Goal: Transaction & Acquisition: Purchase product/service

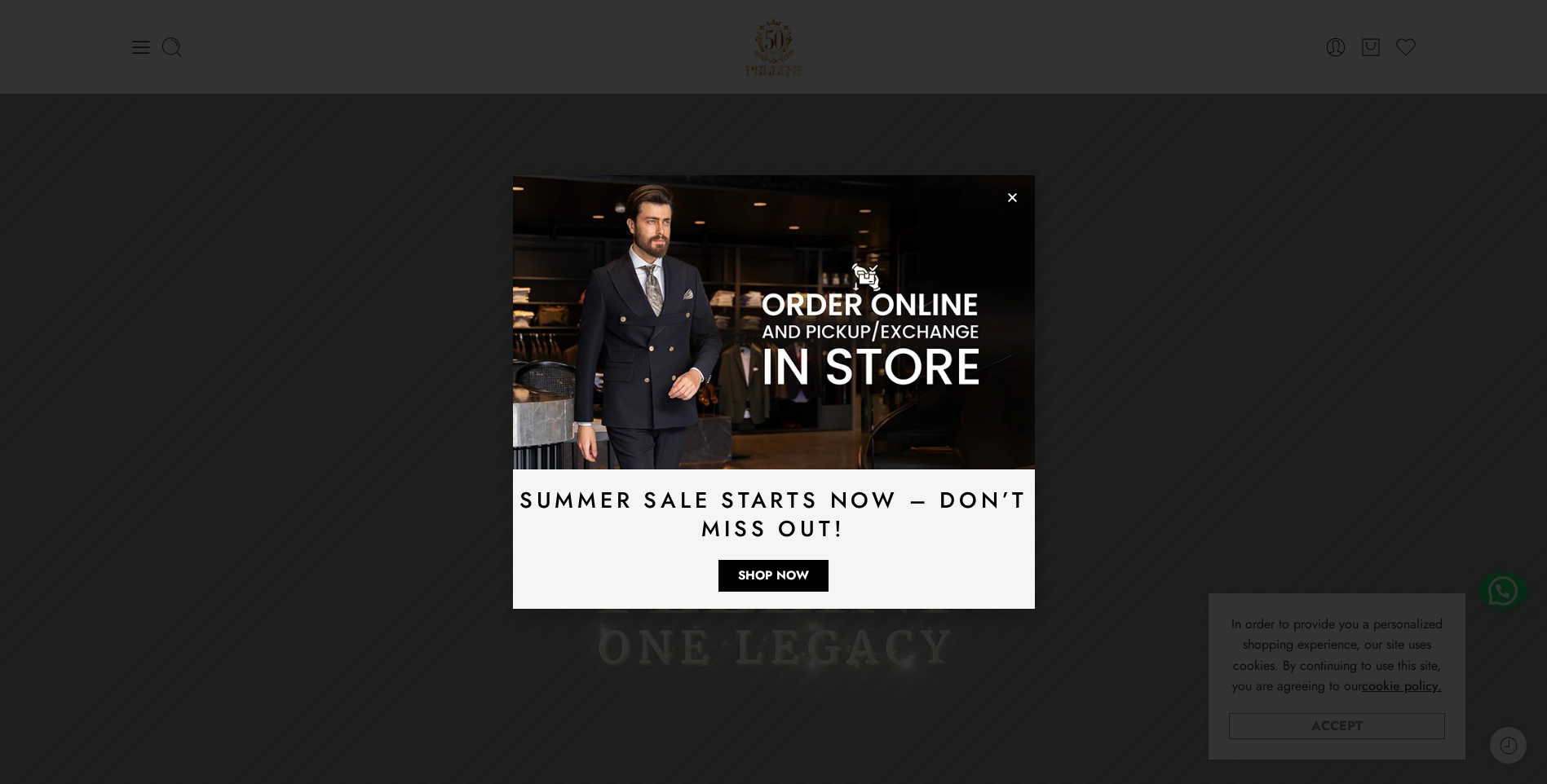
click at [1287, 733] on div "Summer Sale Starts Now – Don’t Miss Out! Shop Now" at bounding box center [773, 392] width 1547 height 784
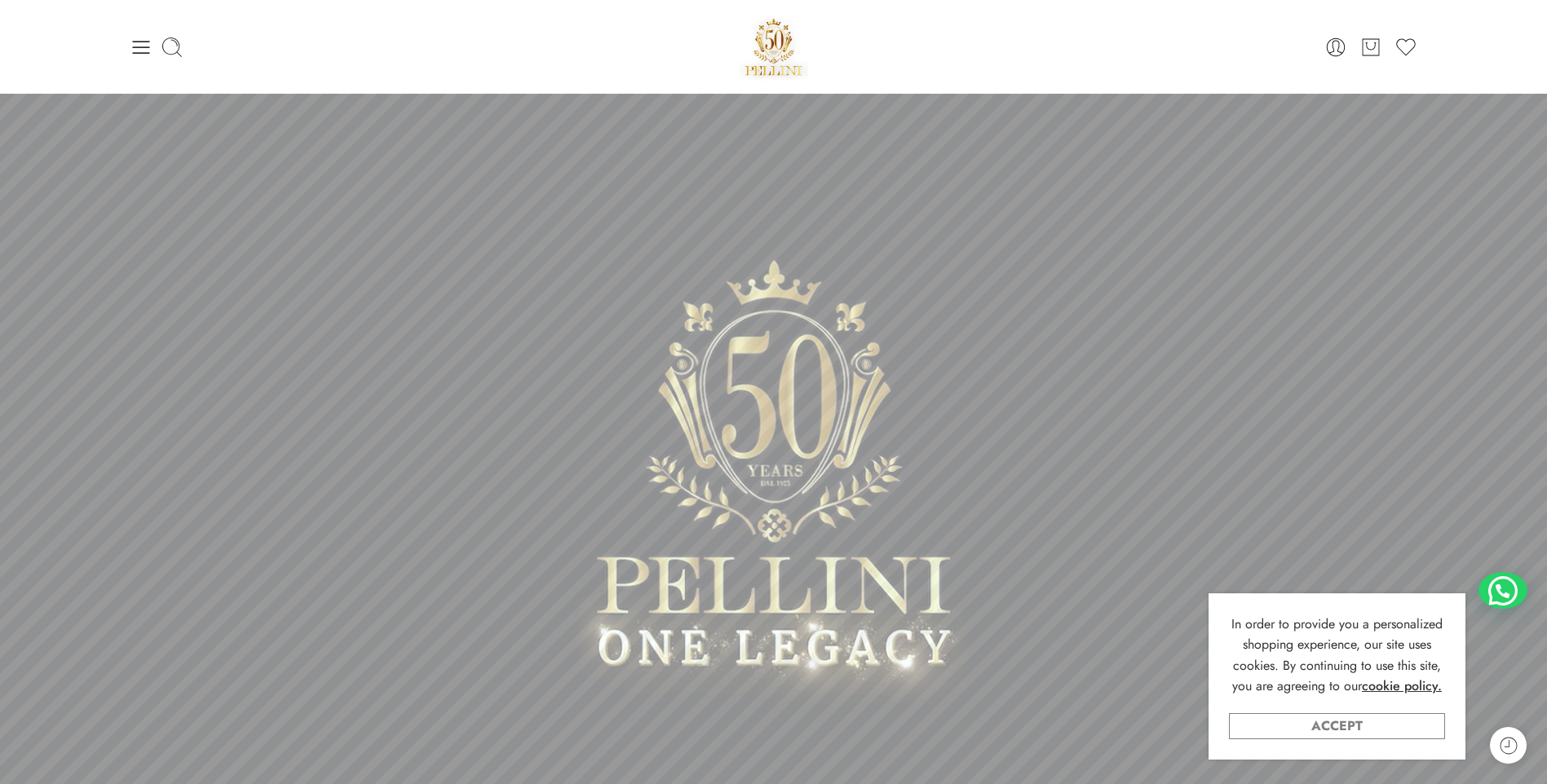
click at [1330, 728] on link "Accept" at bounding box center [1336, 726] width 216 height 26
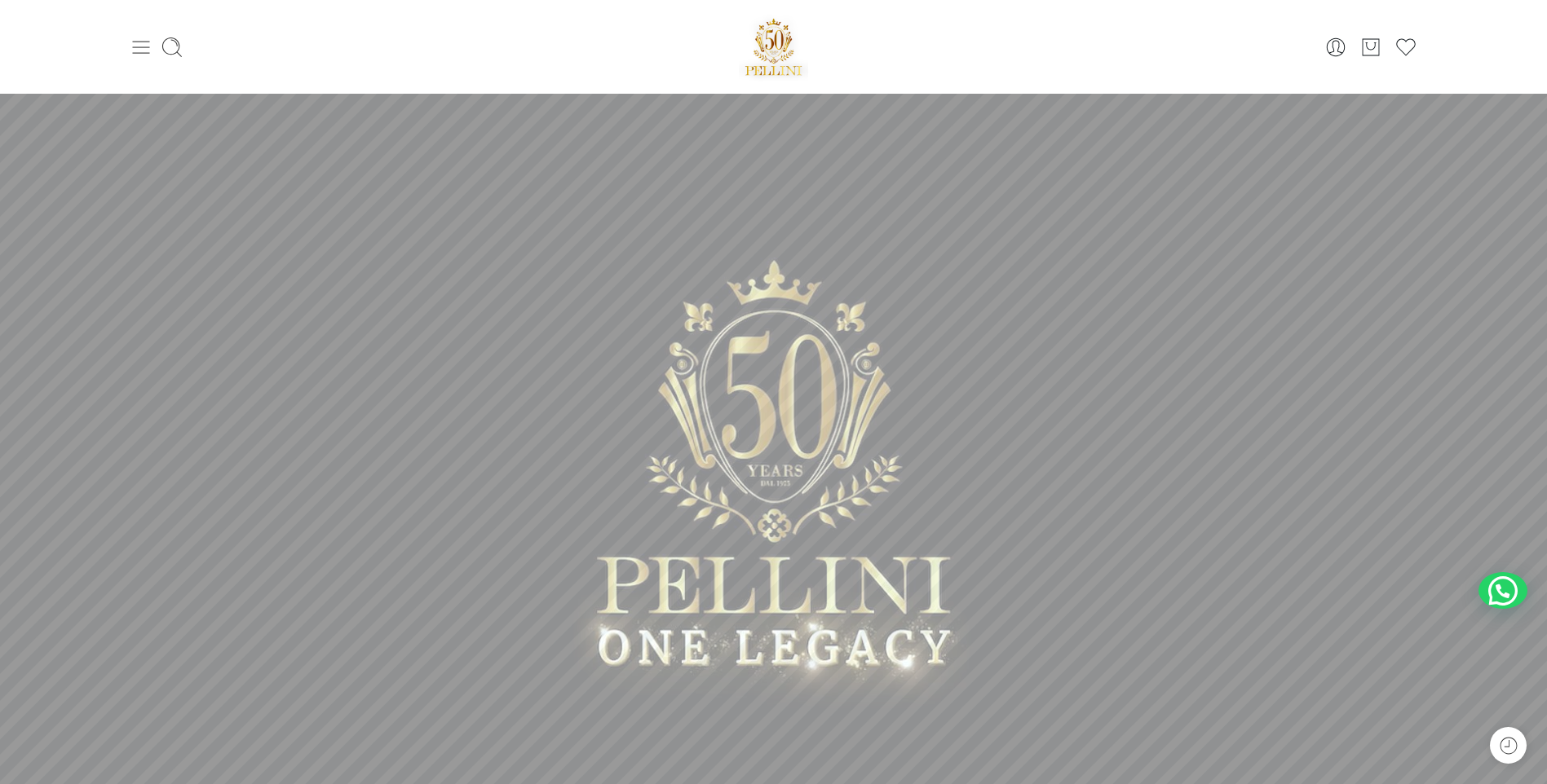
click at [134, 43] on icon at bounding box center [141, 47] width 22 height 22
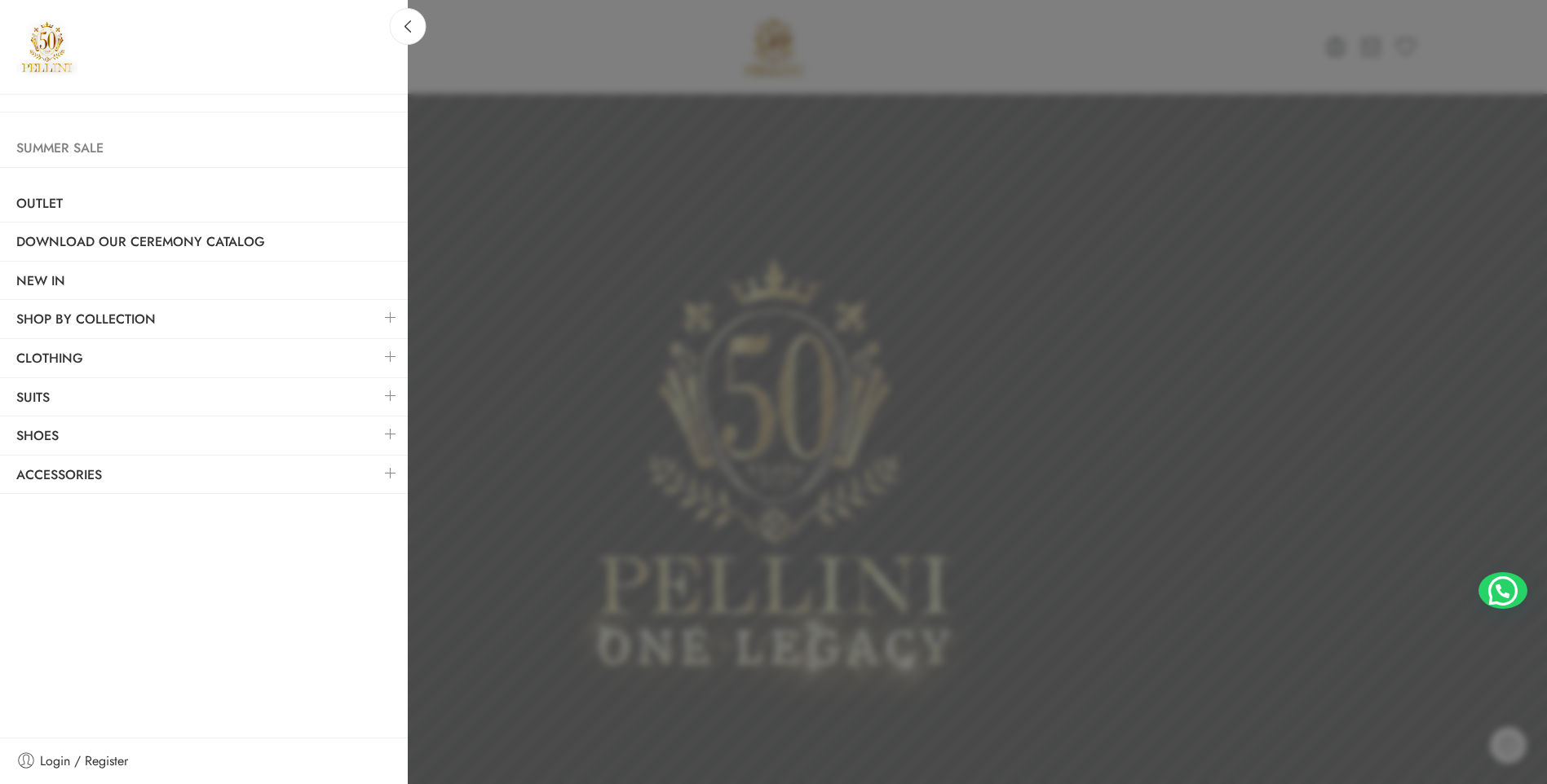
click at [55, 146] on link "Summer Sale" at bounding box center [204, 147] width 408 height 37
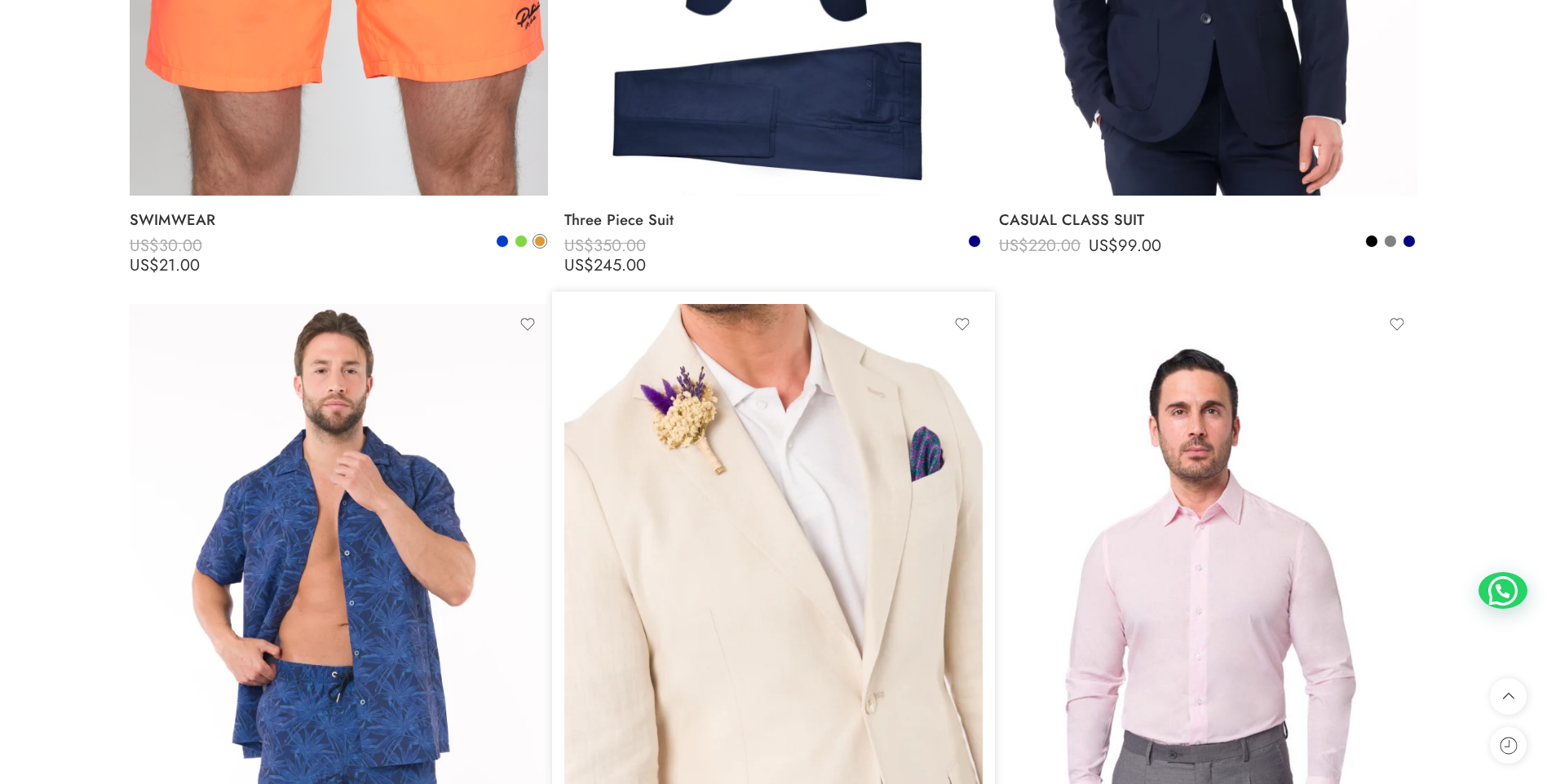
scroll to position [3586, 0]
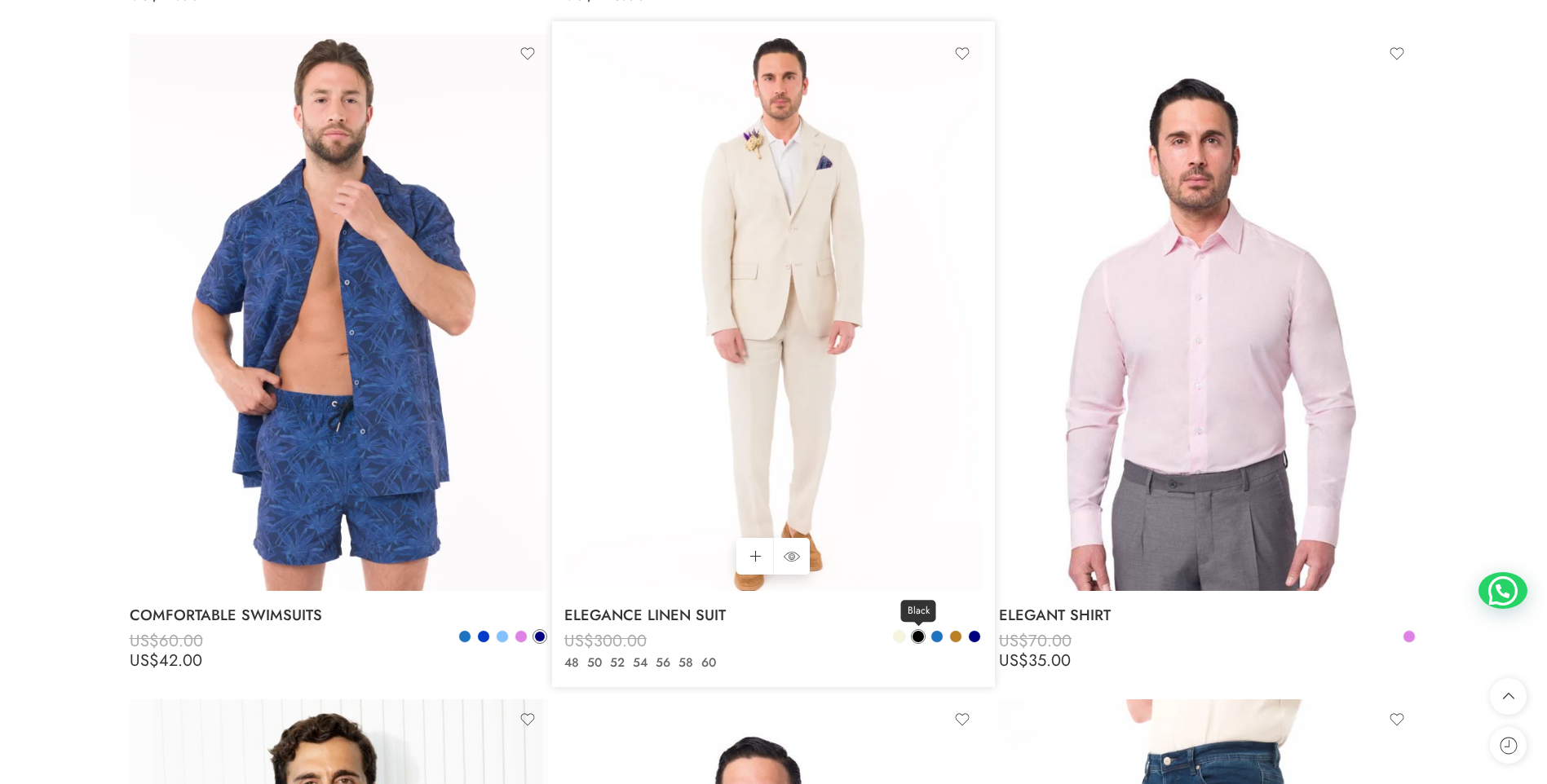
click at [918, 637] on span at bounding box center [918, 637] width 11 height 11
click at [934, 633] on span at bounding box center [936, 637] width 11 height 11
click at [934, 612] on span "Blue" at bounding box center [937, 612] width 31 height 22
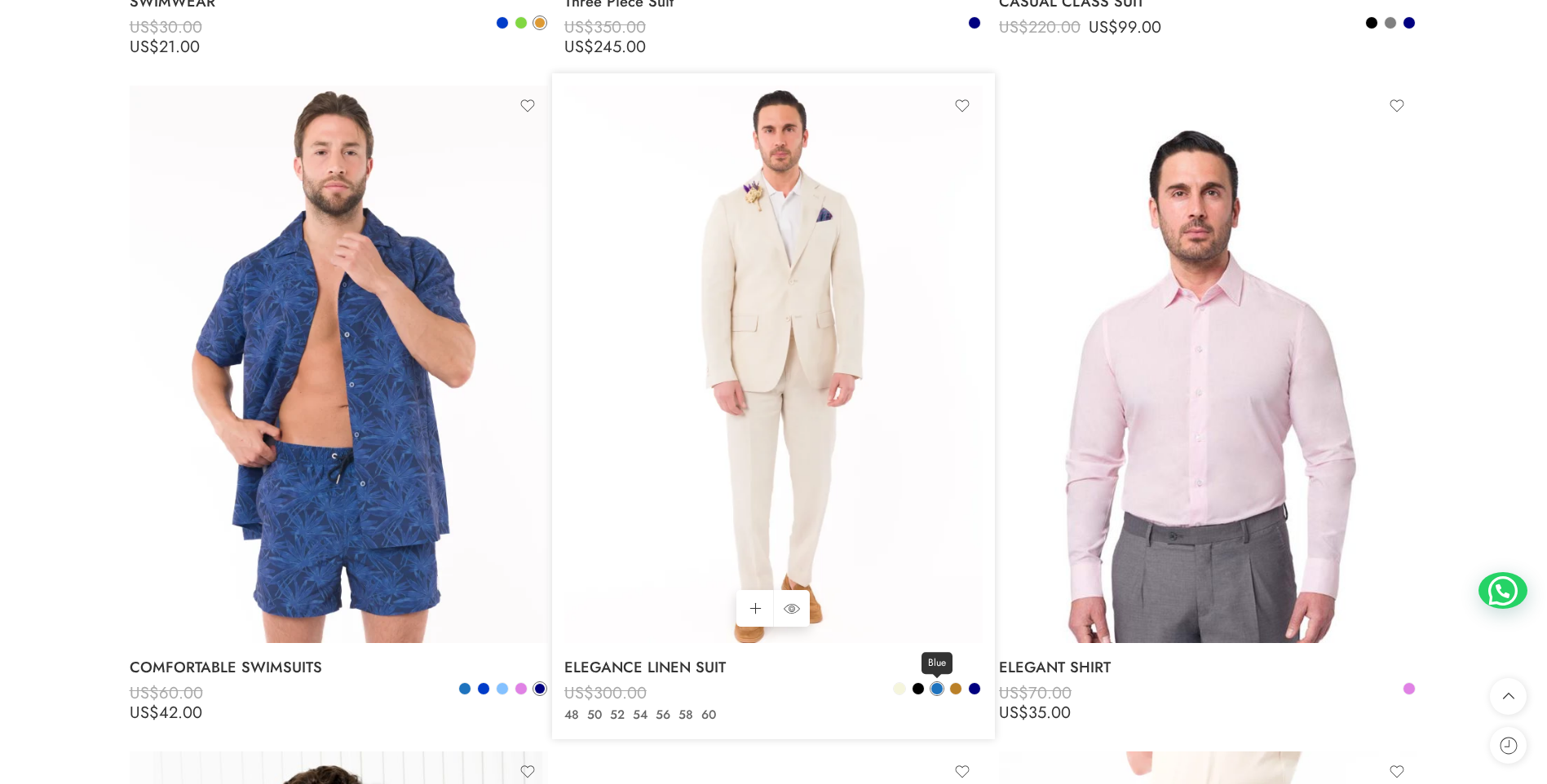
scroll to position [3505, 0]
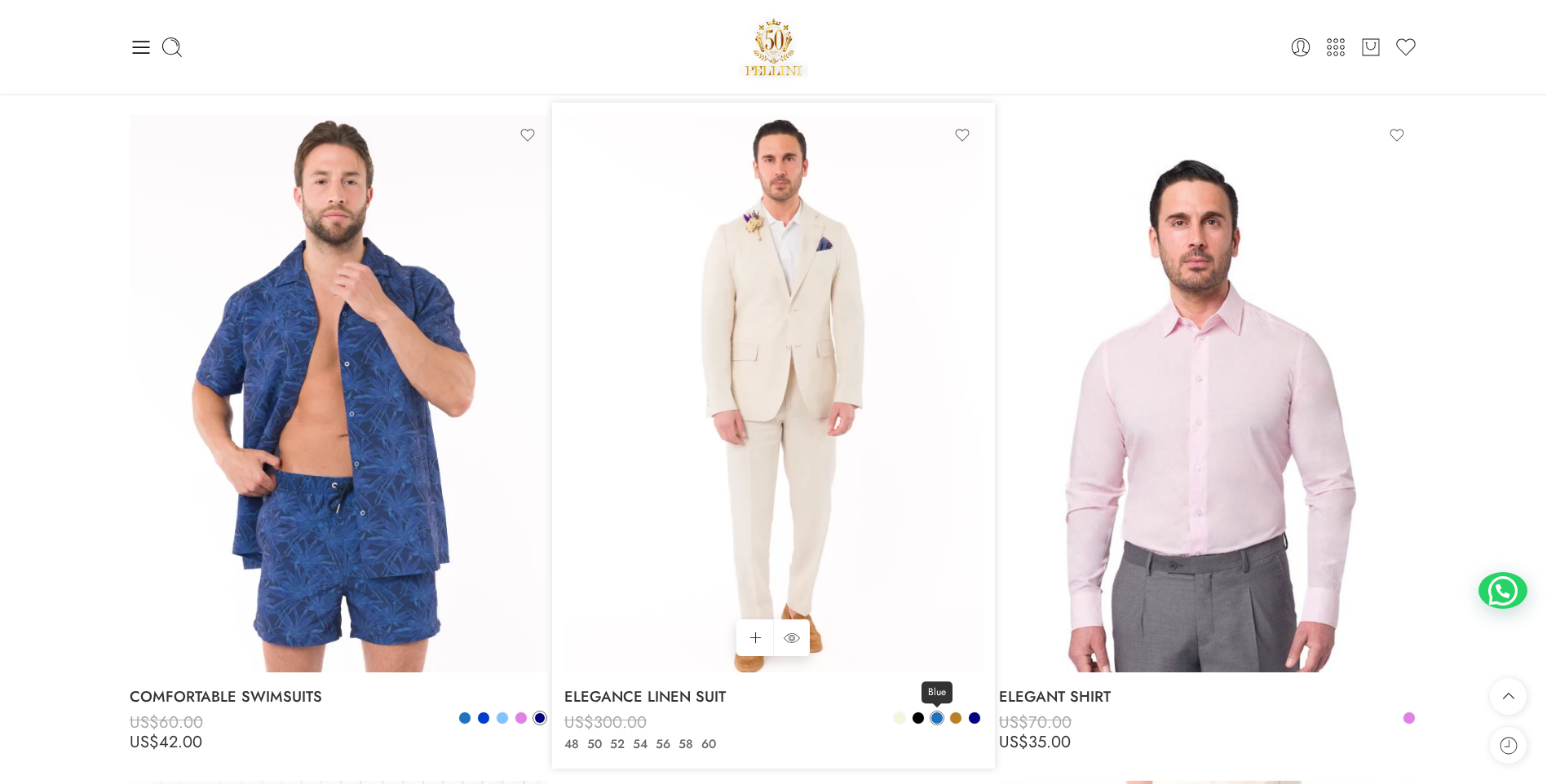
click at [940, 715] on span at bounding box center [936, 718] width 11 height 11
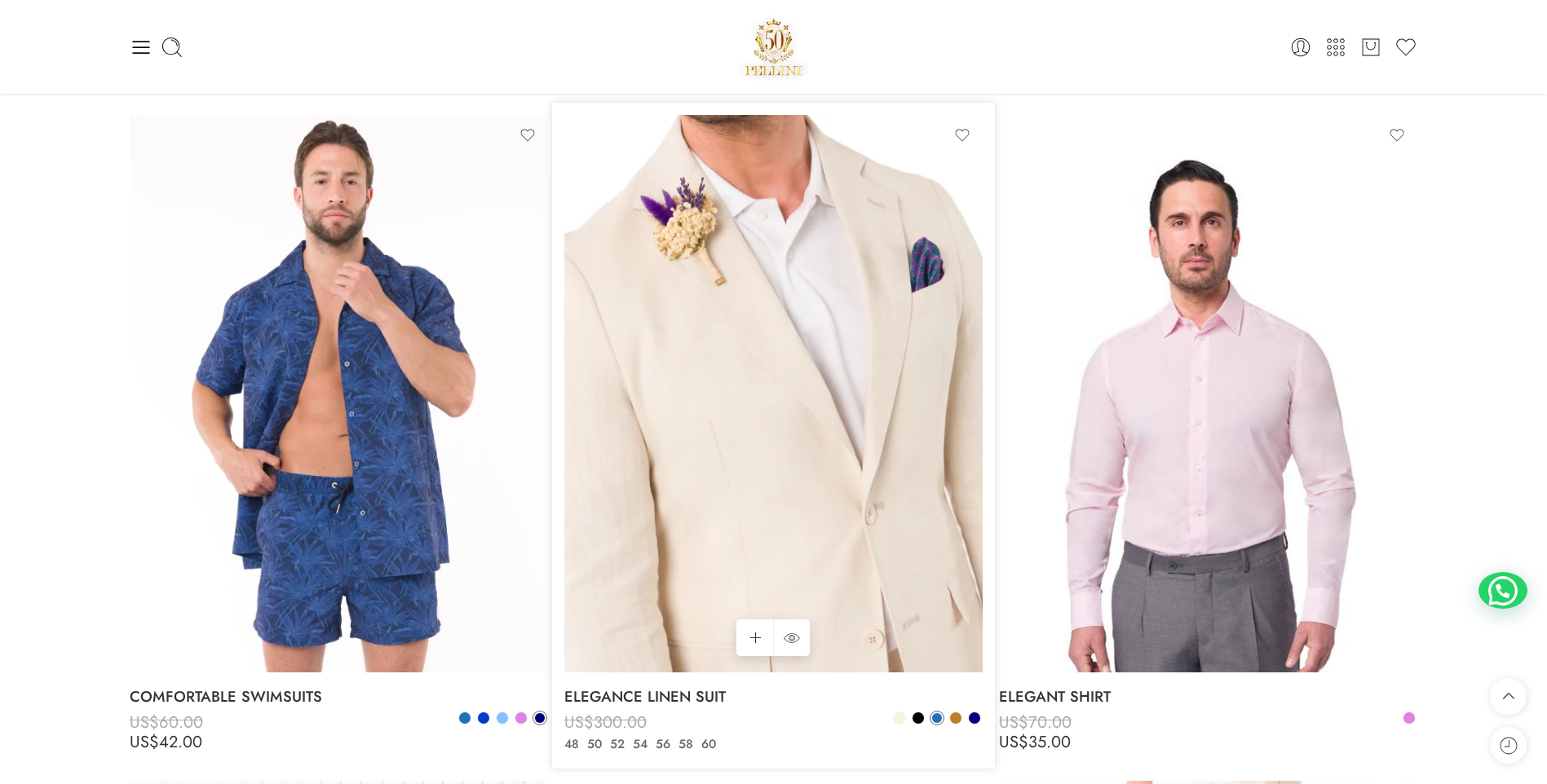
click at [780, 348] on img at bounding box center [773, 393] width 418 height 557
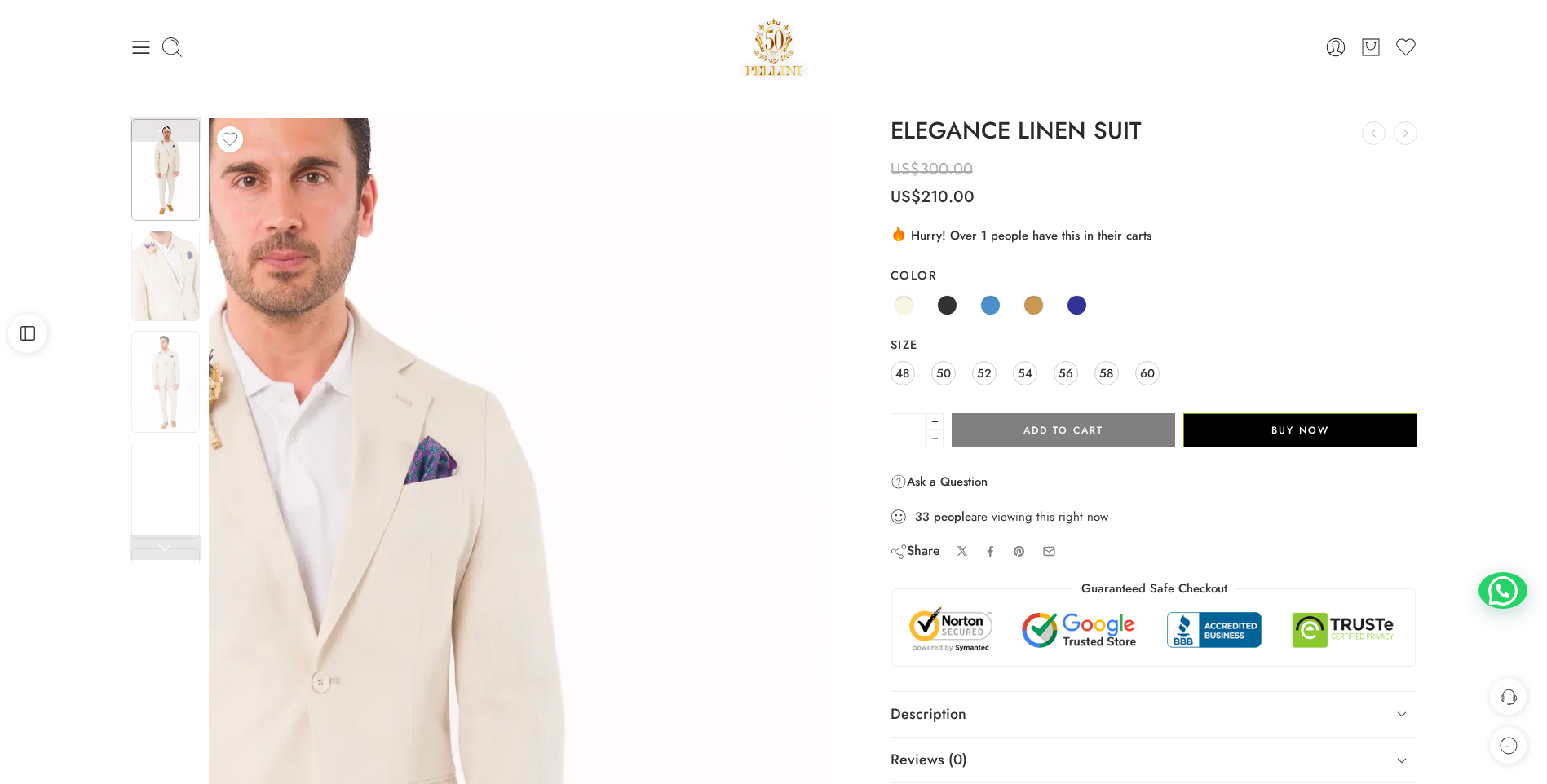
scroll to position [82, 0]
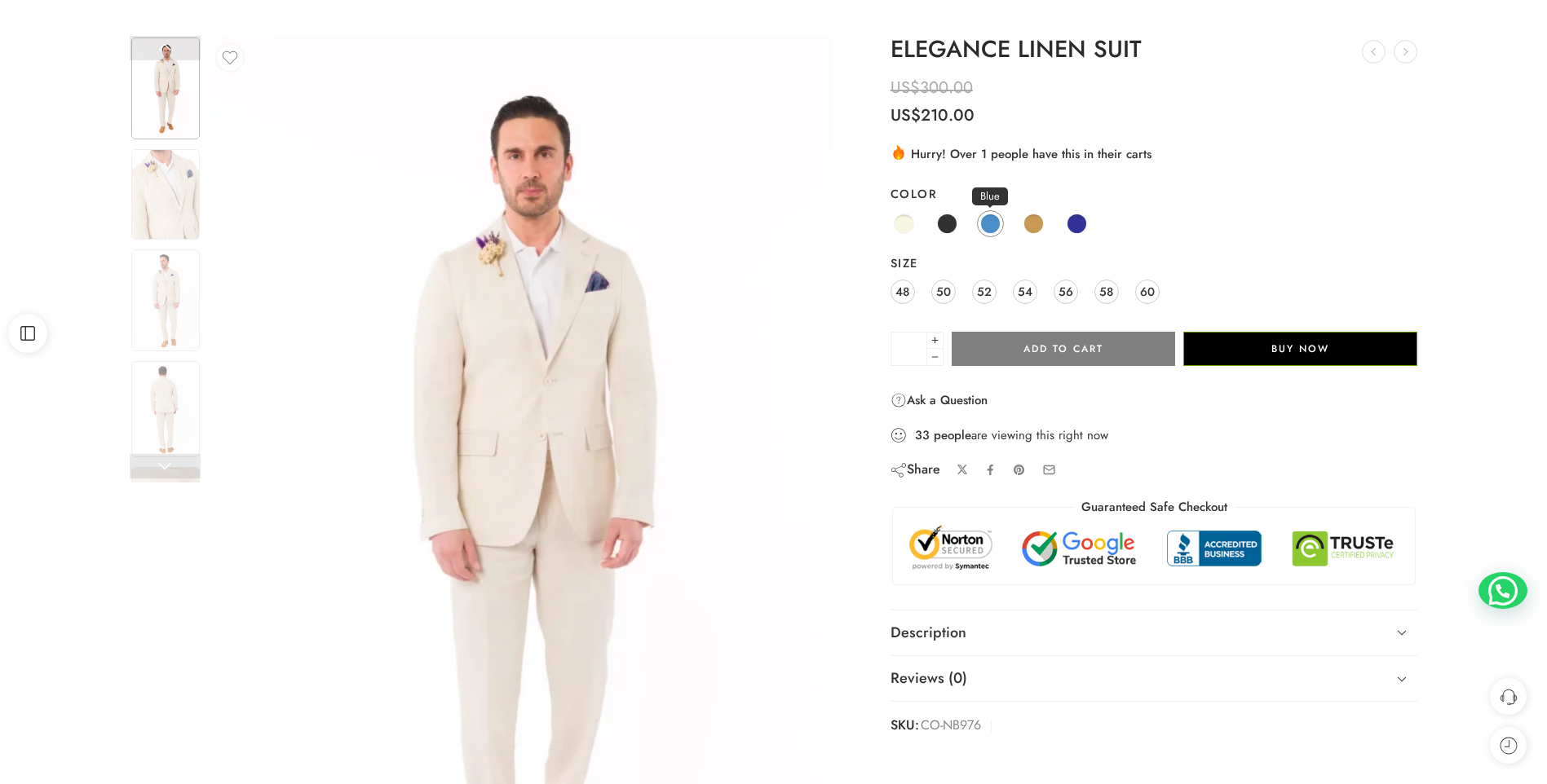
click at [982, 223] on span at bounding box center [990, 224] width 21 height 21
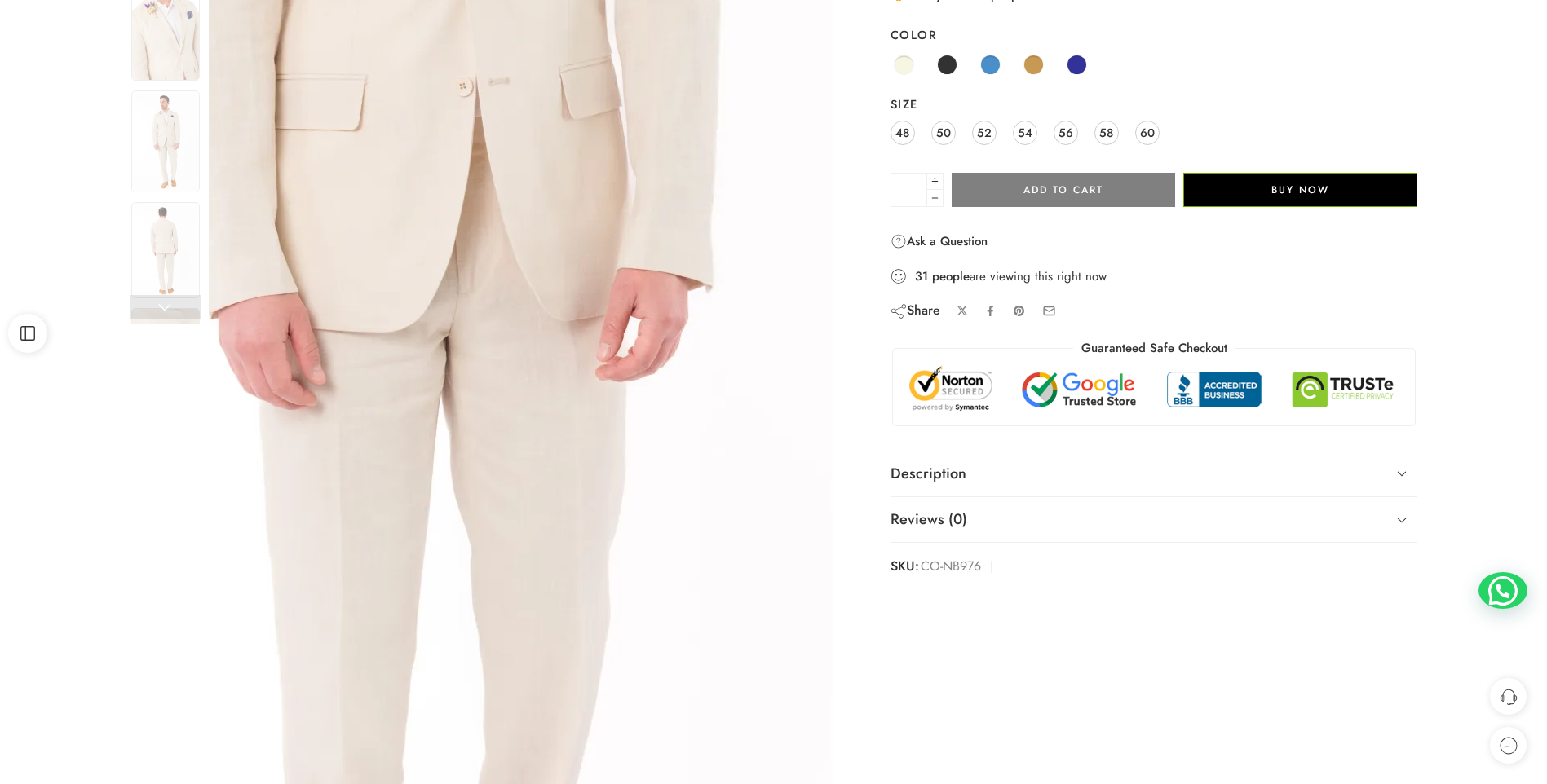
scroll to position [245, 0]
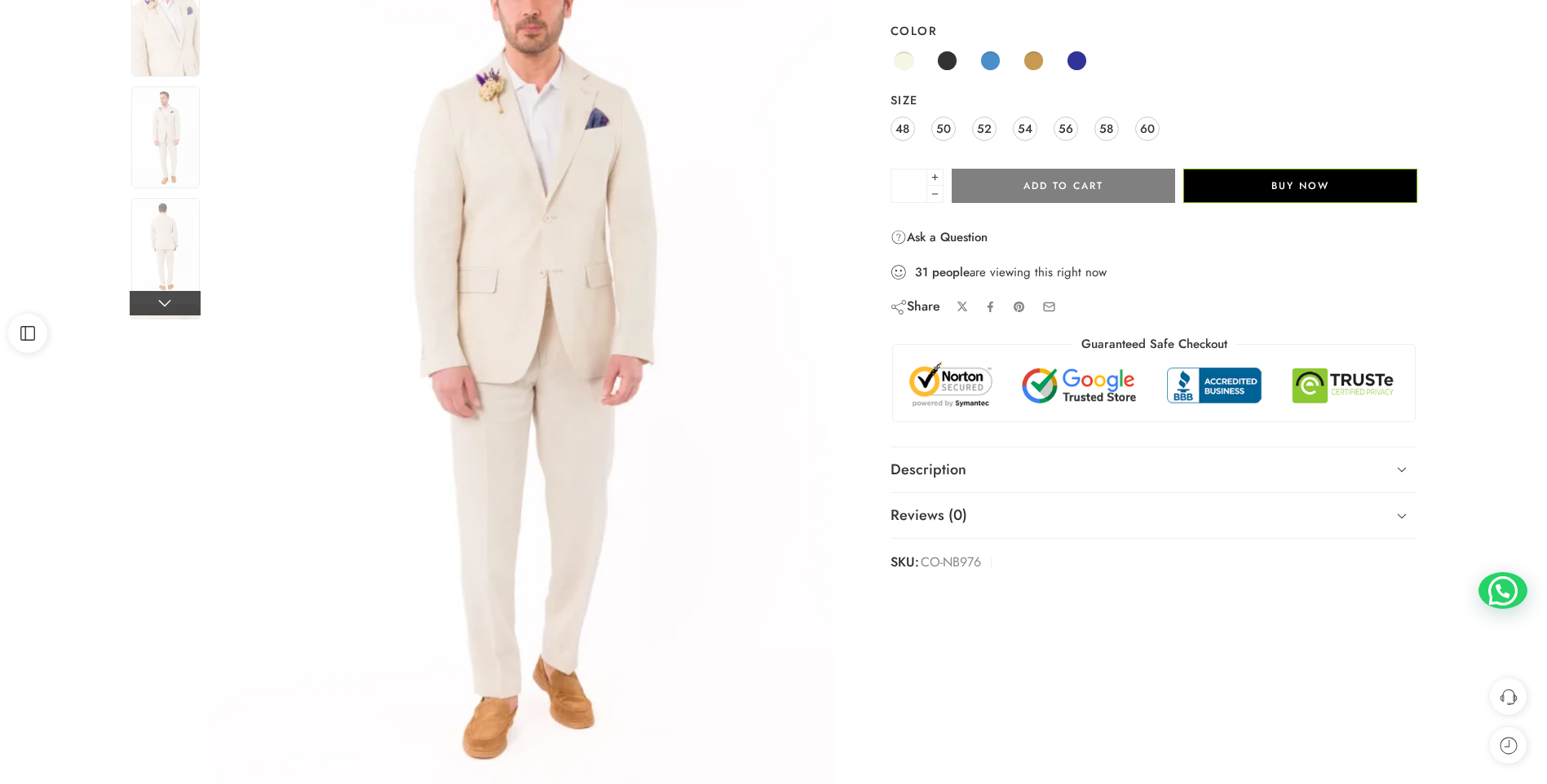
click at [135, 312] on link at bounding box center [165, 303] width 71 height 24
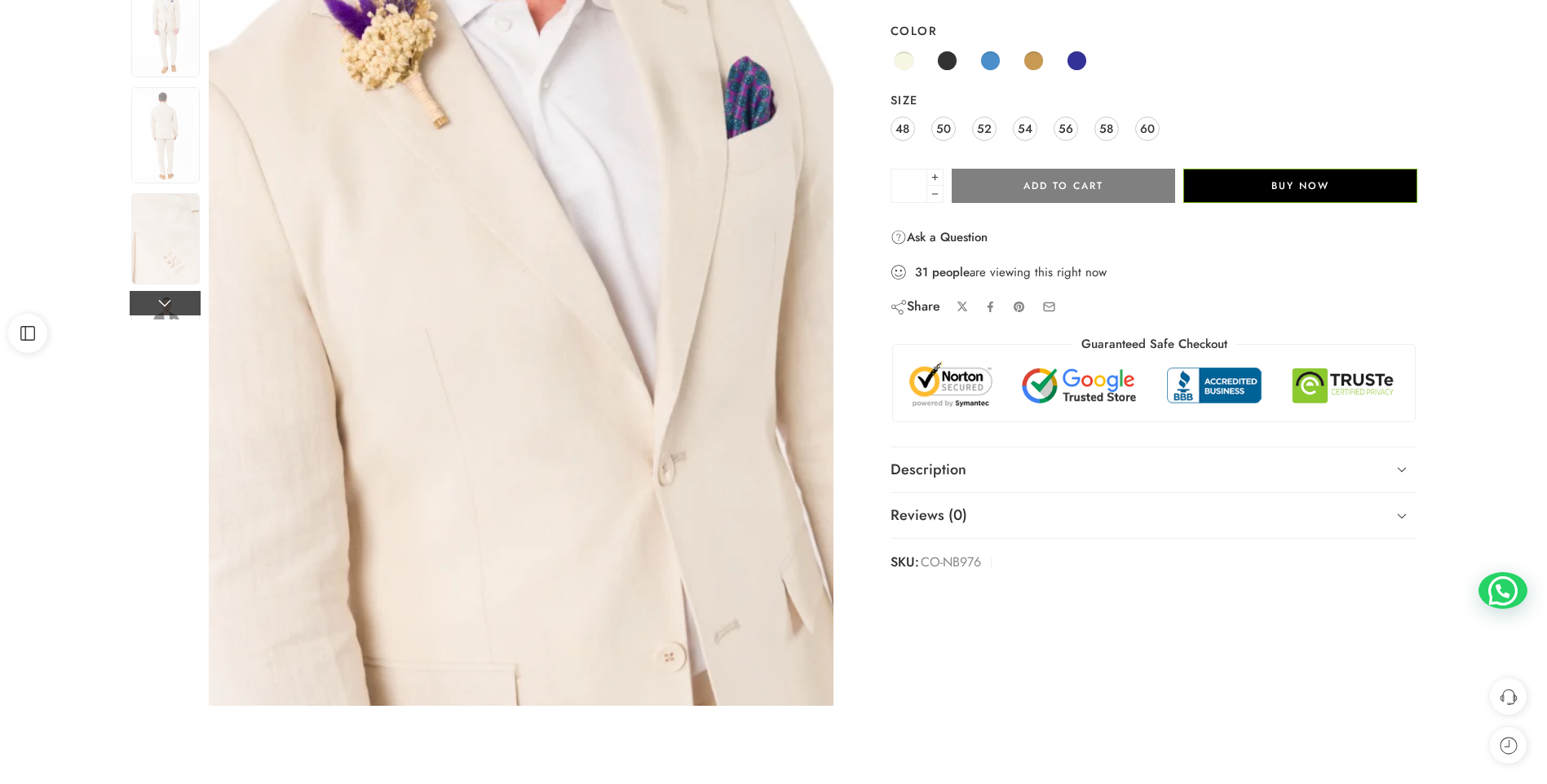
click at [135, 312] on link at bounding box center [165, 303] width 71 height 24
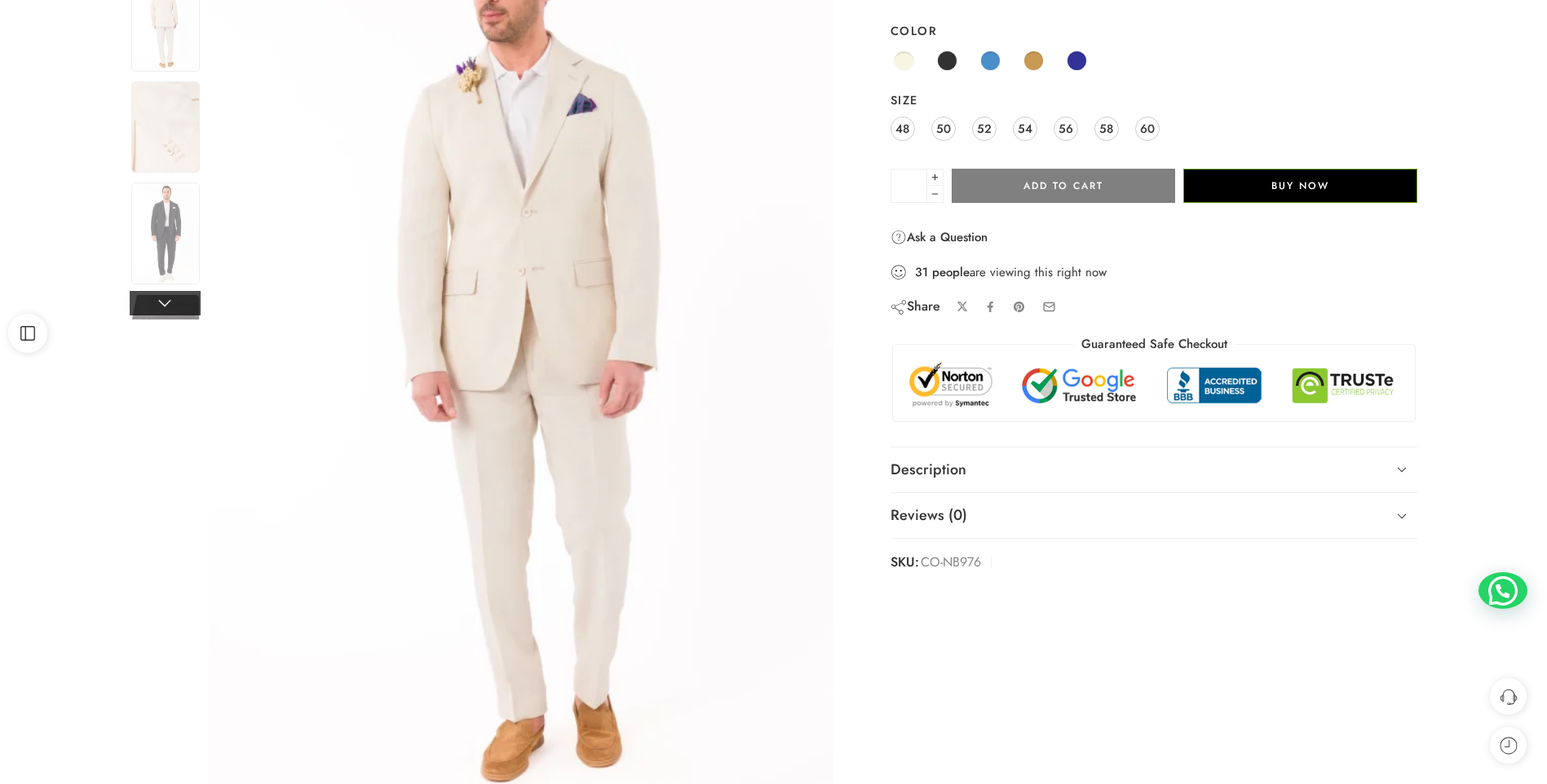
click at [135, 312] on link at bounding box center [165, 303] width 71 height 24
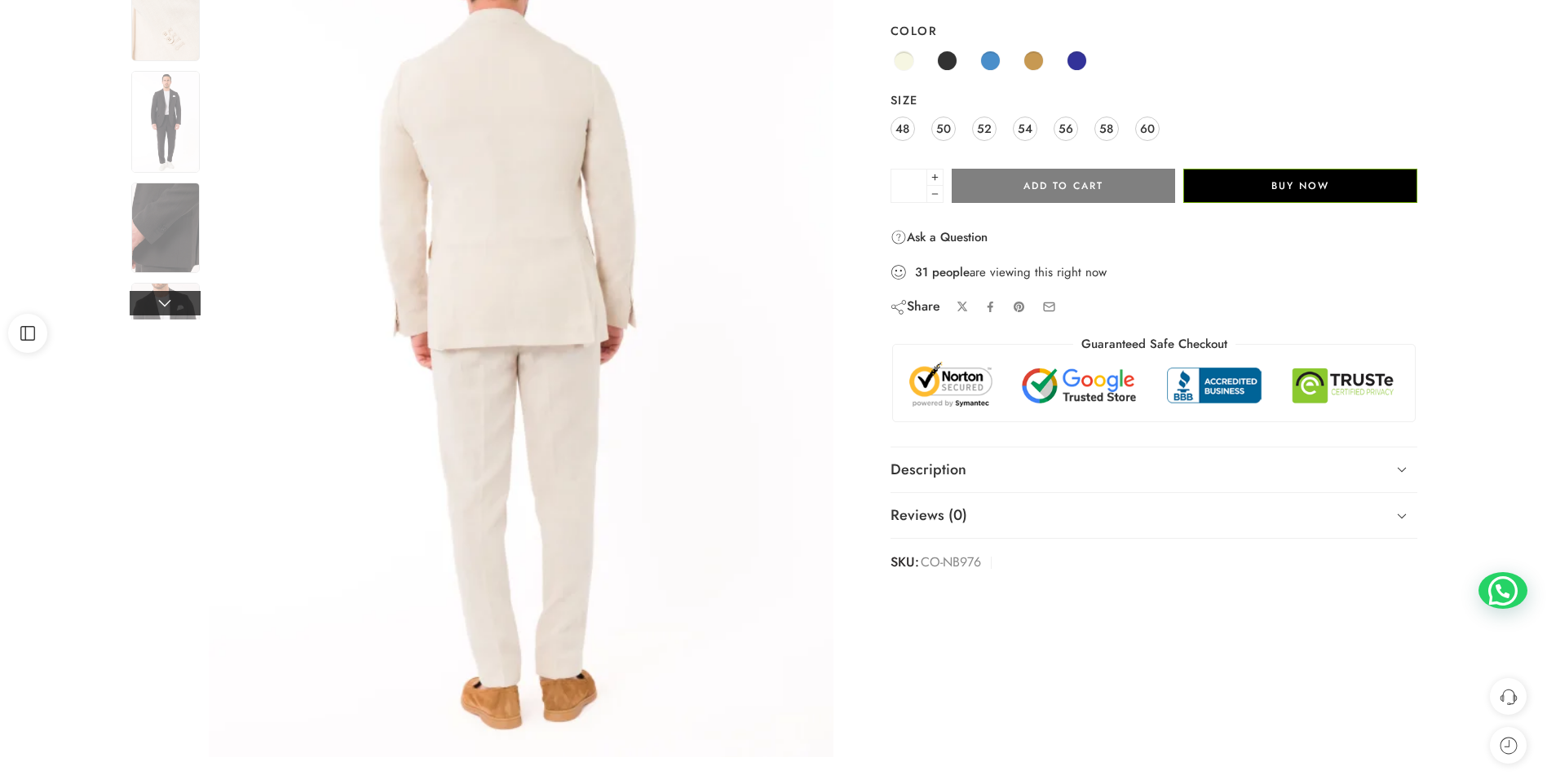
click at [135, 312] on link at bounding box center [165, 303] width 71 height 24
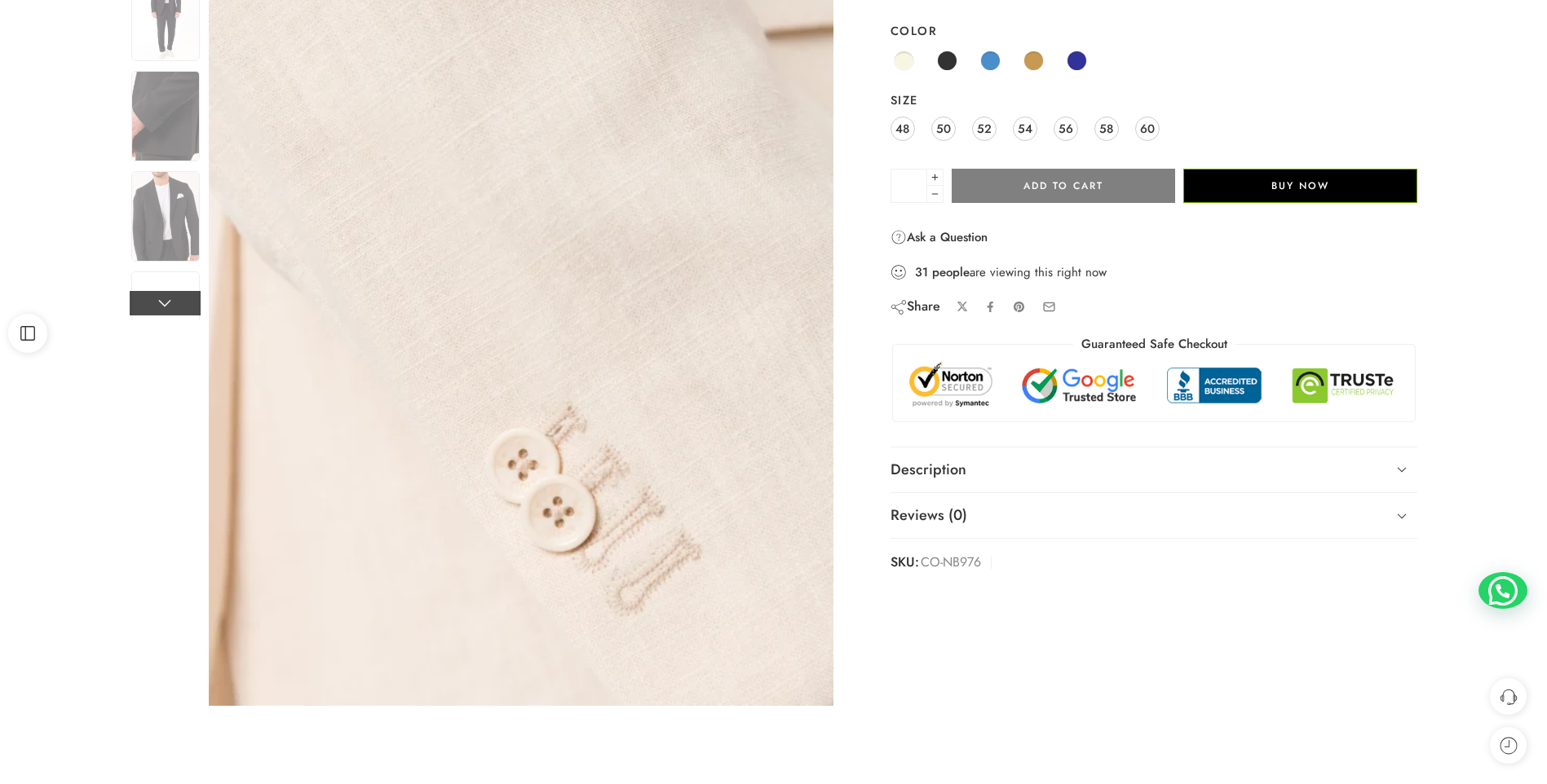
click at [135, 312] on link at bounding box center [165, 303] width 71 height 24
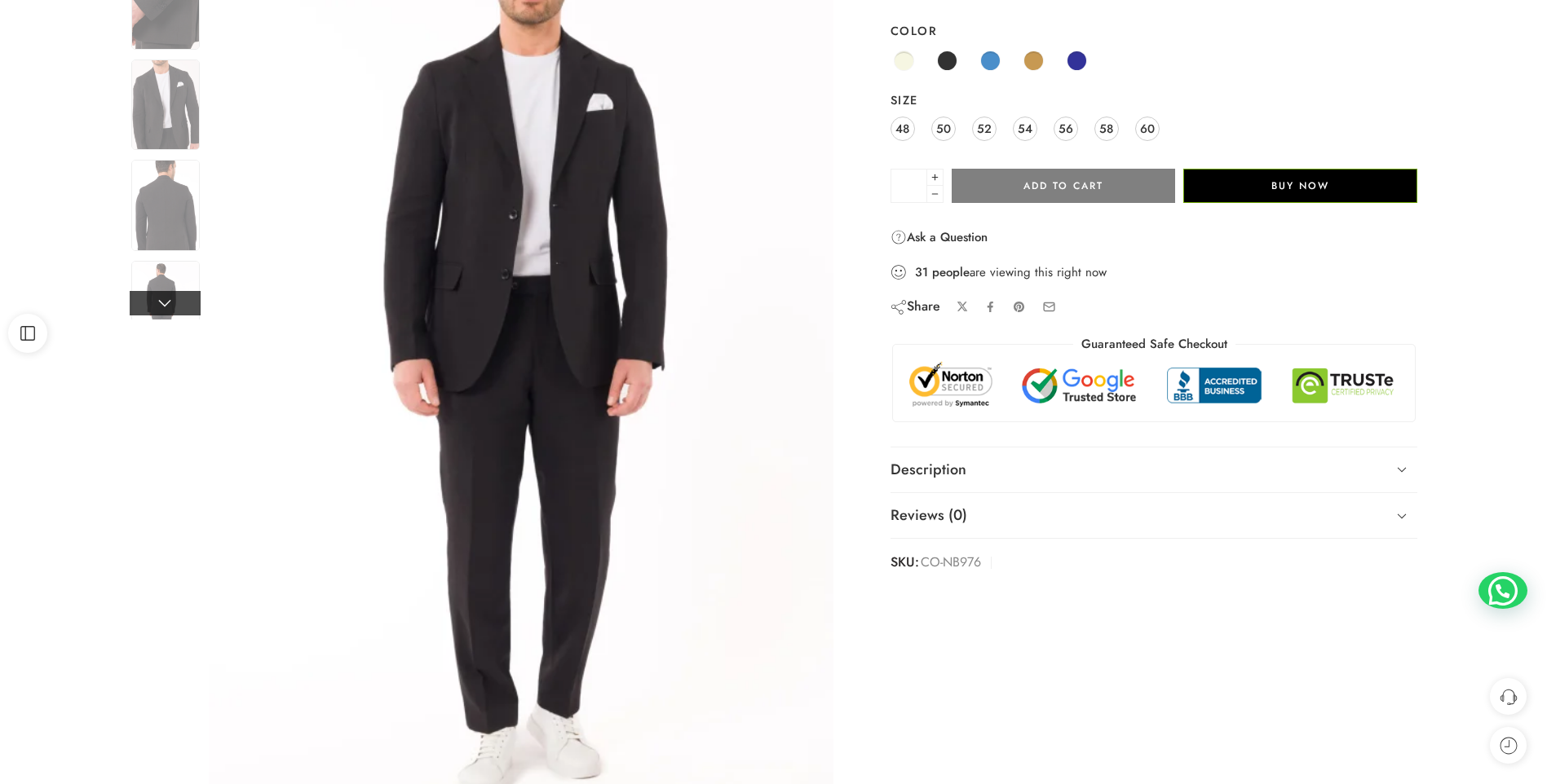
click at [135, 310] on link at bounding box center [165, 303] width 71 height 24
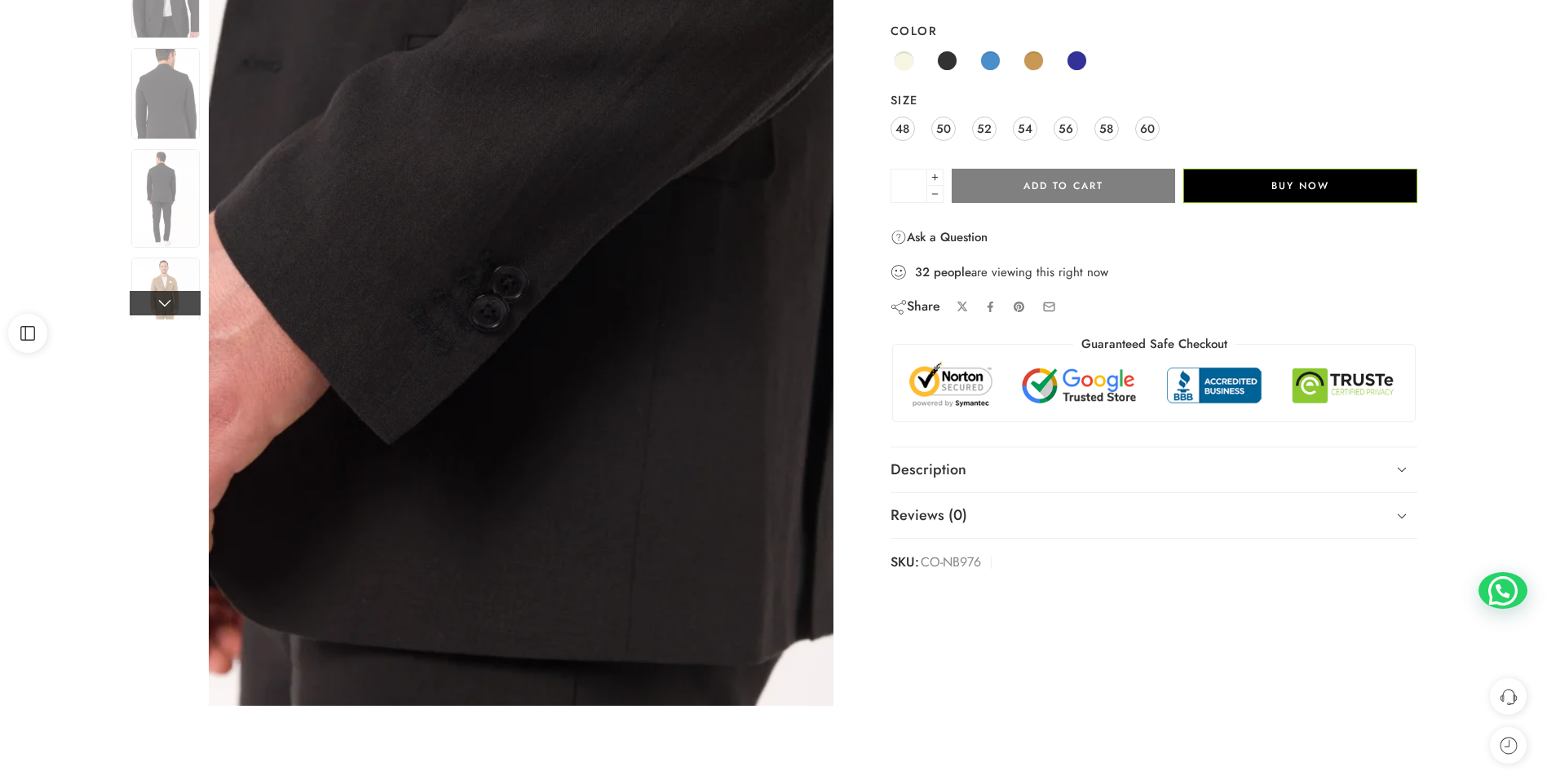
click at [135, 310] on link at bounding box center [165, 303] width 71 height 24
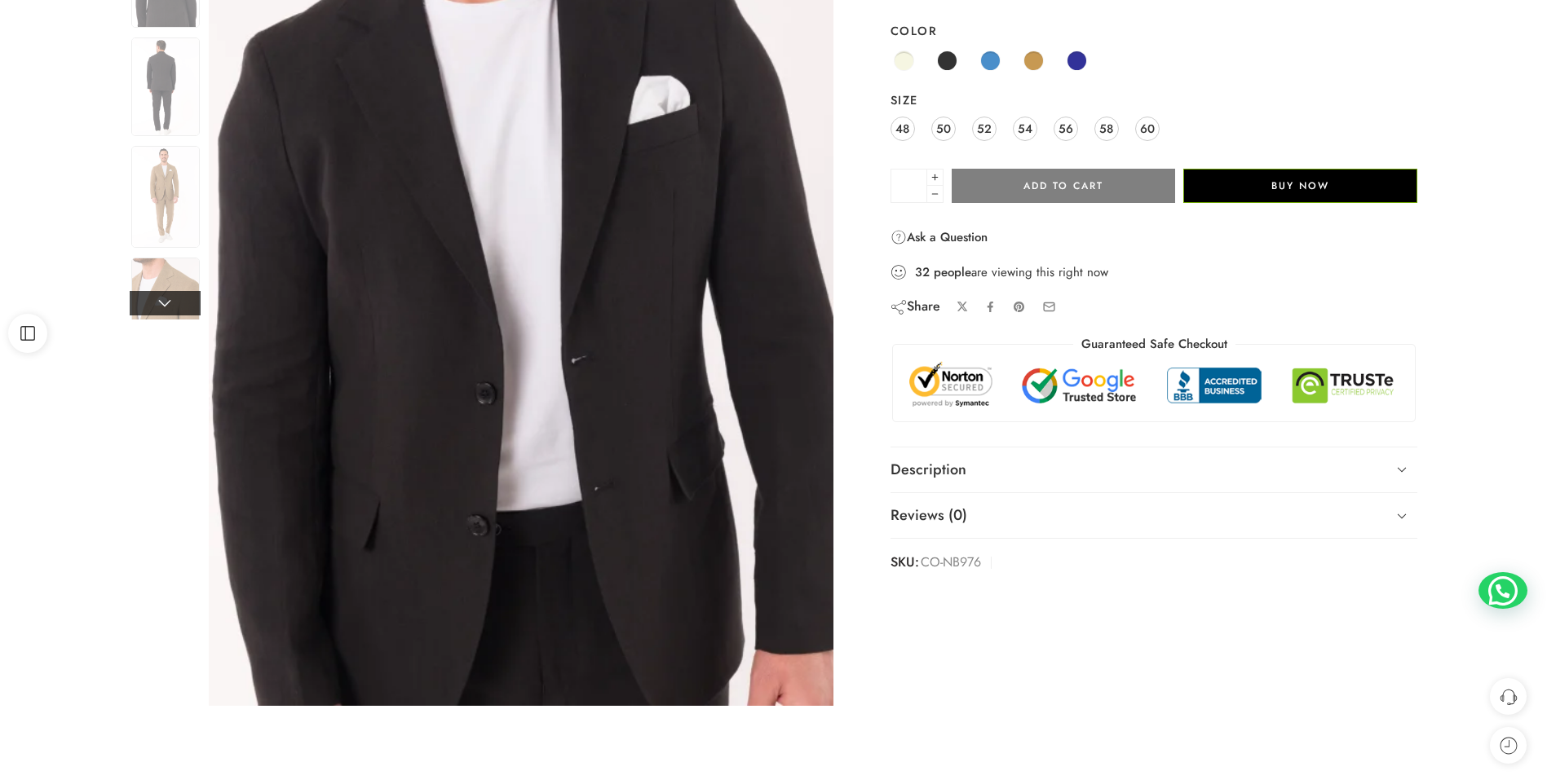
click at [135, 310] on link at bounding box center [165, 303] width 71 height 24
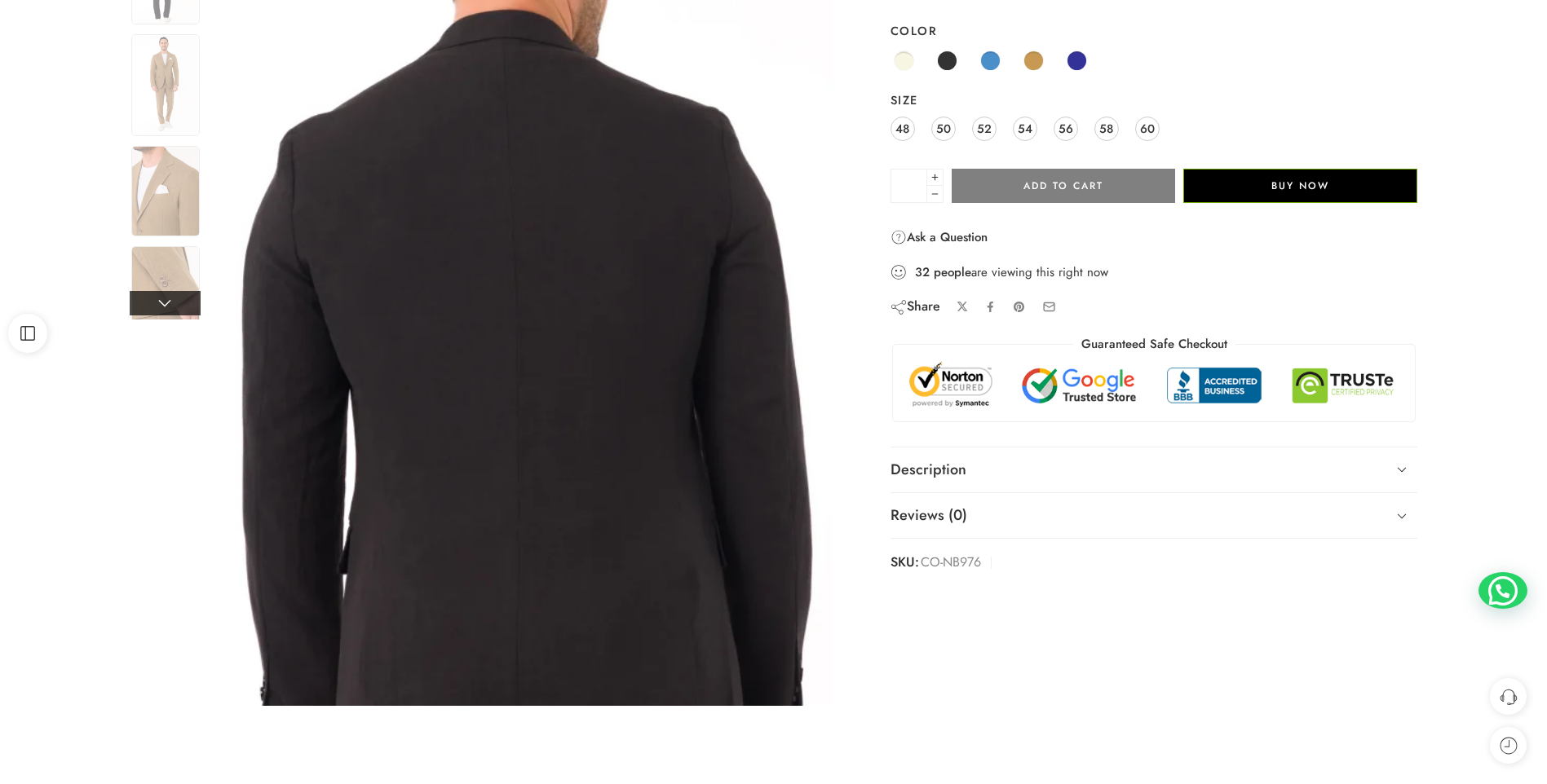
click at [135, 310] on link at bounding box center [165, 303] width 71 height 24
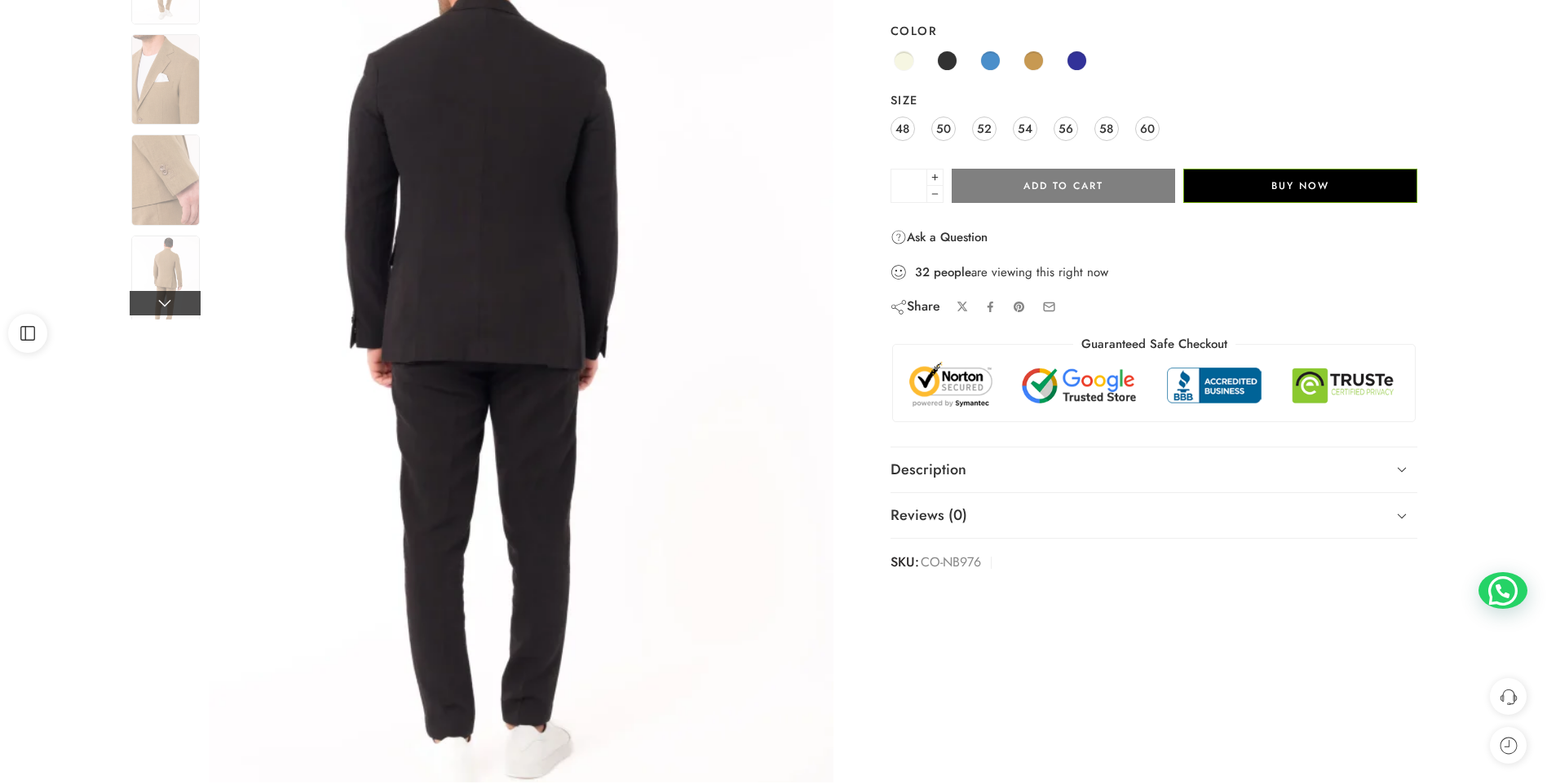
click at [135, 310] on link at bounding box center [165, 303] width 71 height 24
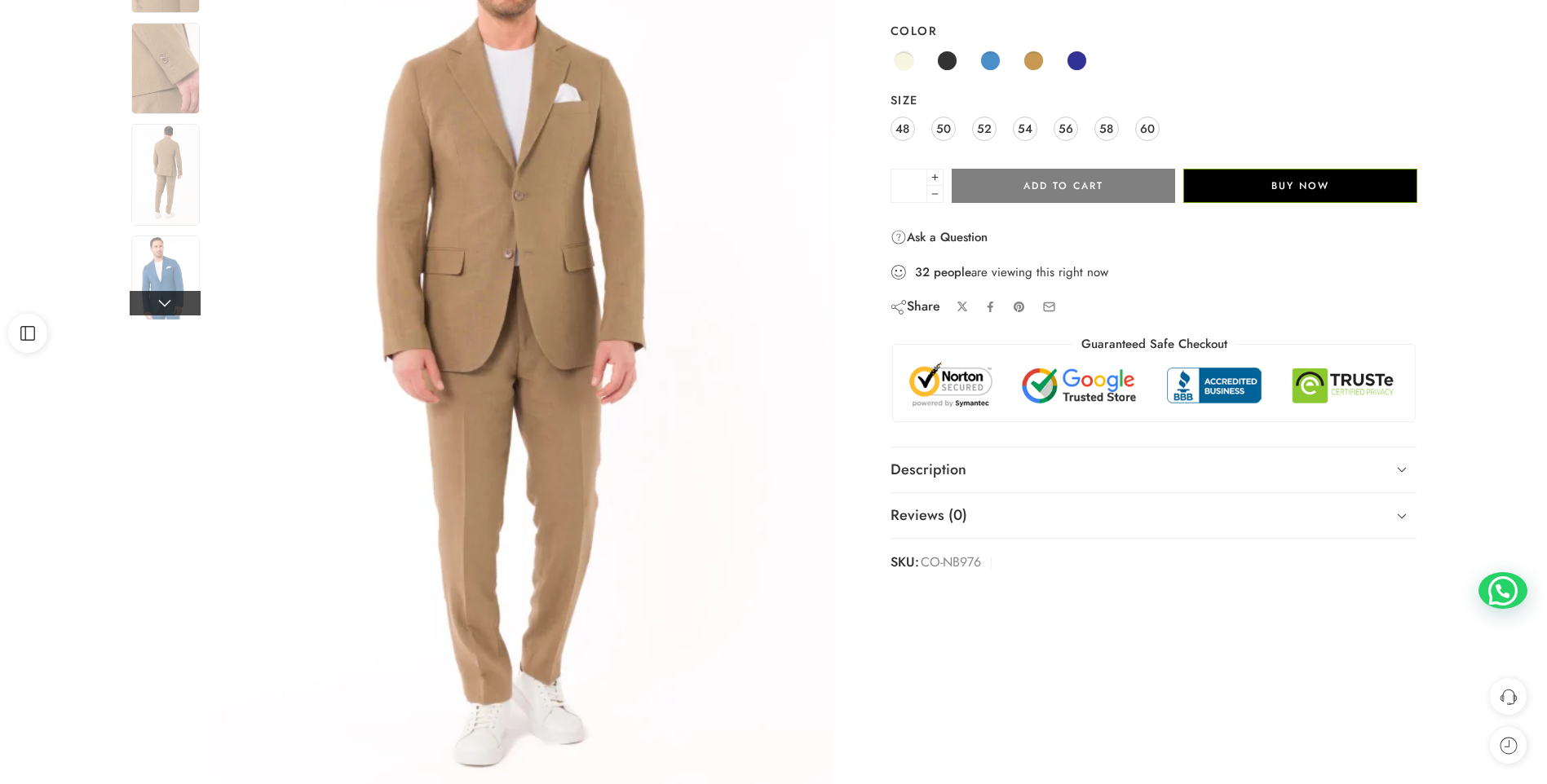
click at [135, 310] on link at bounding box center [165, 303] width 71 height 24
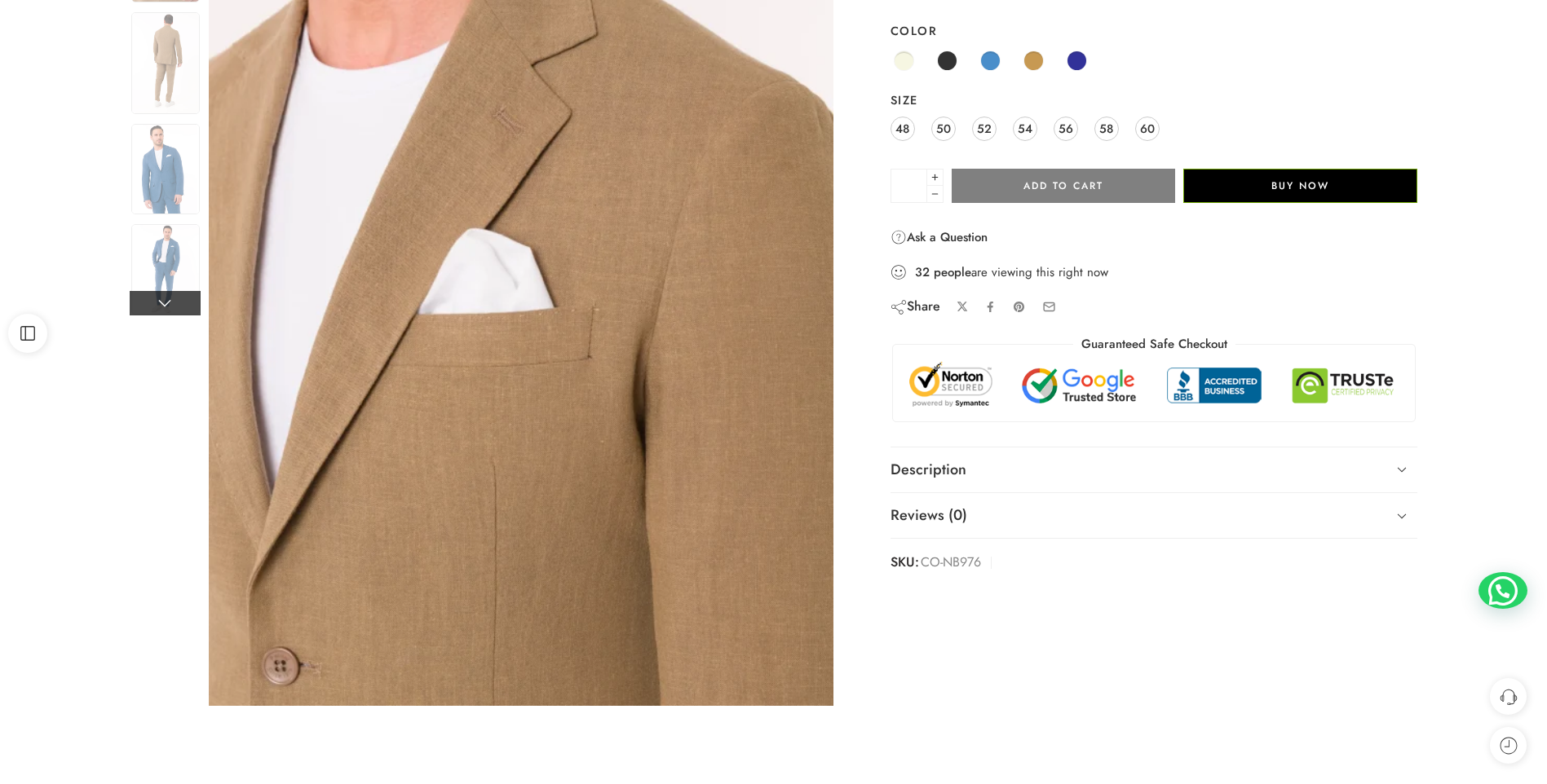
click at [135, 310] on link at bounding box center [165, 303] width 71 height 24
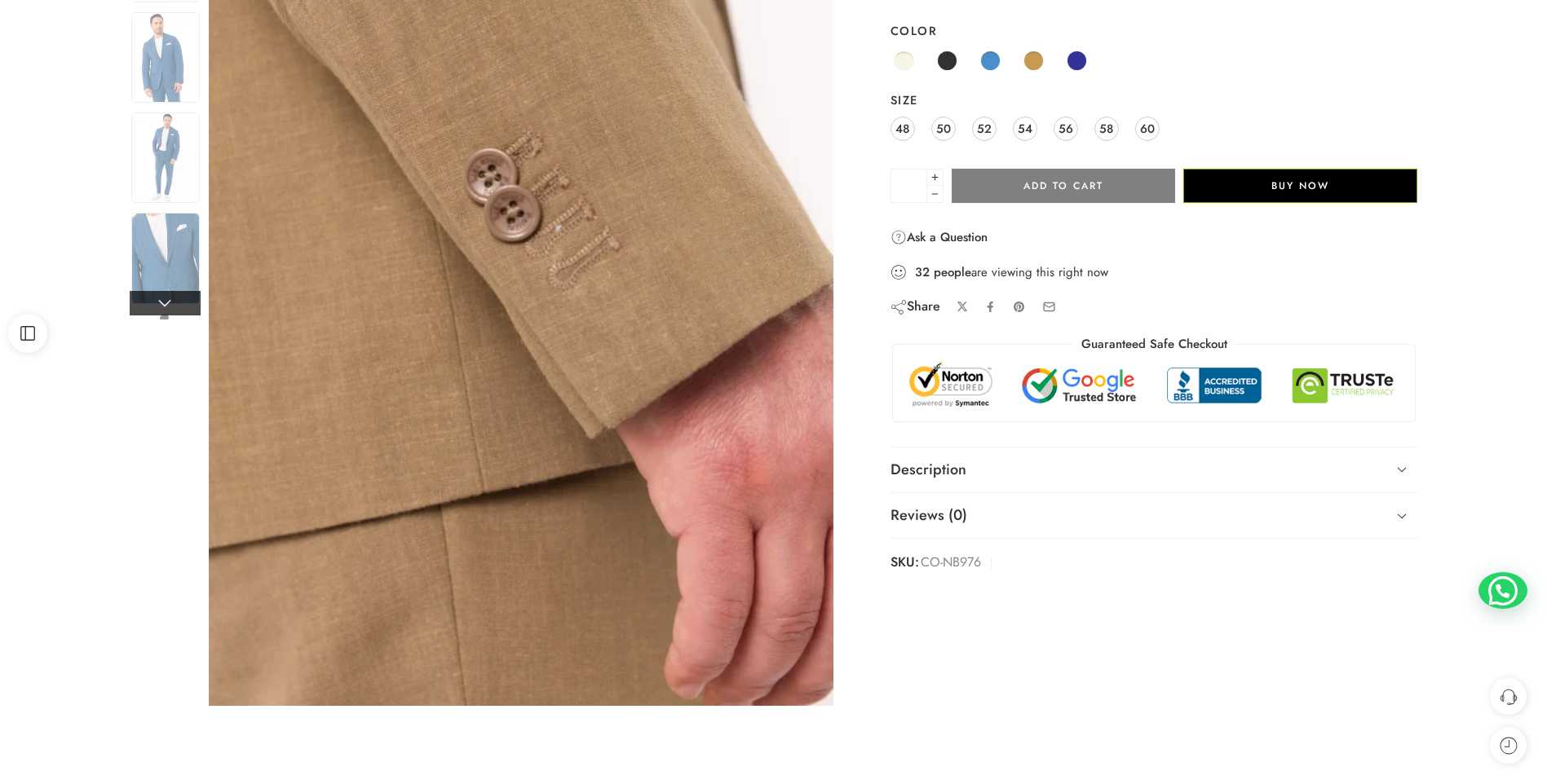
click at [135, 310] on link at bounding box center [165, 303] width 71 height 24
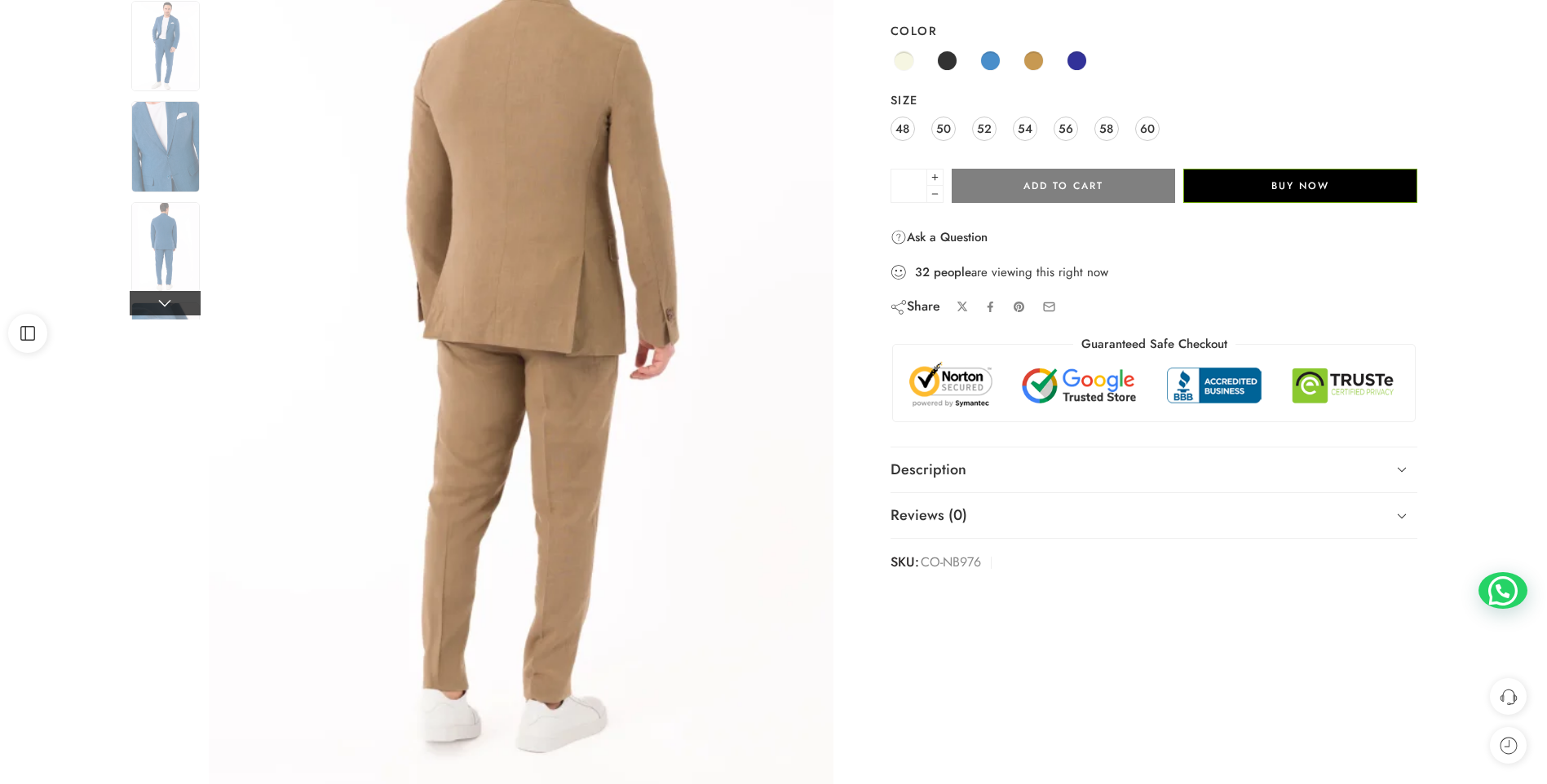
click at [135, 310] on link at bounding box center [165, 303] width 71 height 24
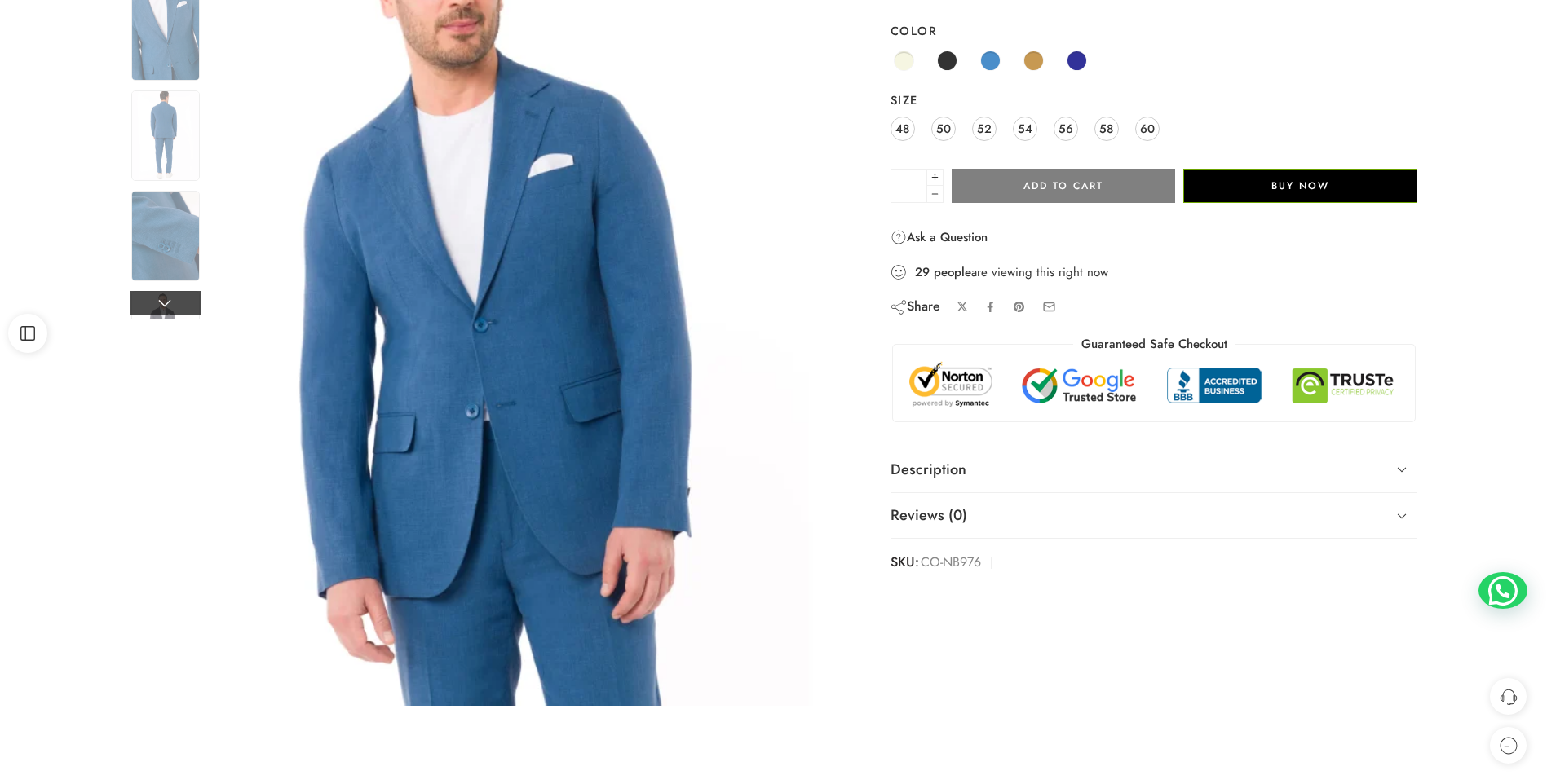
click at [135, 310] on link at bounding box center [165, 303] width 71 height 24
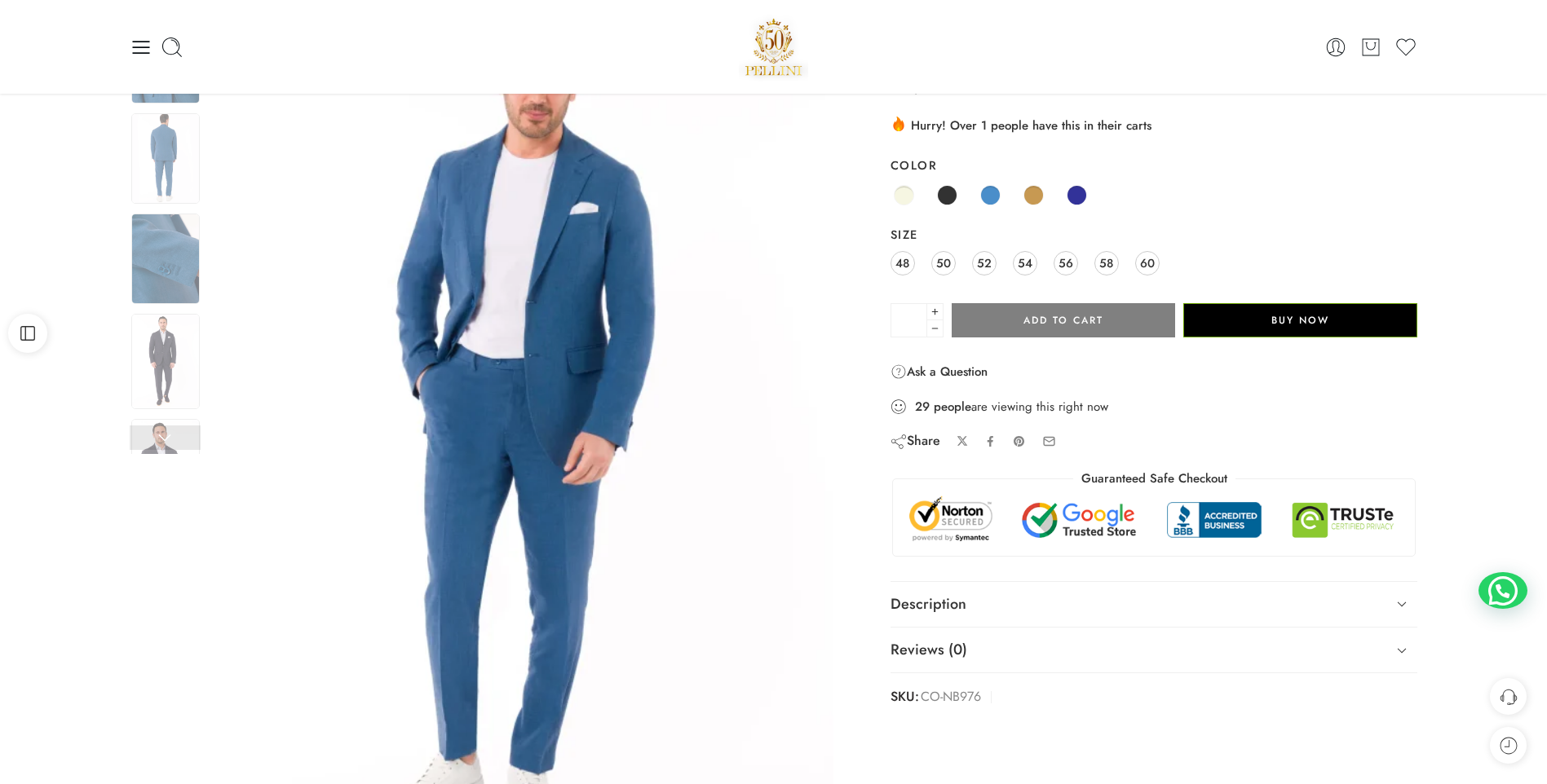
scroll to position [82, 0]
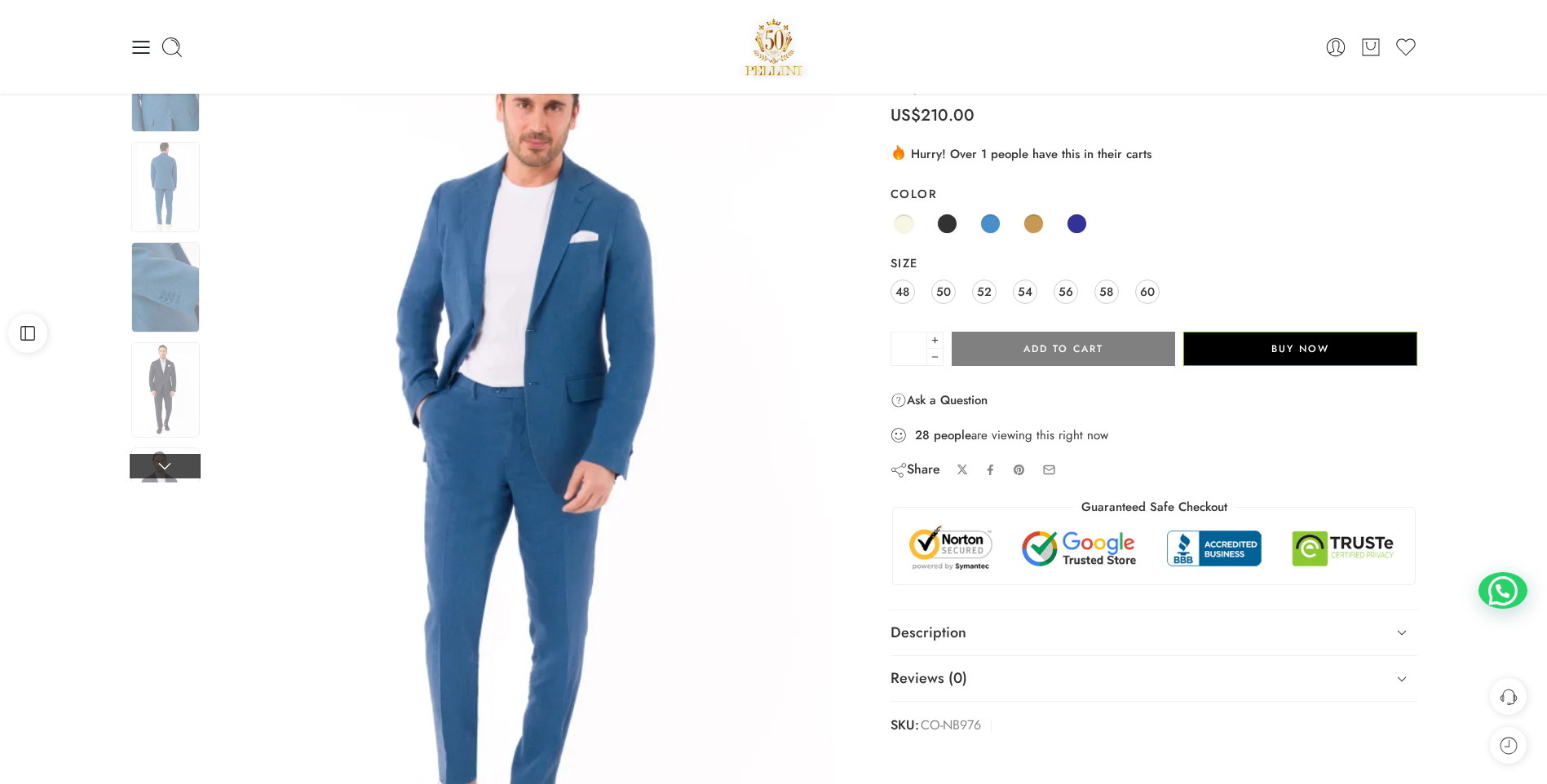
click at [171, 463] on link at bounding box center [165, 466] width 71 height 24
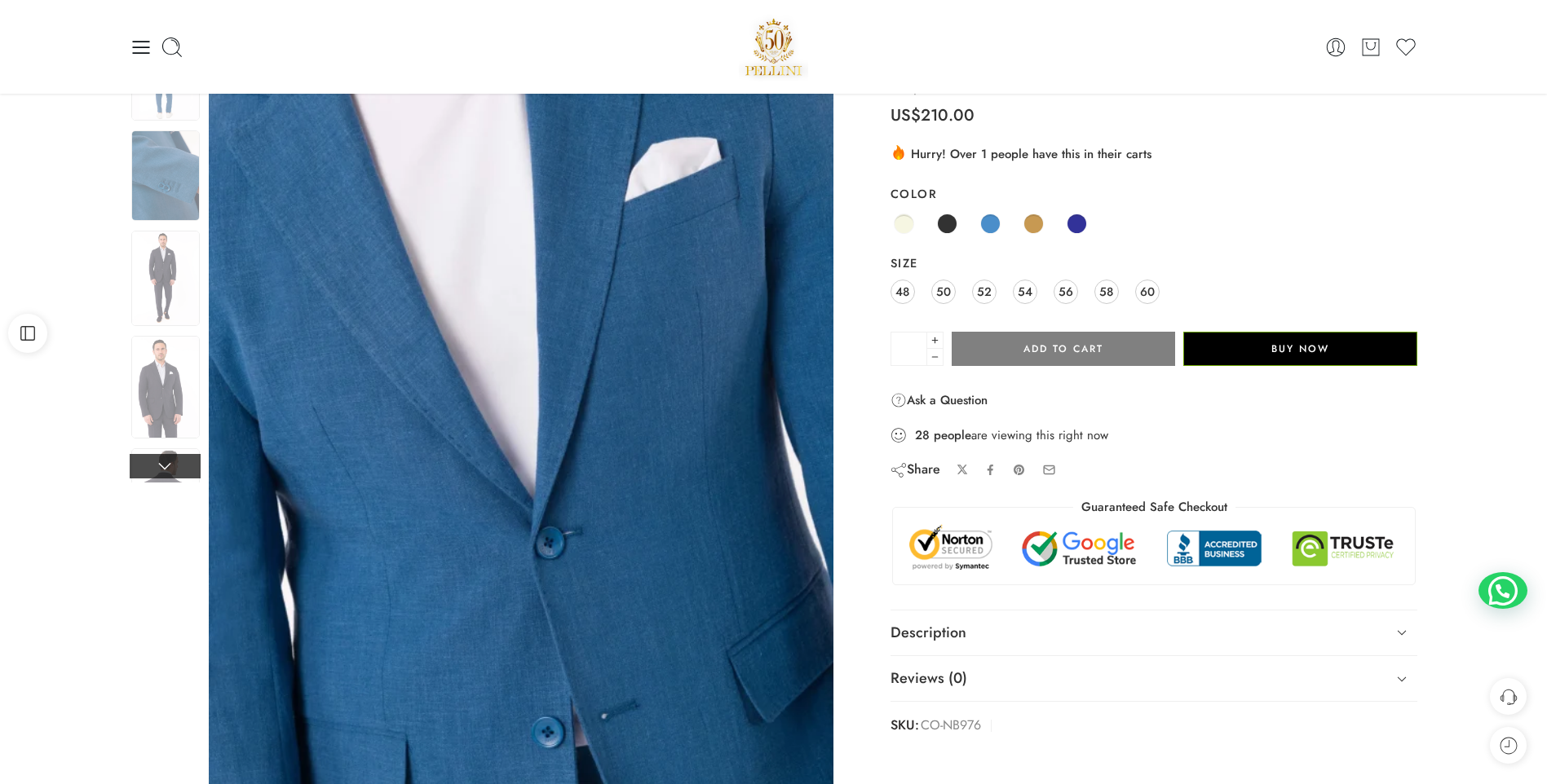
click at [171, 462] on link at bounding box center [165, 466] width 71 height 24
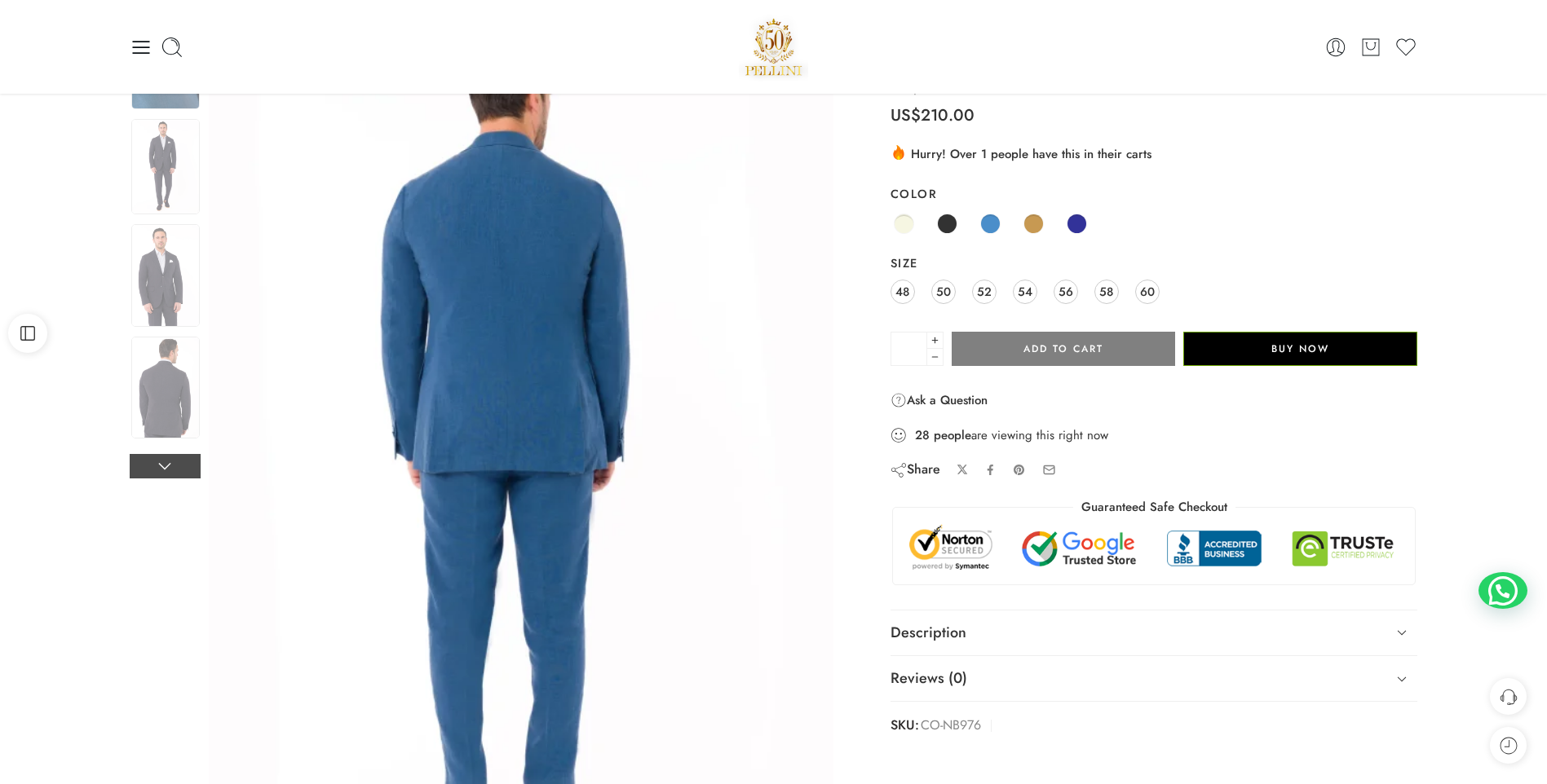
click at [171, 462] on link at bounding box center [165, 466] width 71 height 24
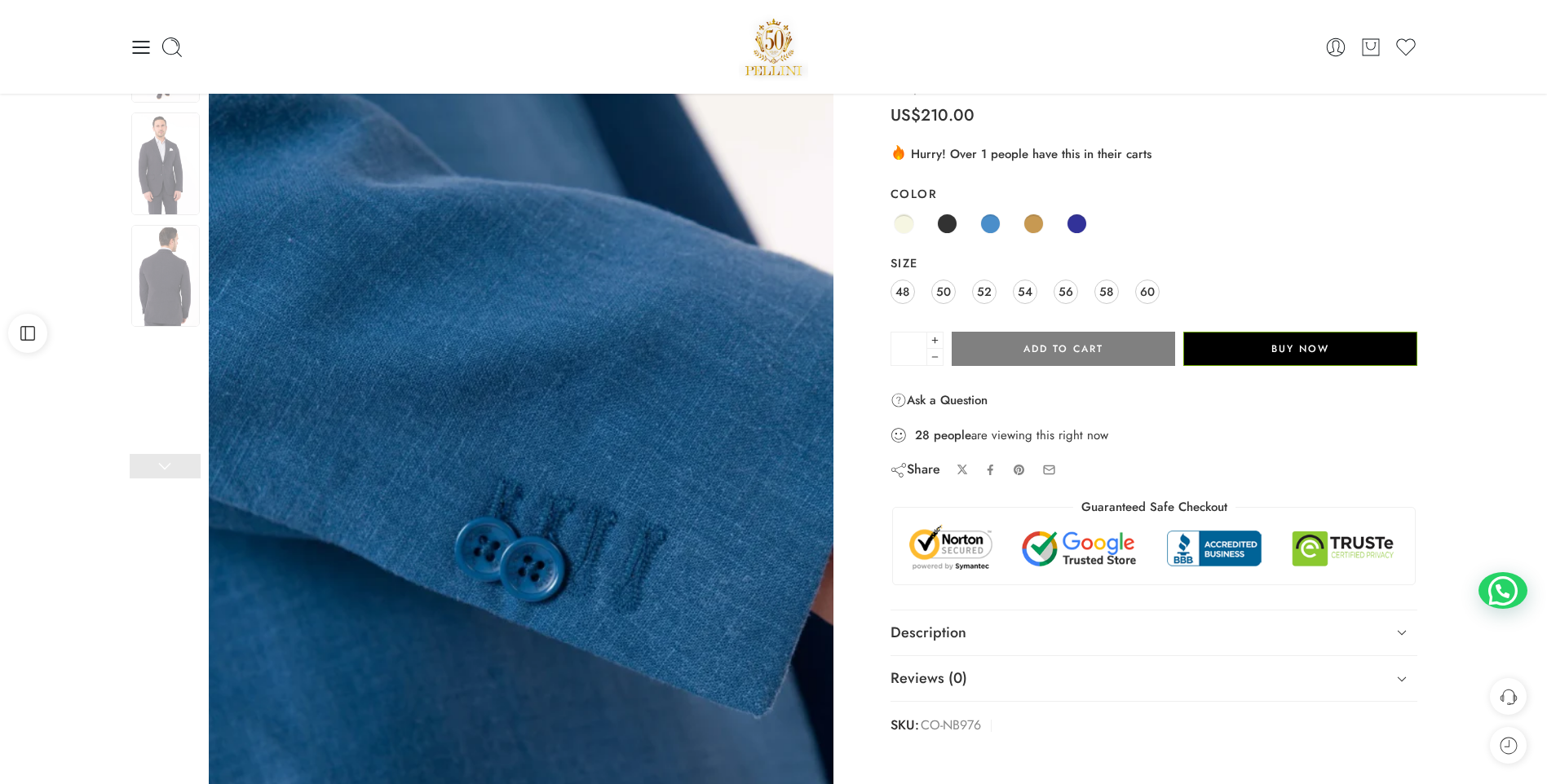
click at [171, 462] on link at bounding box center [165, 466] width 71 height 24
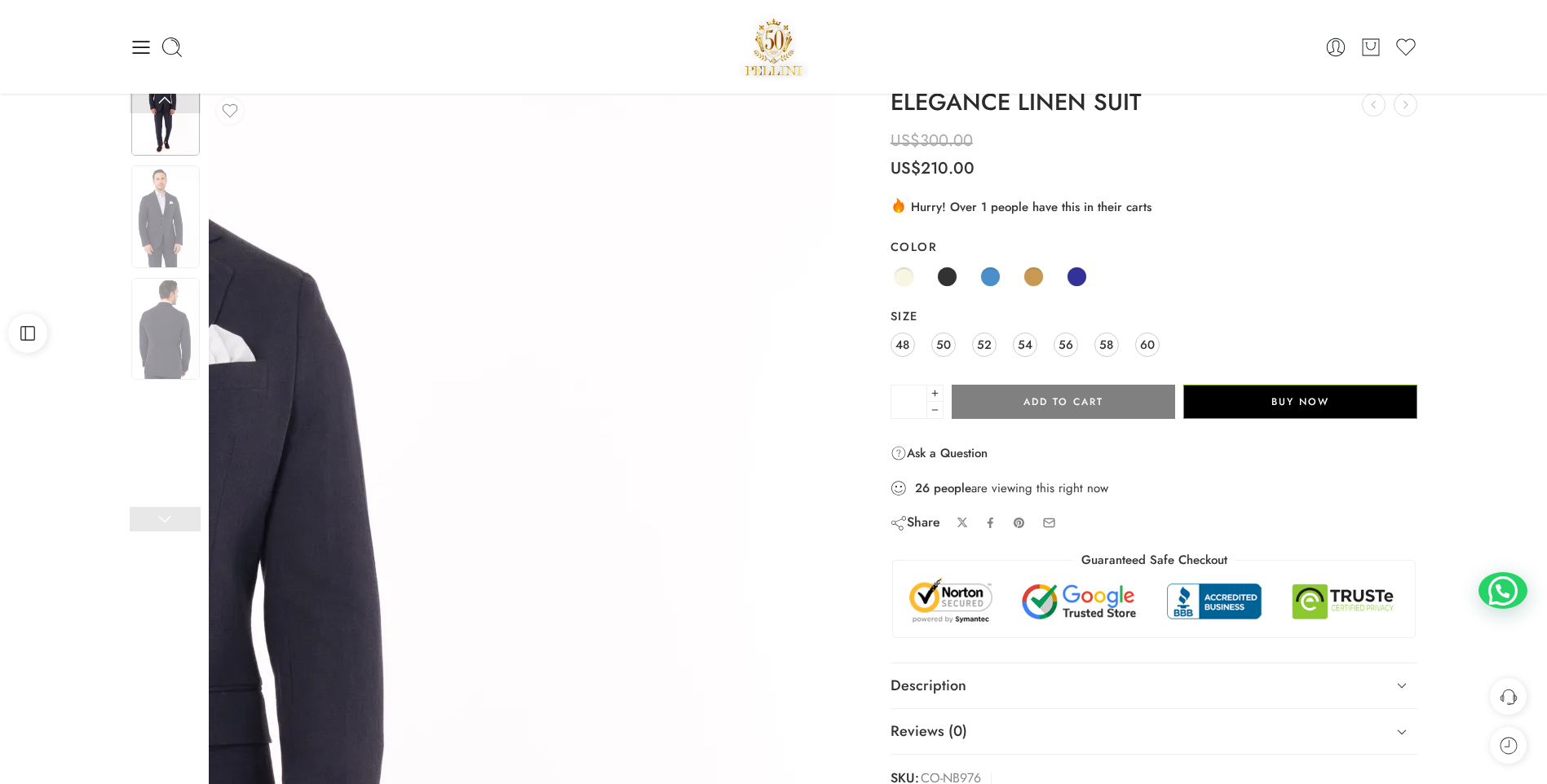
scroll to position [0, 0]
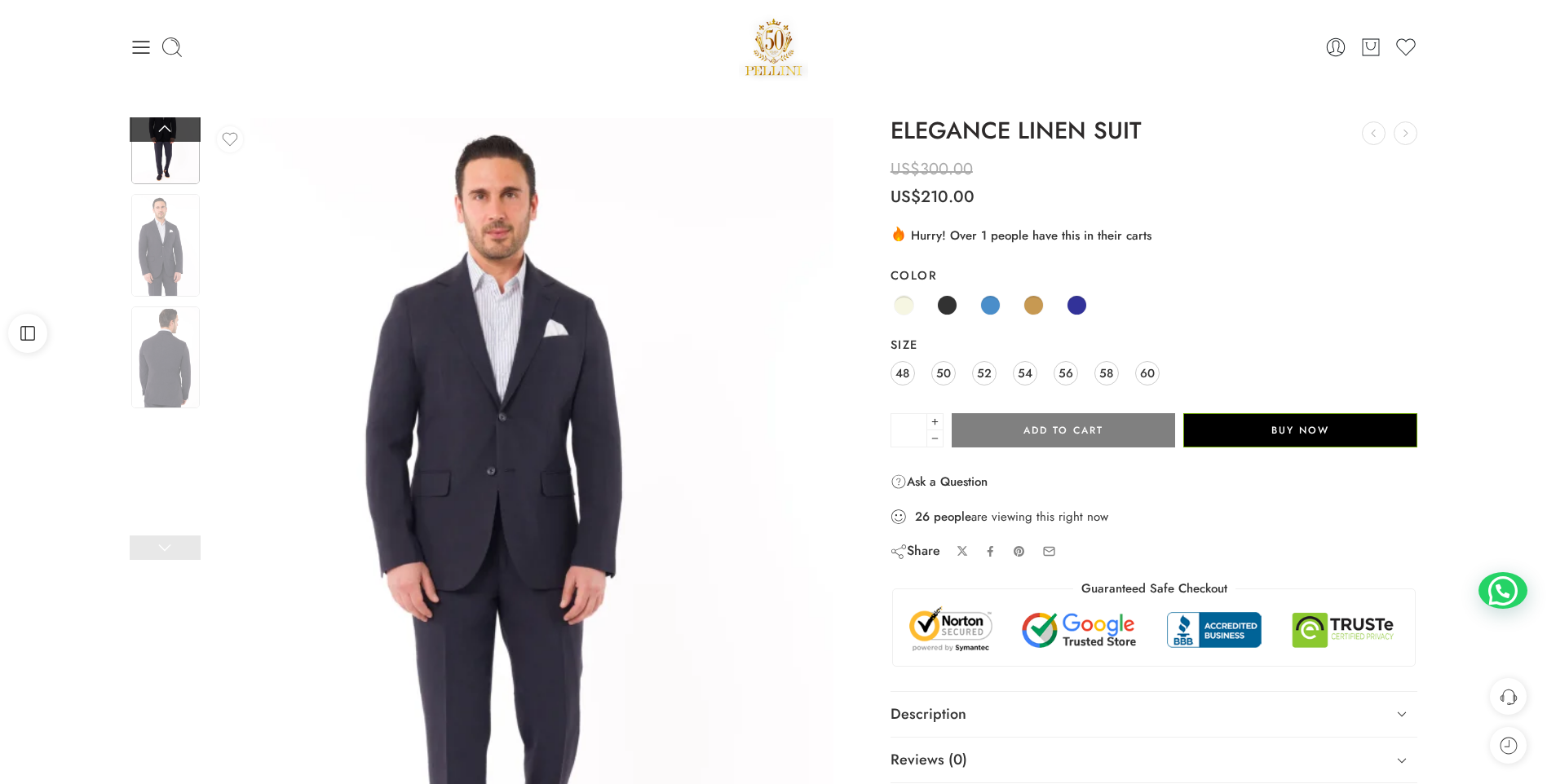
click at [152, 122] on link at bounding box center [165, 129] width 71 height 24
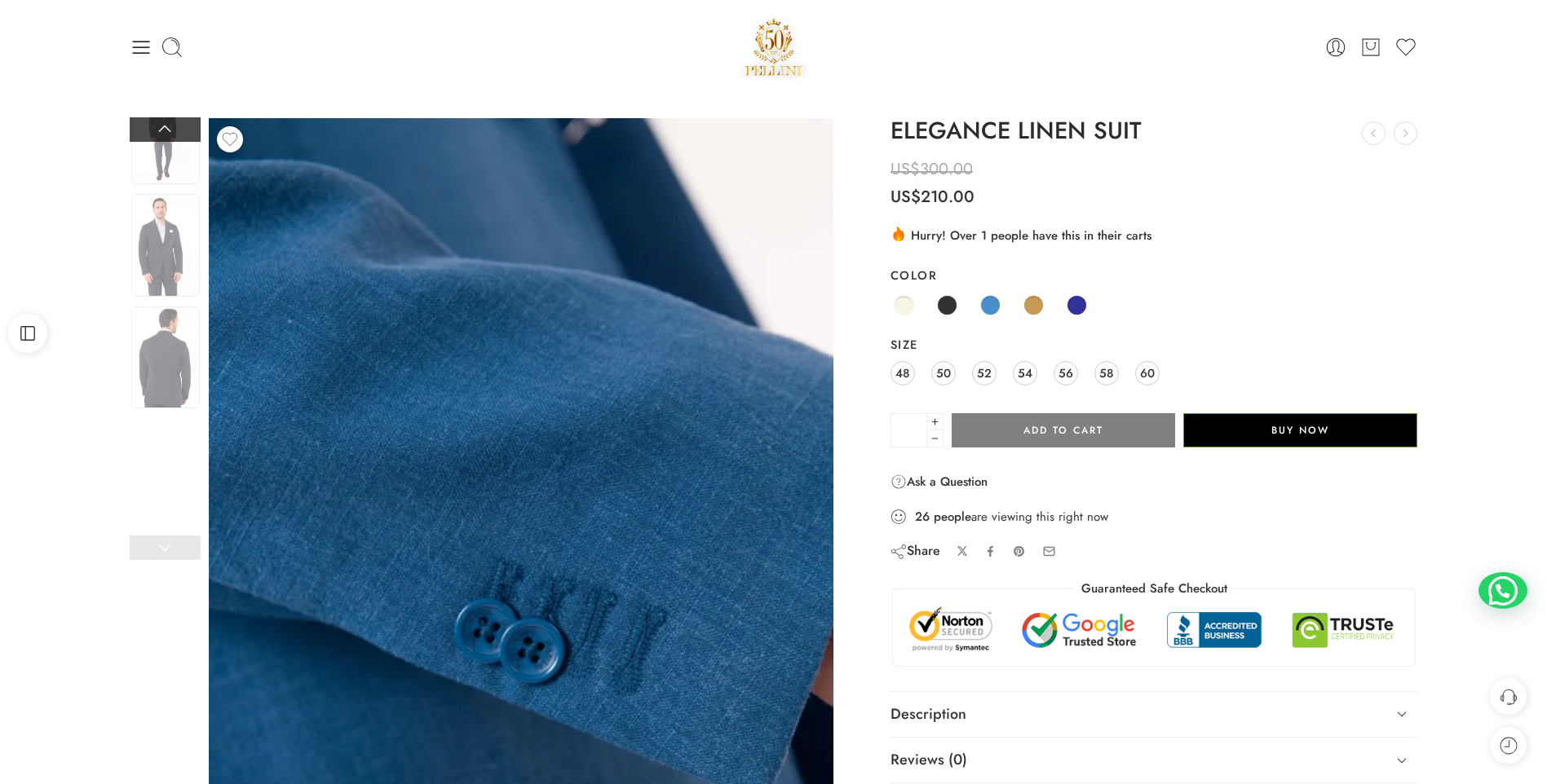
click at [152, 122] on link at bounding box center [165, 129] width 71 height 24
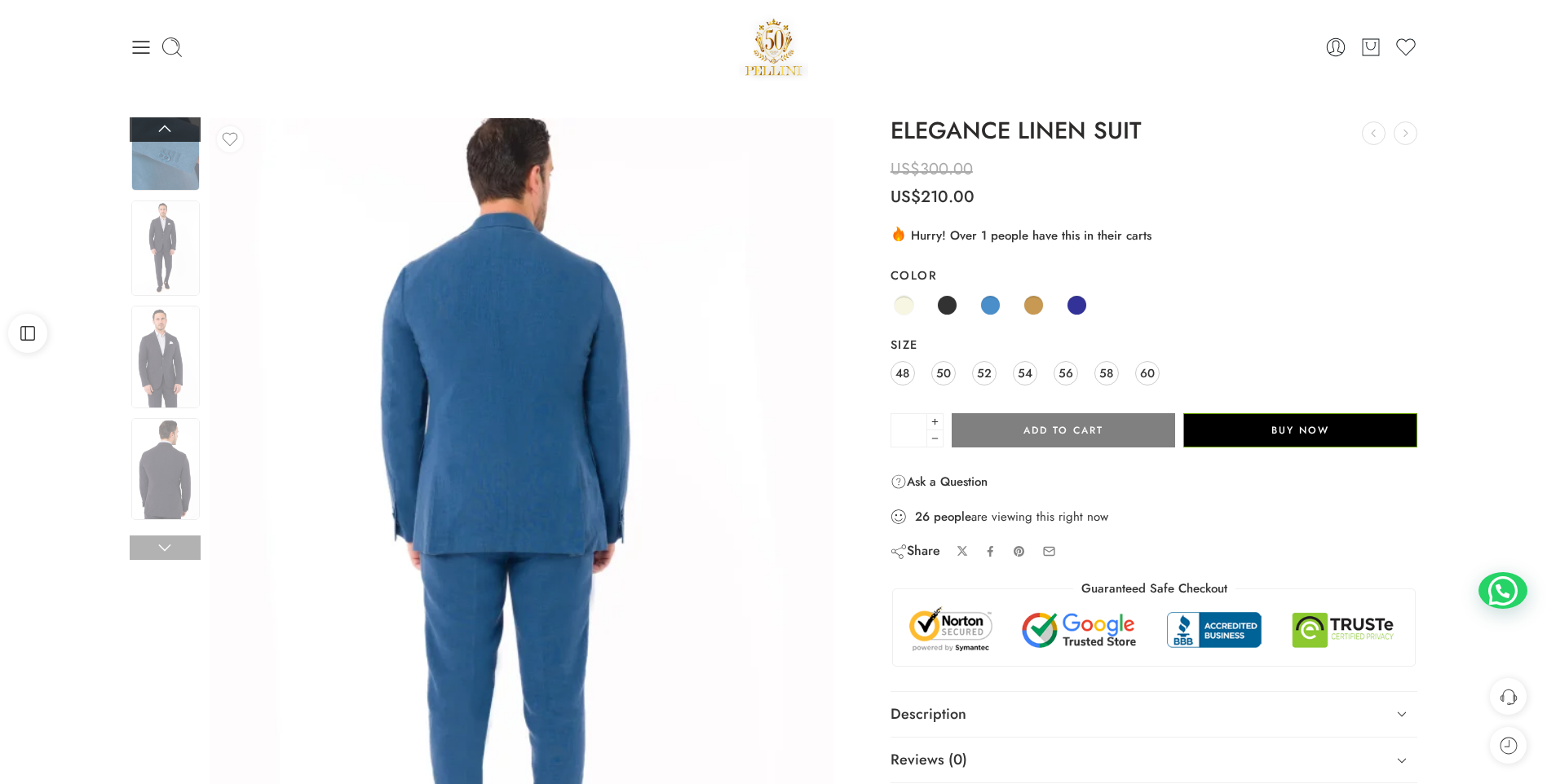
click at [152, 122] on link at bounding box center [165, 129] width 71 height 24
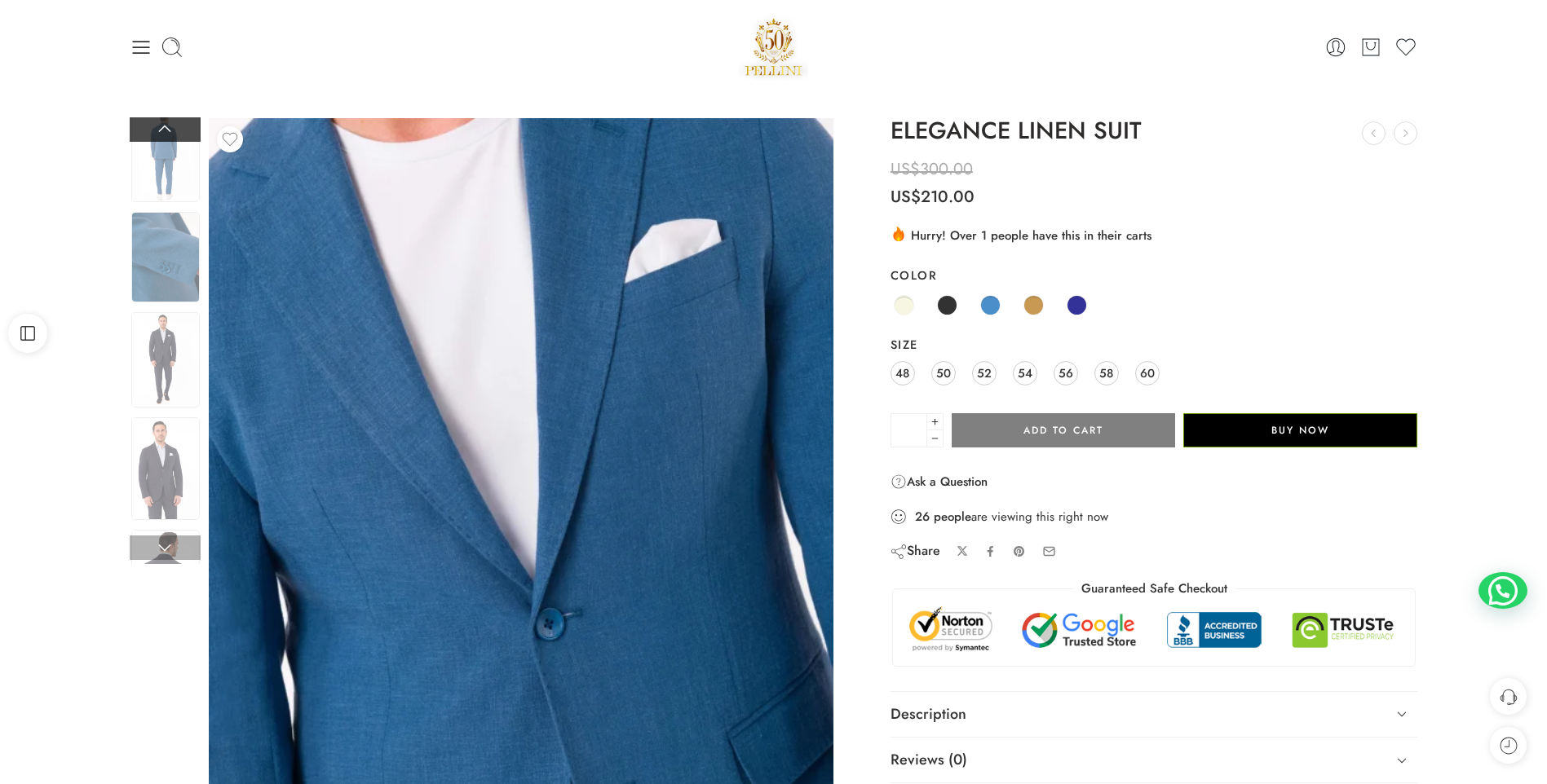
click at [152, 122] on link at bounding box center [165, 129] width 71 height 24
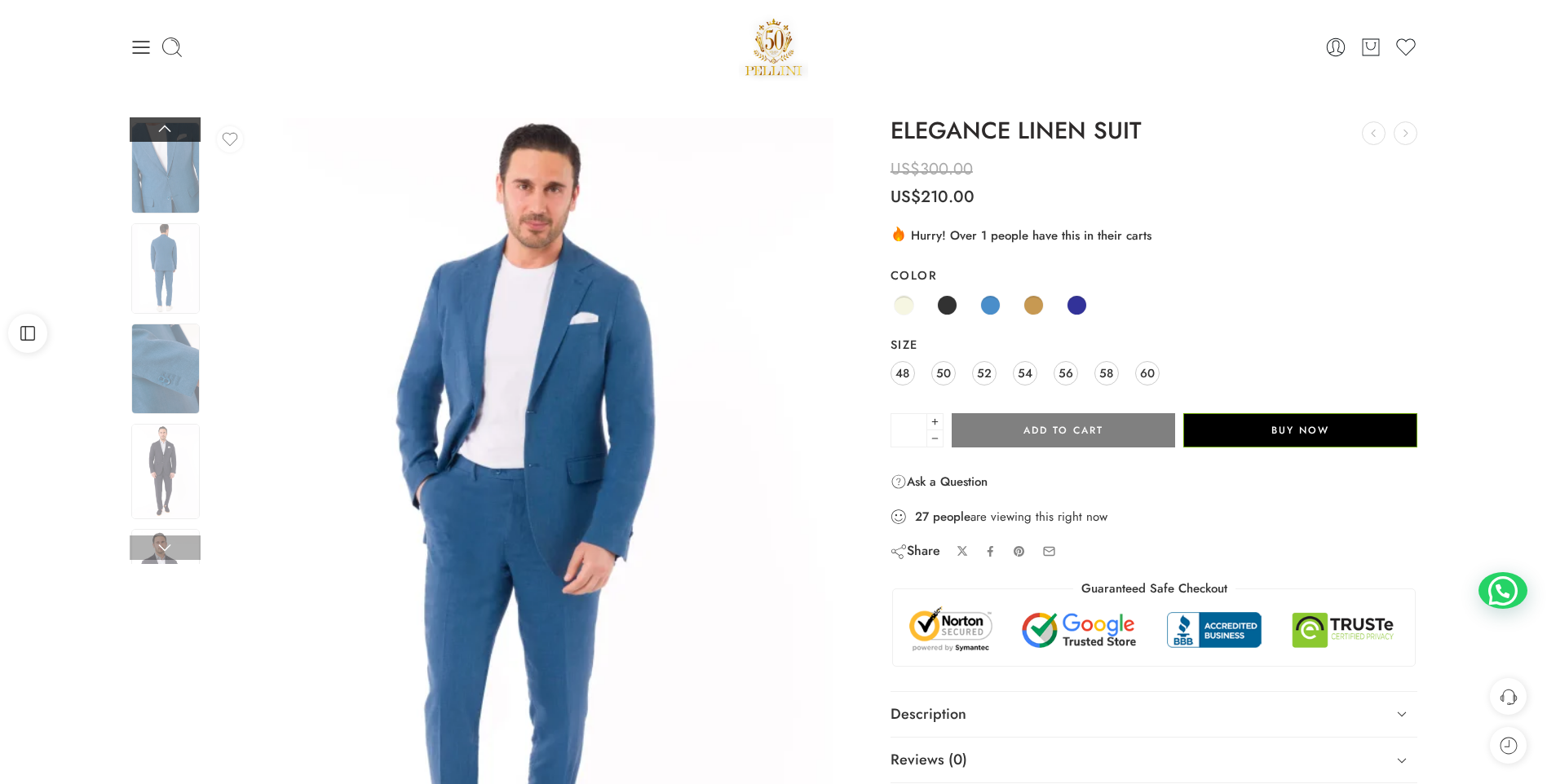
click at [152, 122] on link at bounding box center [165, 129] width 71 height 24
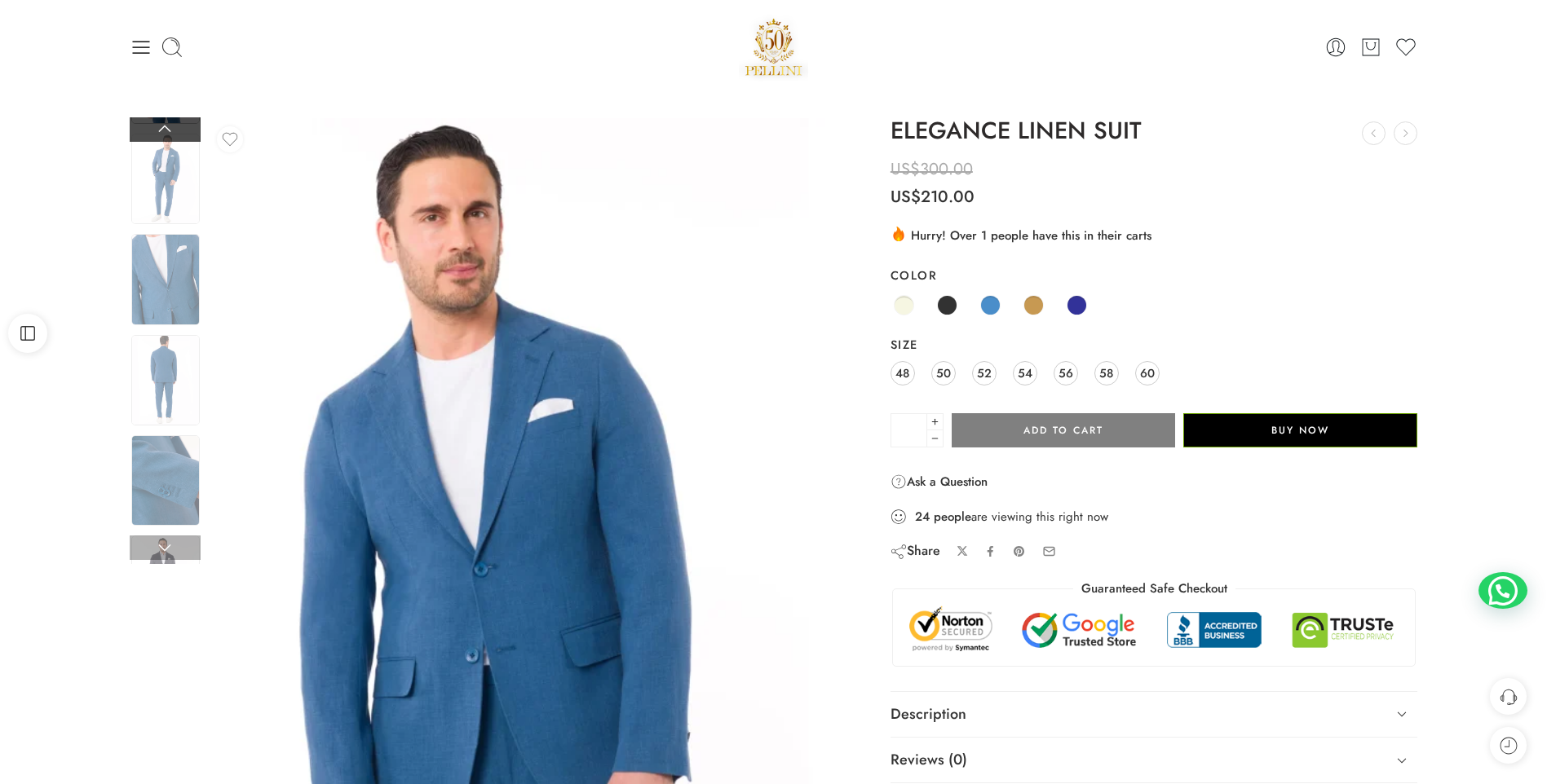
click at [152, 122] on link at bounding box center [165, 129] width 71 height 24
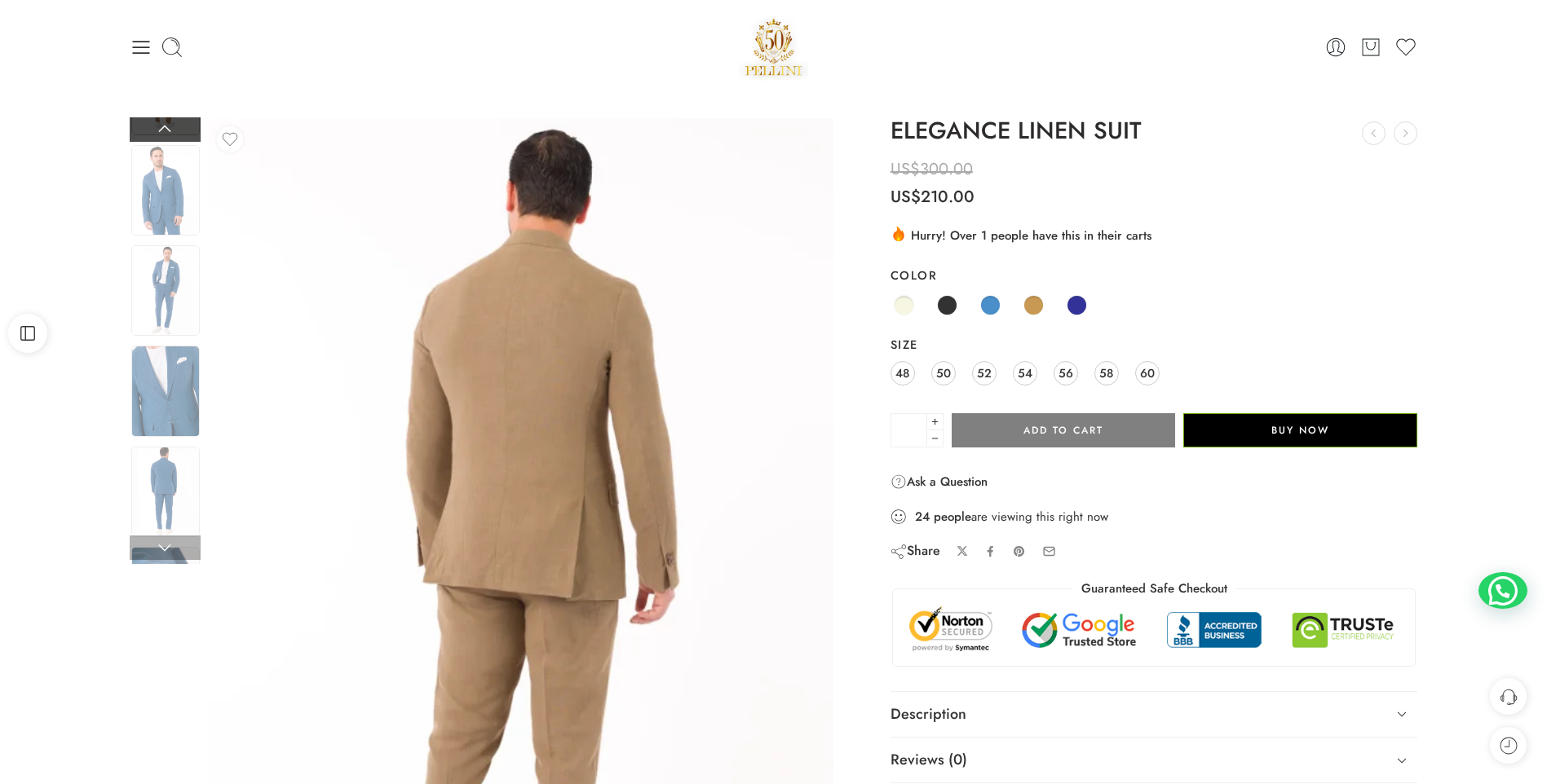
click at [152, 122] on link at bounding box center [165, 129] width 71 height 24
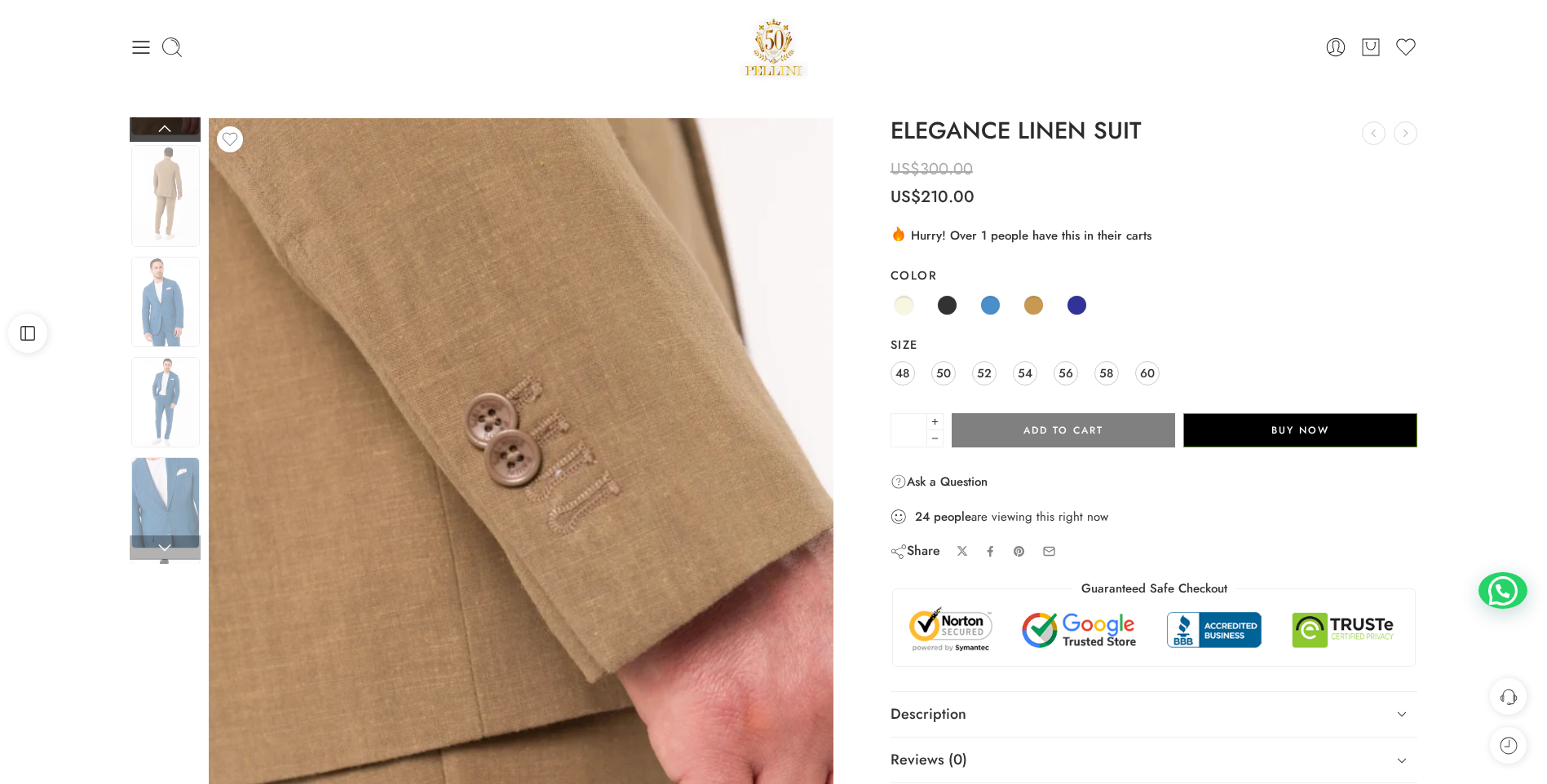
click at [152, 122] on link at bounding box center [165, 129] width 71 height 24
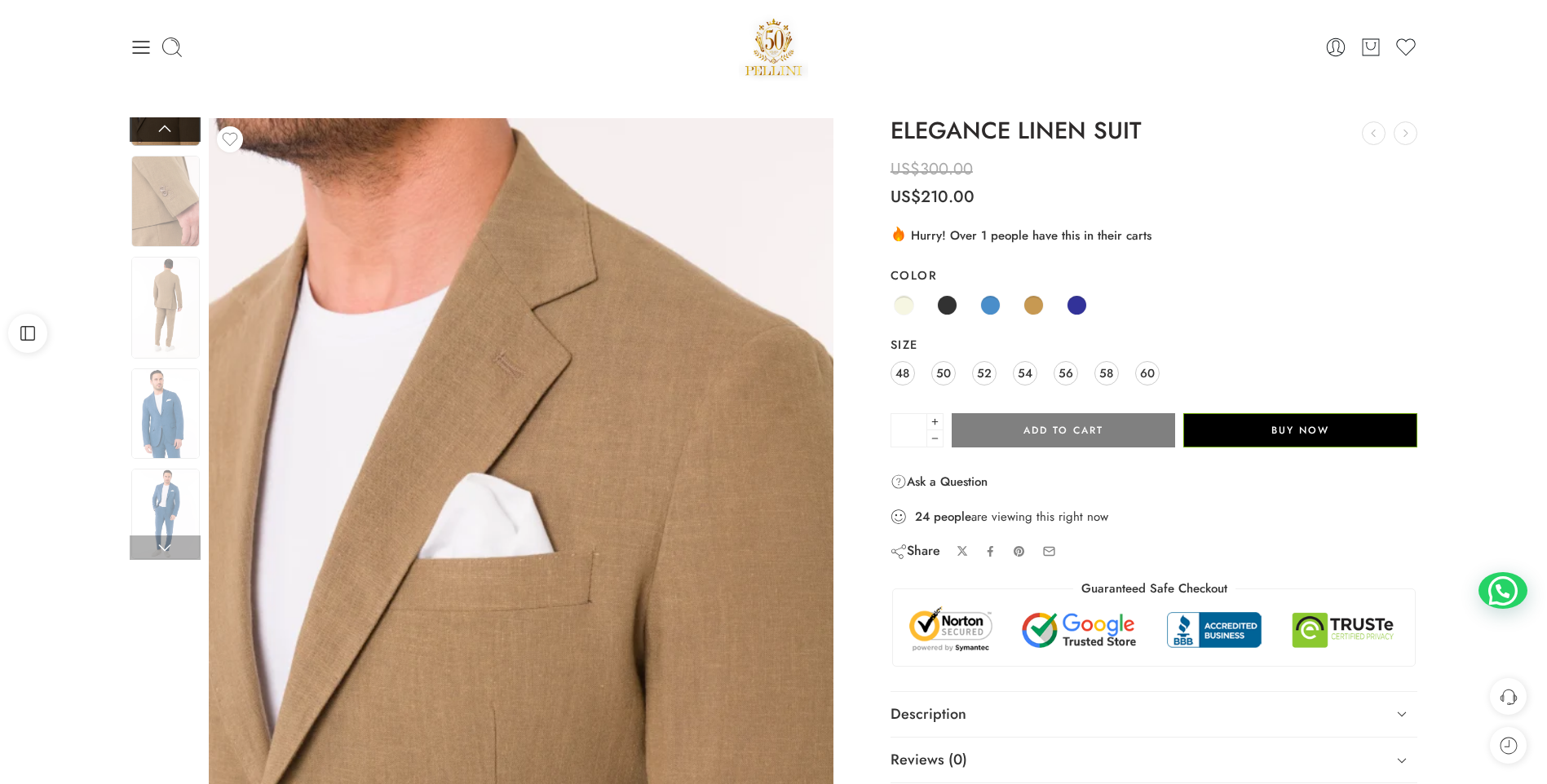
click at [152, 122] on link at bounding box center [165, 129] width 71 height 24
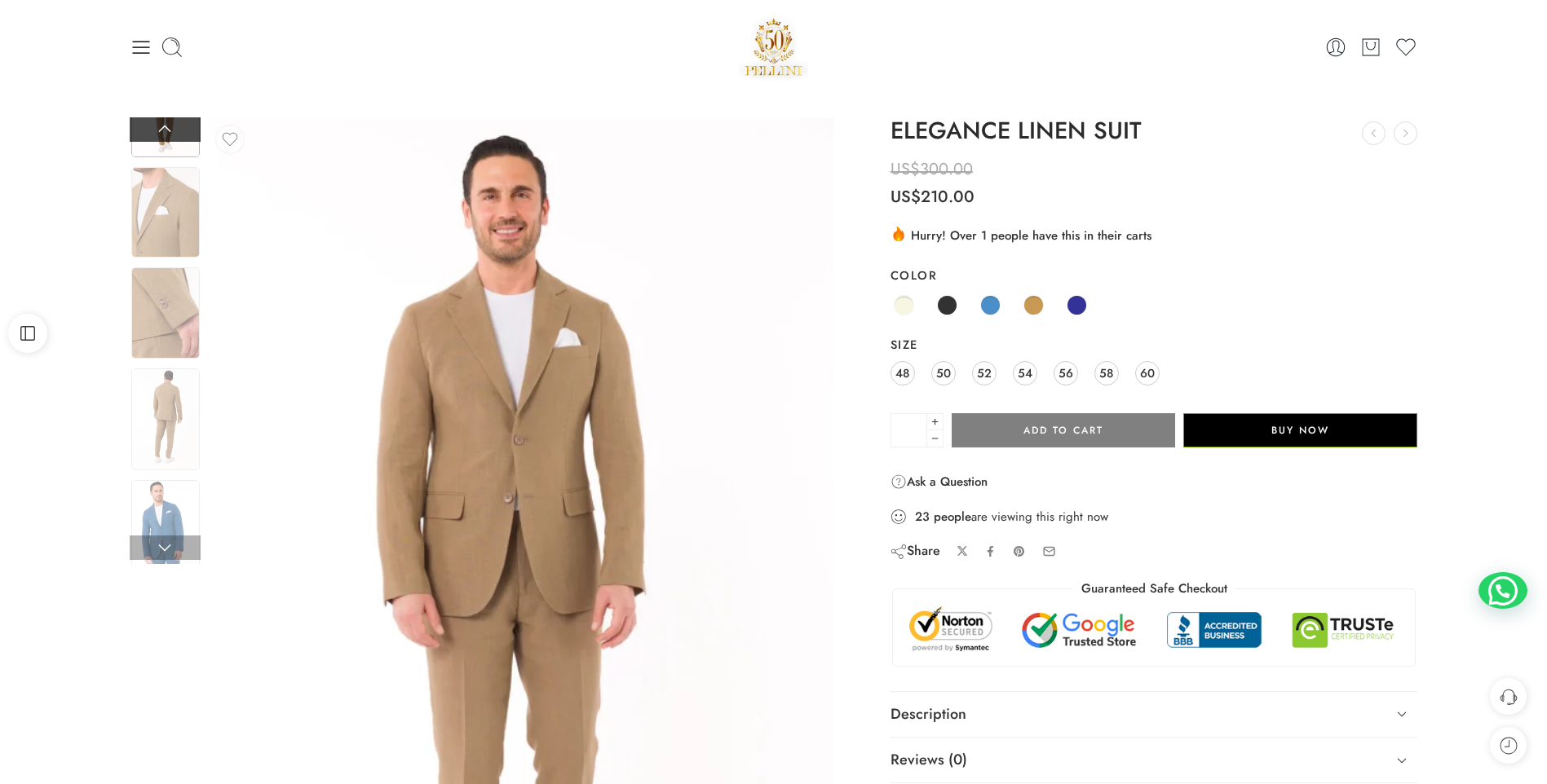
click at [152, 122] on link at bounding box center [165, 129] width 71 height 24
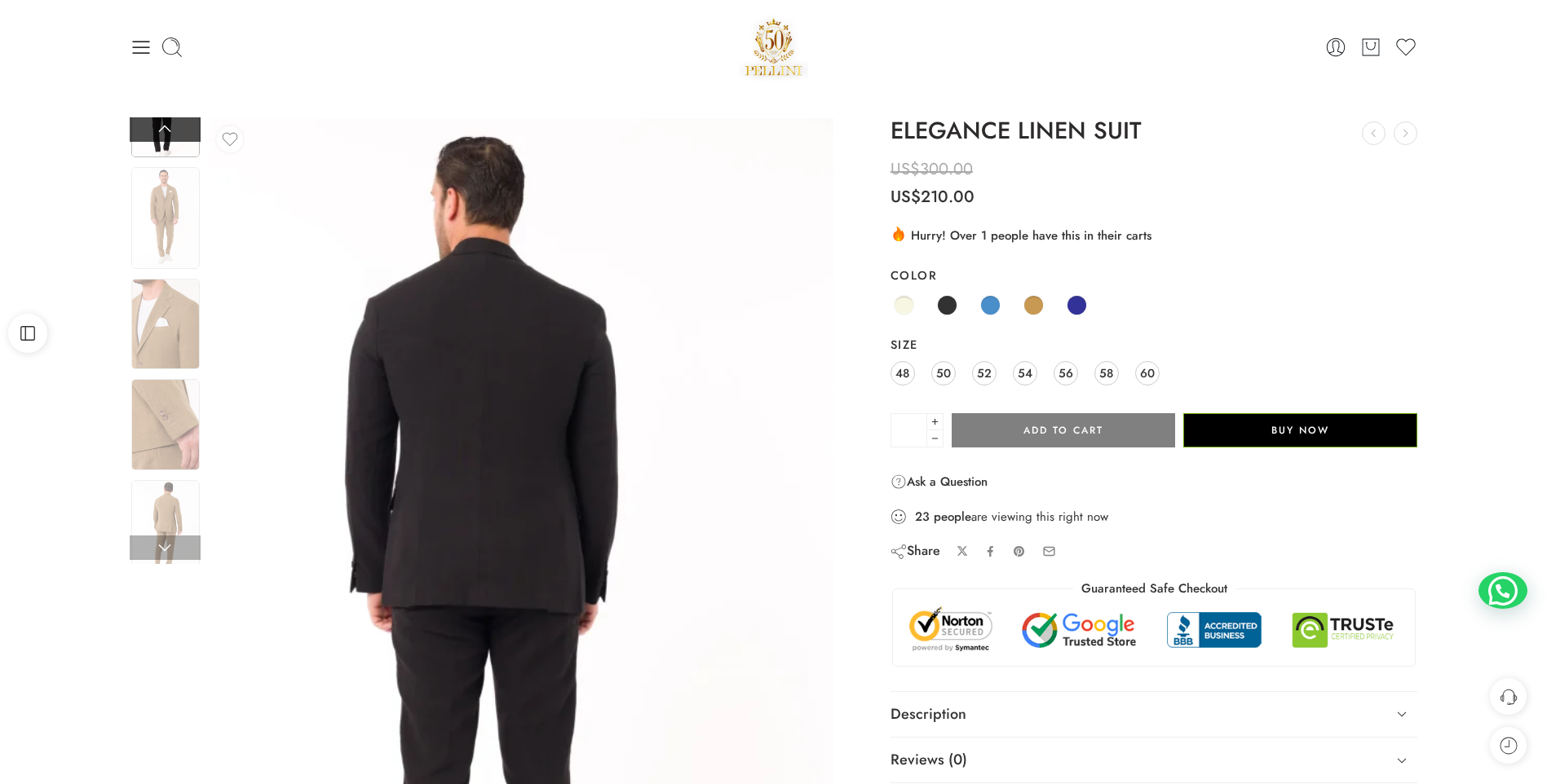
click at [152, 122] on link at bounding box center [165, 129] width 71 height 24
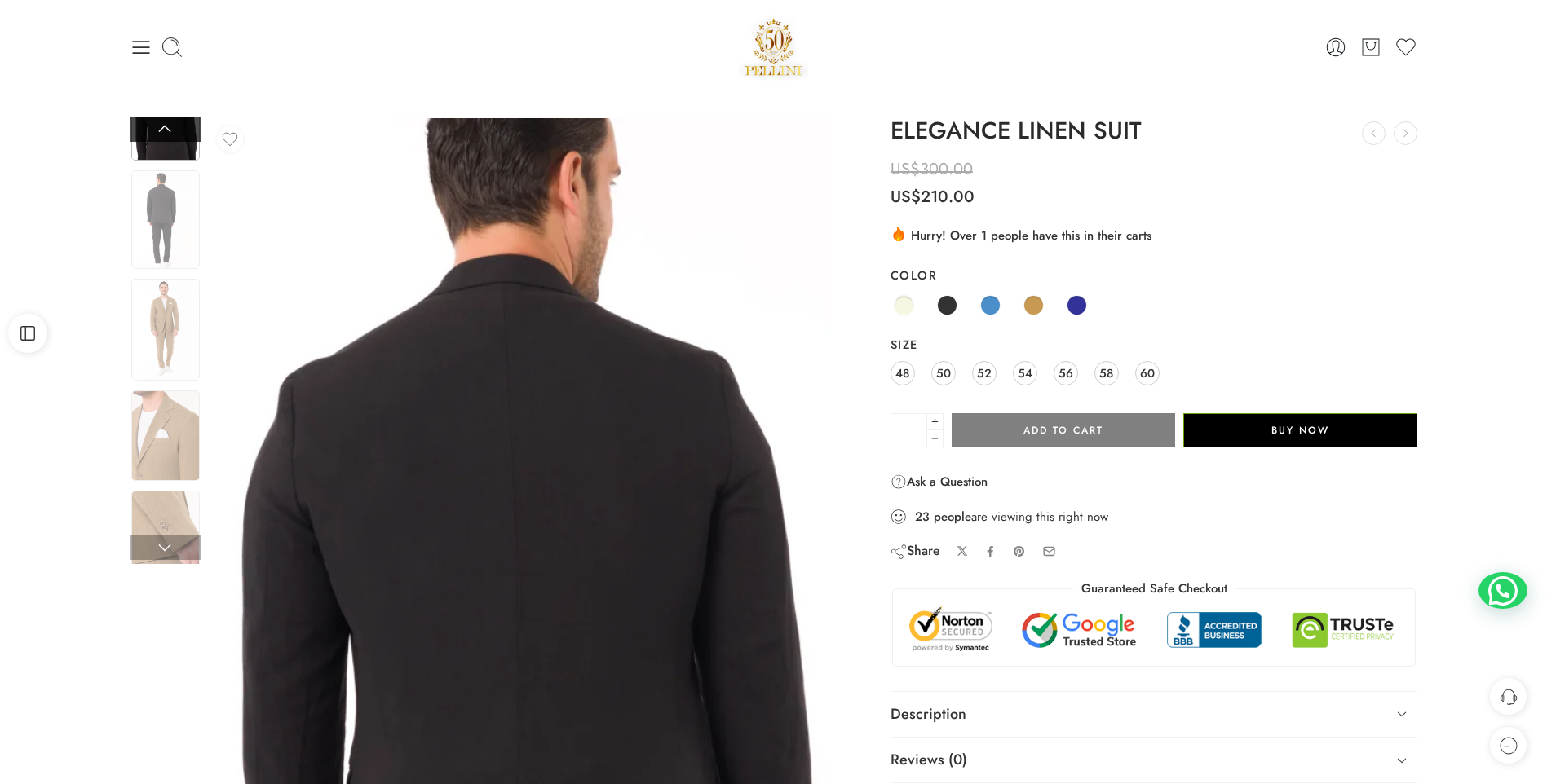
click at [152, 122] on link at bounding box center [165, 129] width 71 height 24
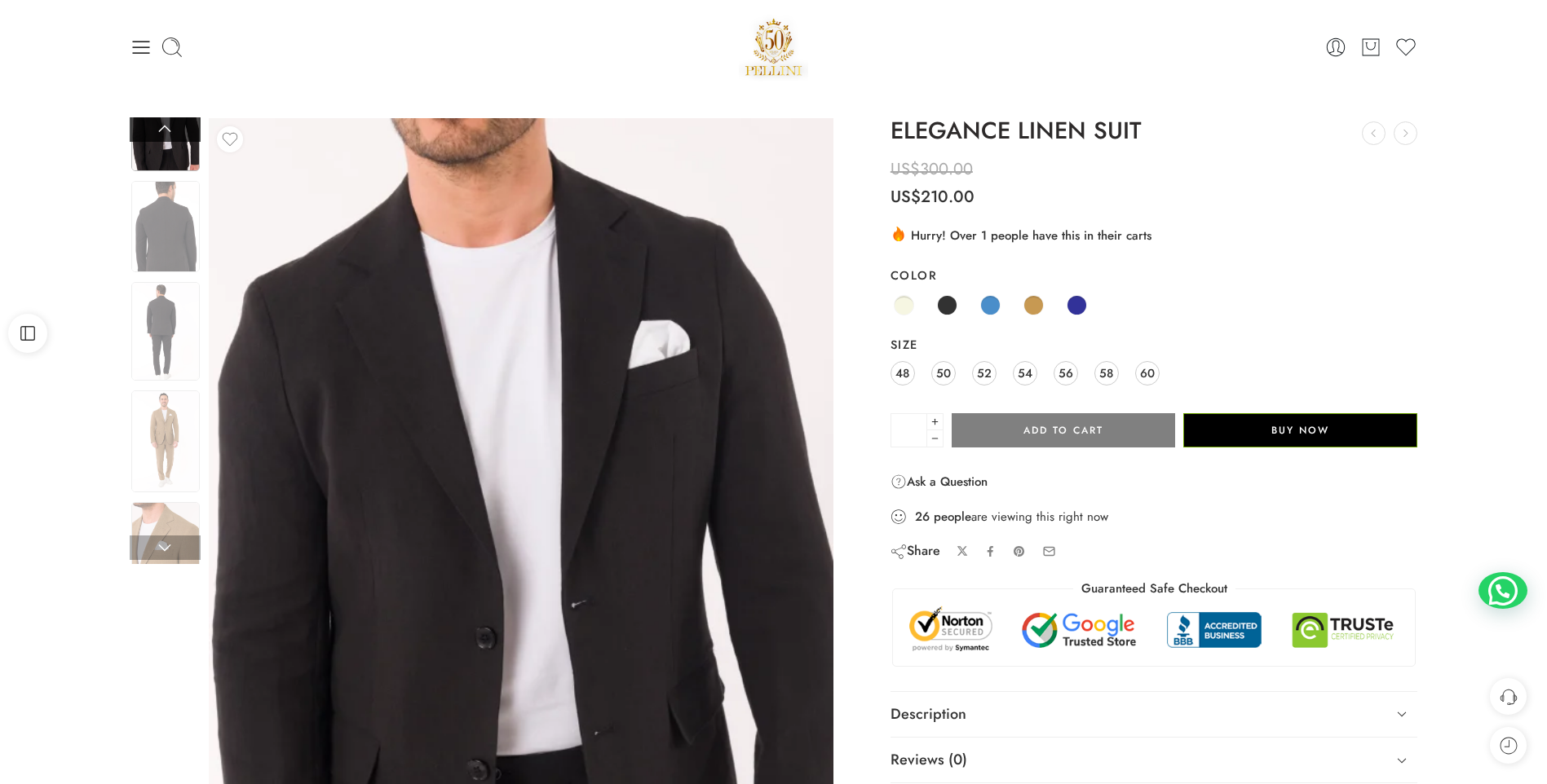
click at [152, 122] on link at bounding box center [165, 129] width 71 height 24
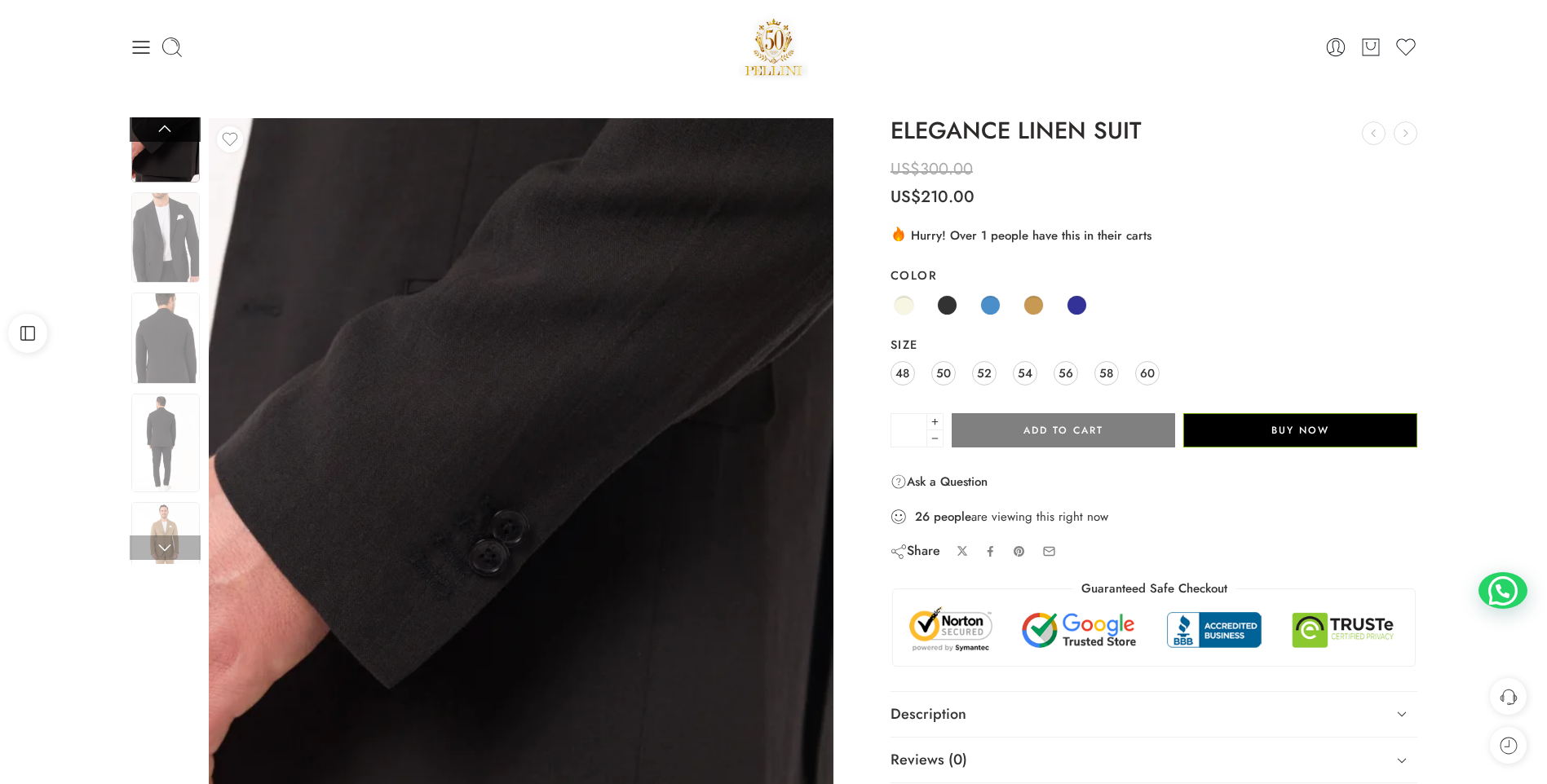
click at [152, 122] on link at bounding box center [165, 129] width 71 height 24
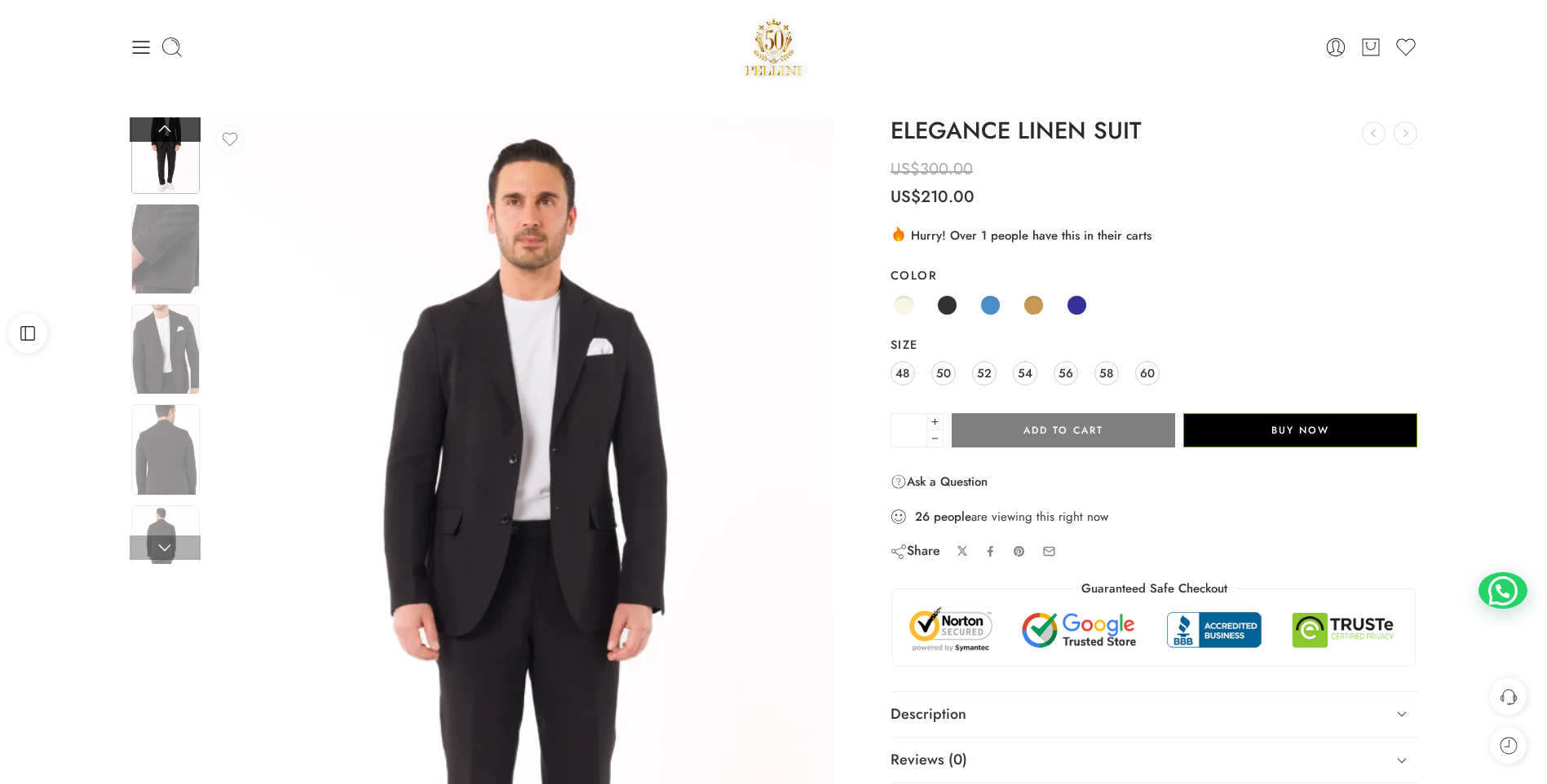
click at [152, 122] on link at bounding box center [165, 129] width 71 height 24
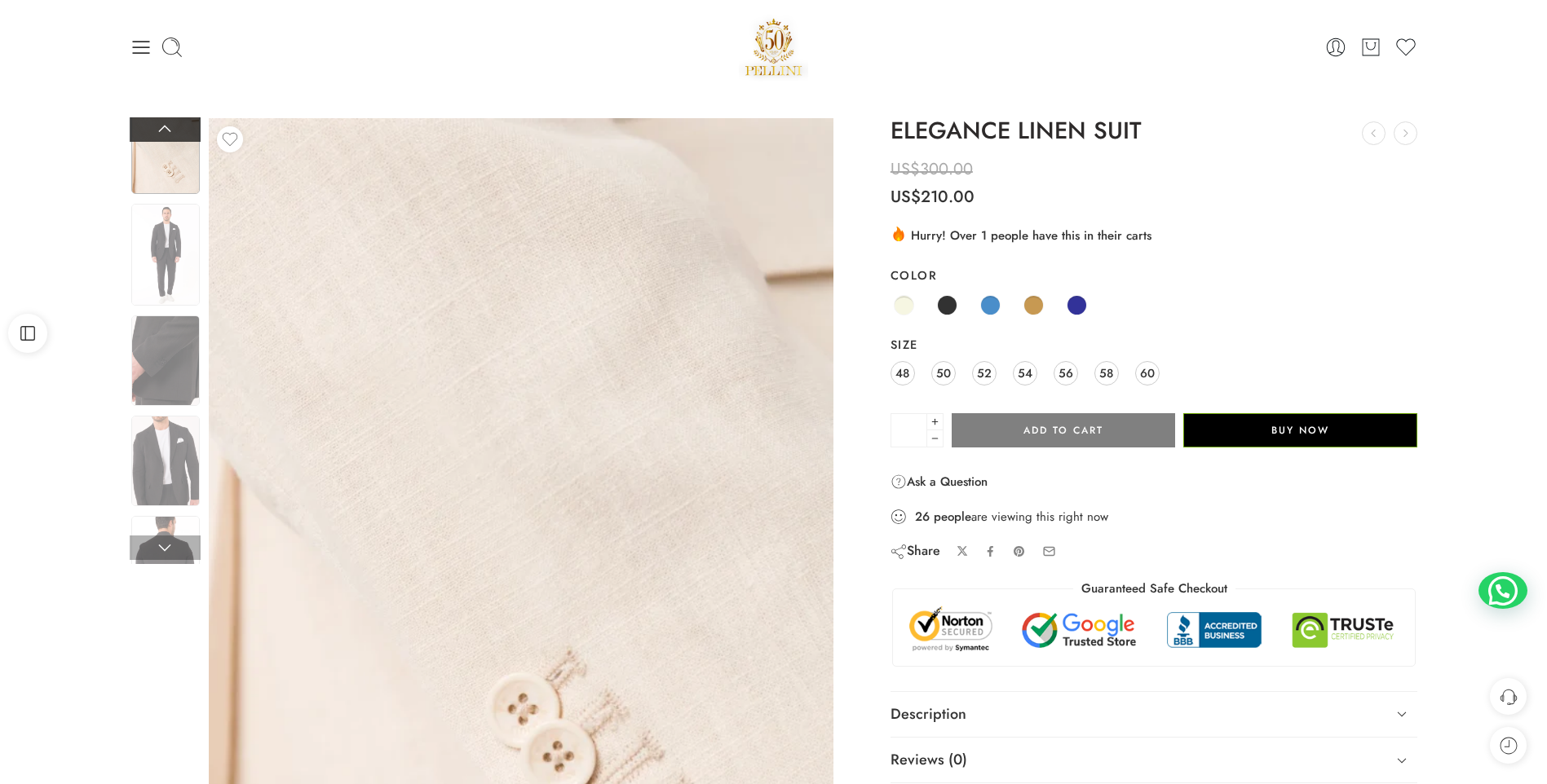
click at [152, 122] on link at bounding box center [165, 129] width 71 height 24
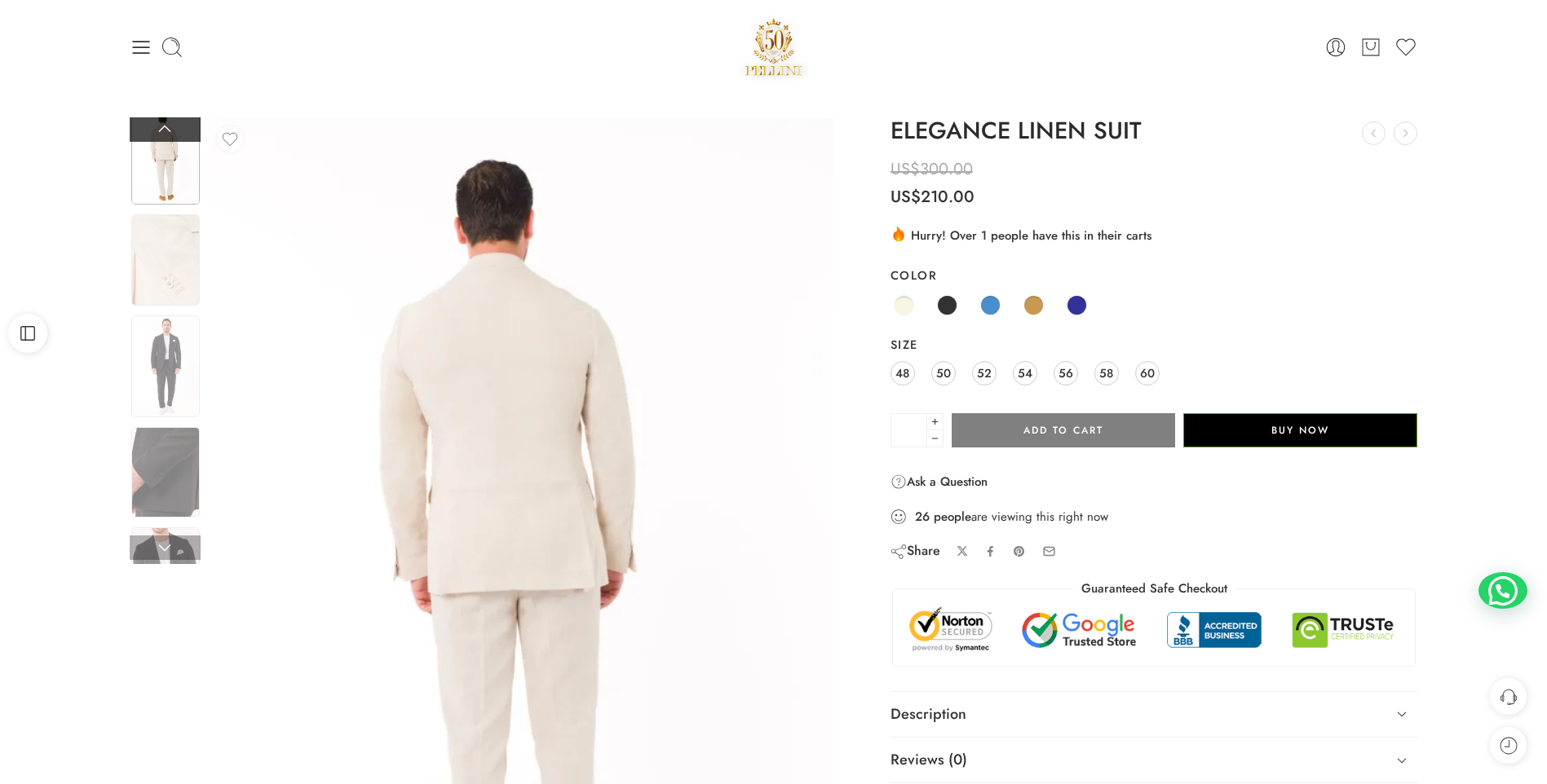
click at [152, 122] on link at bounding box center [165, 129] width 71 height 24
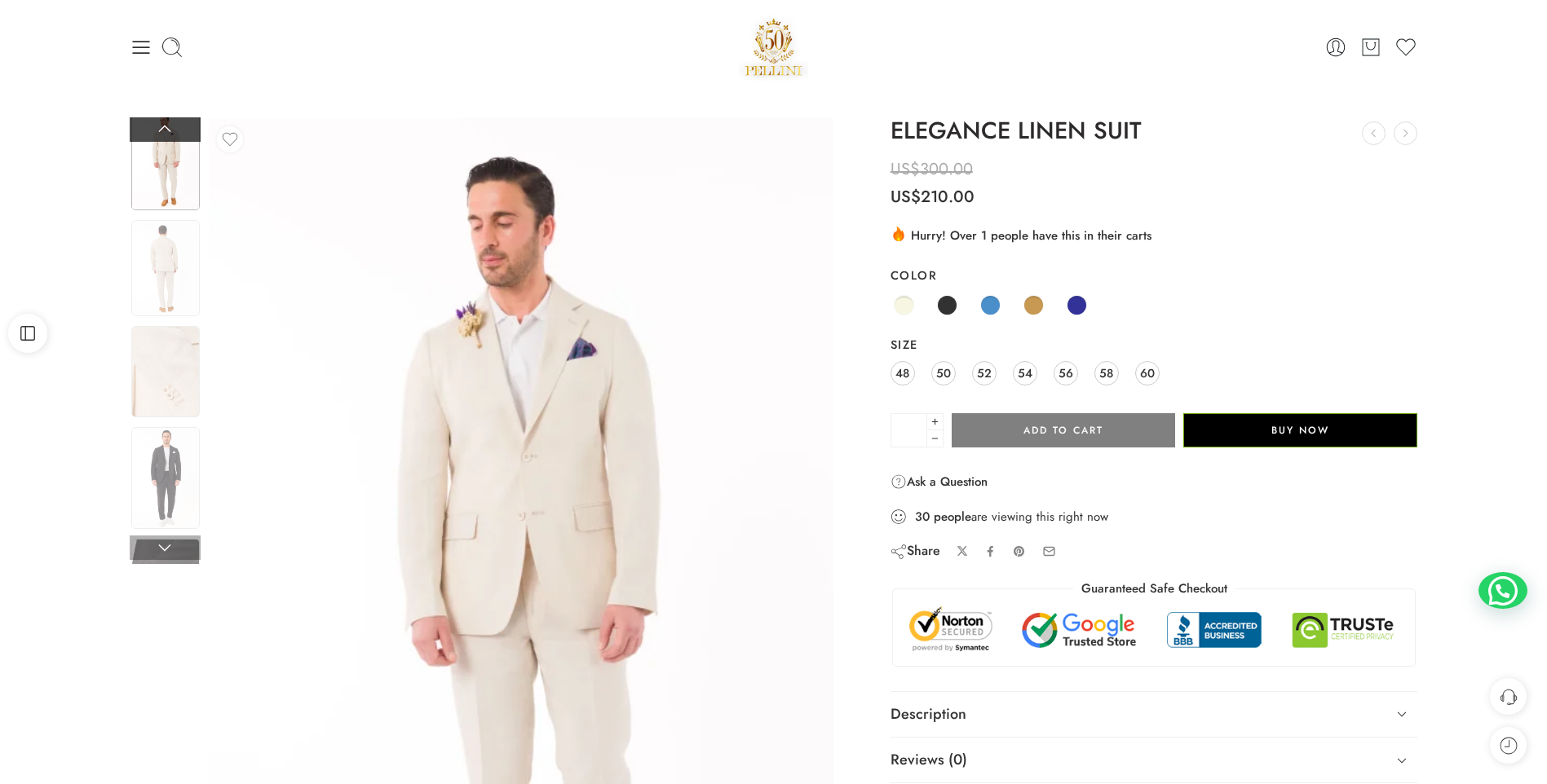
click at [152, 122] on link at bounding box center [165, 129] width 71 height 24
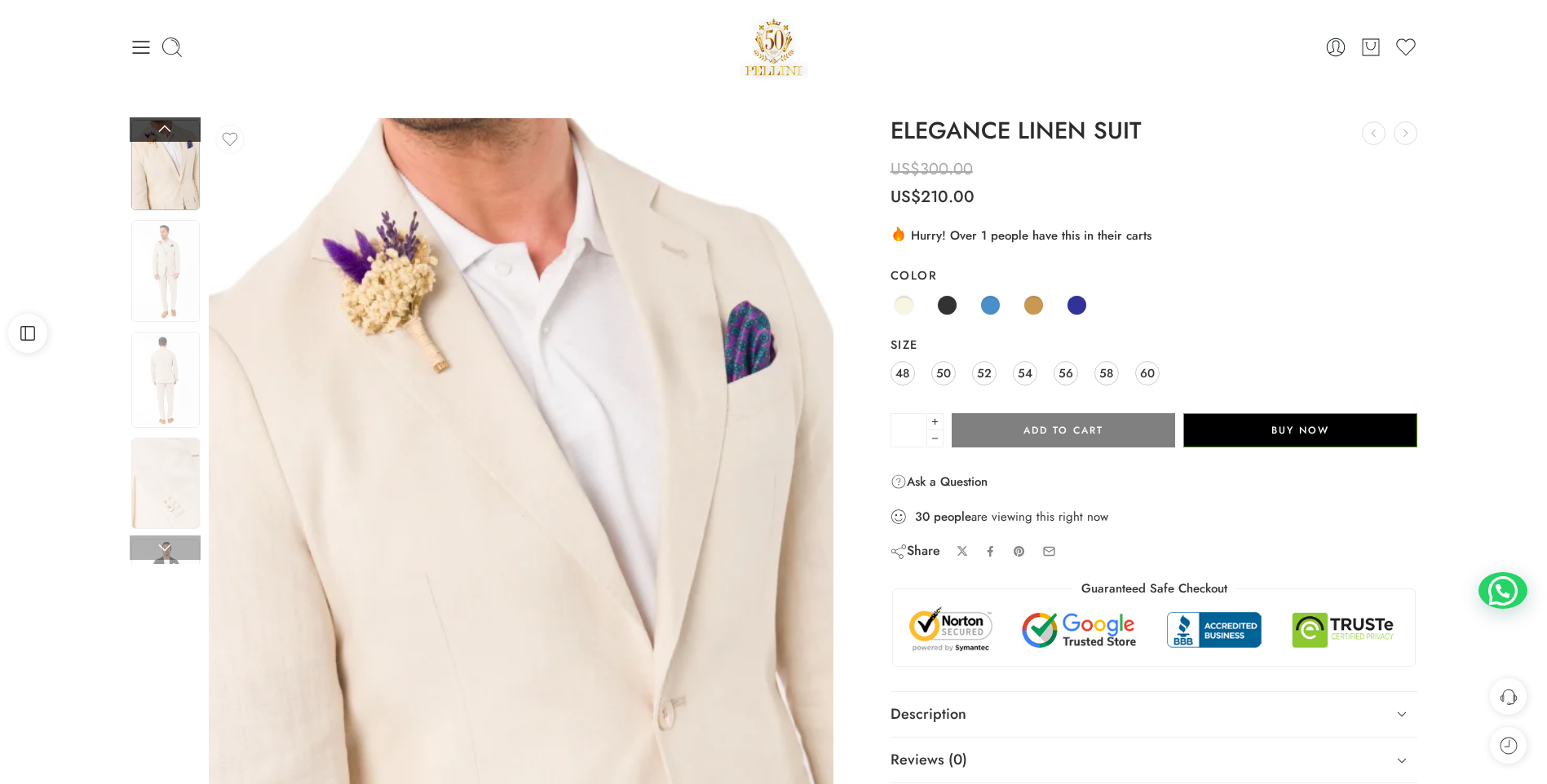
click at [152, 122] on link at bounding box center [165, 129] width 71 height 24
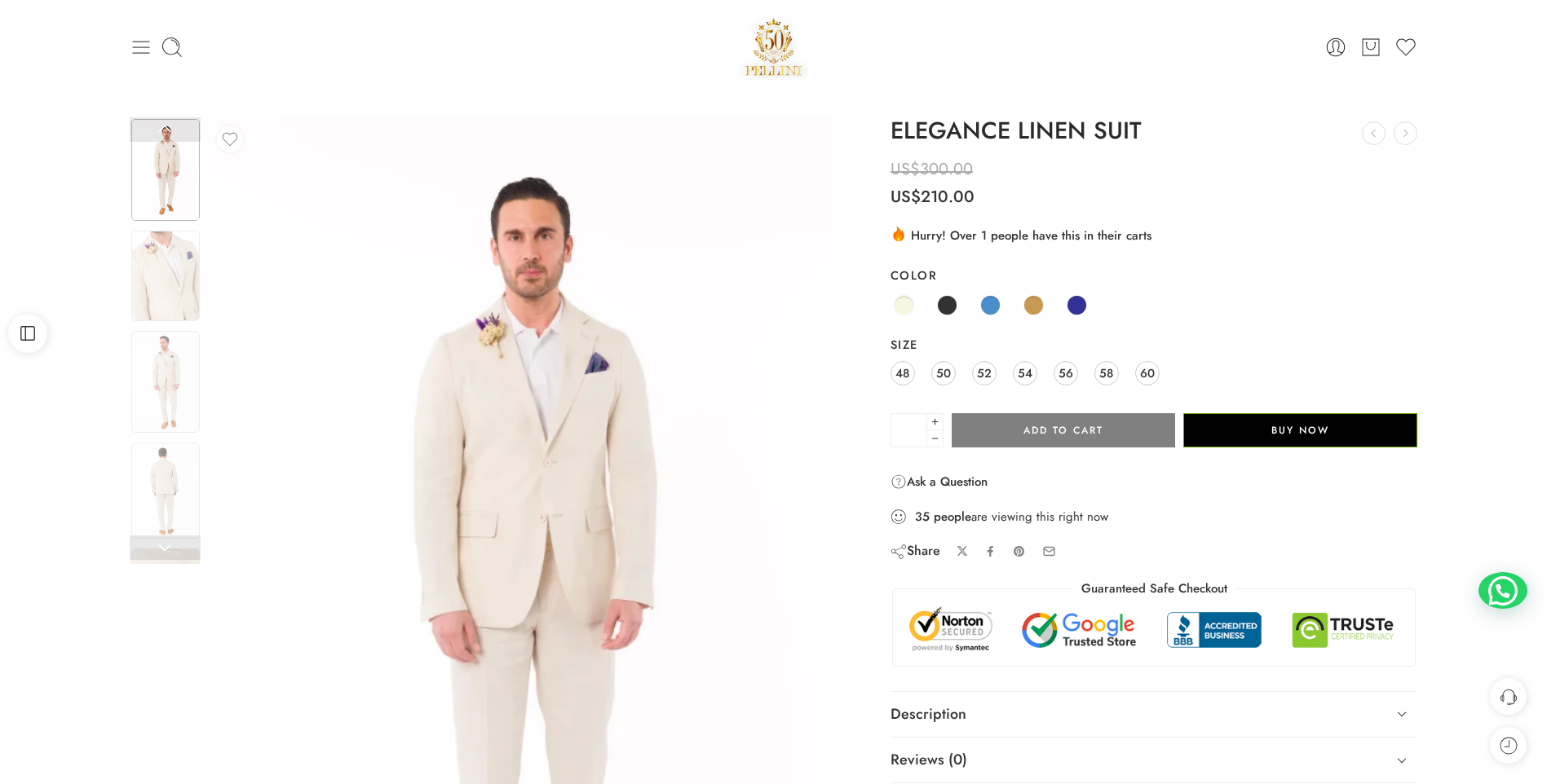
click at [145, 53] on icon at bounding box center [141, 47] width 22 height 22
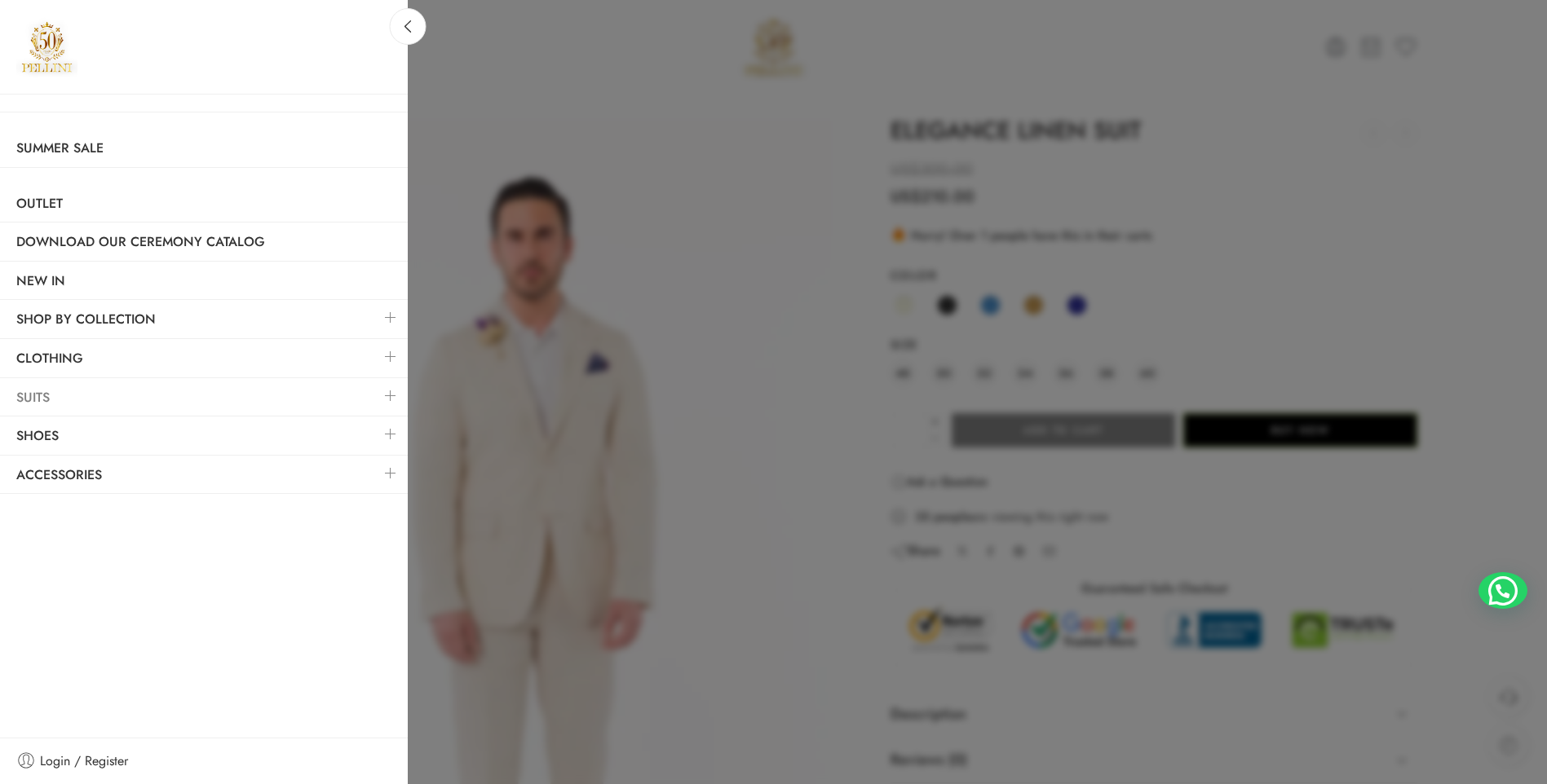
click at [121, 397] on link "Suits" at bounding box center [204, 397] width 408 height 37
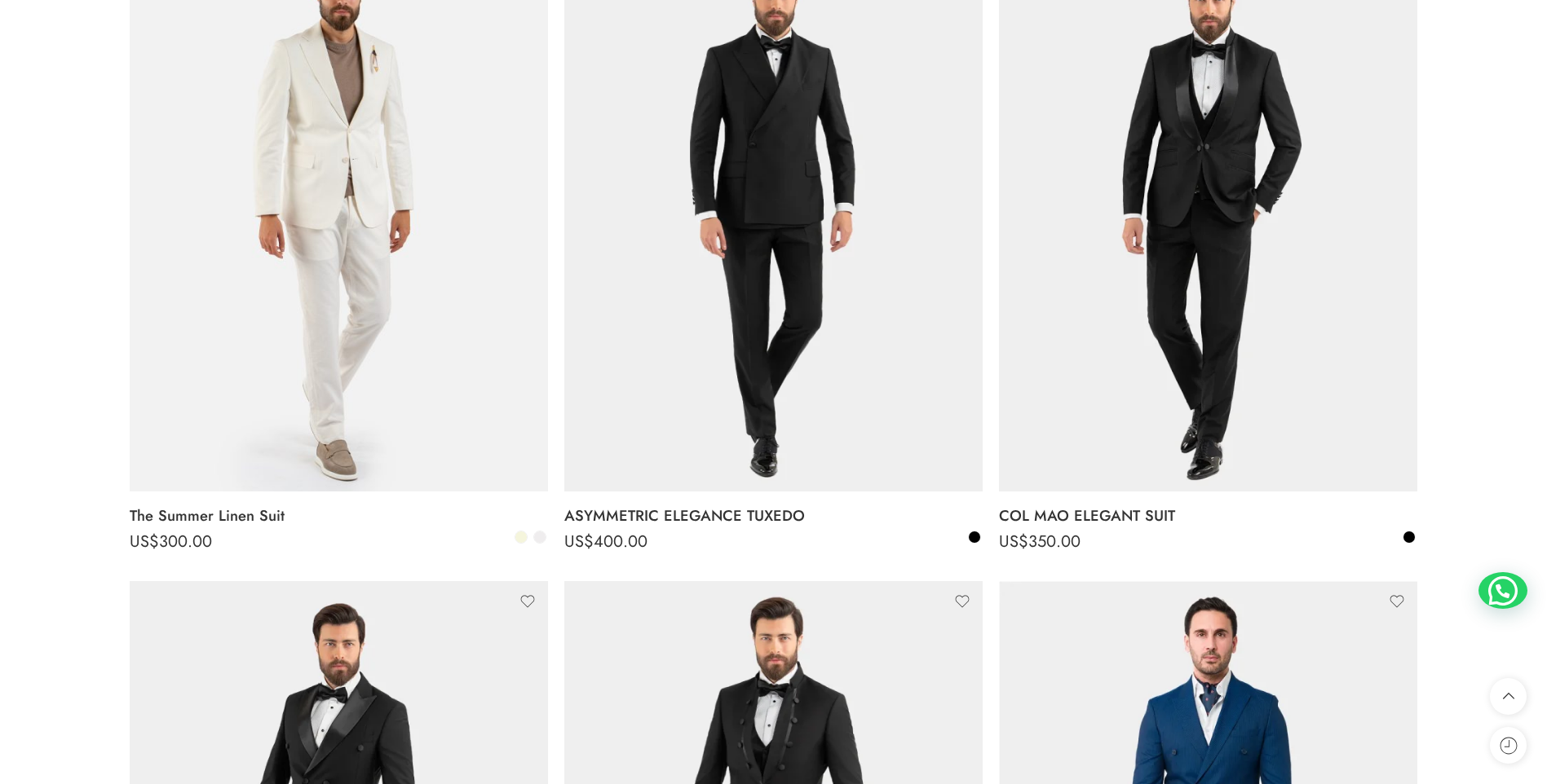
scroll to position [326, 0]
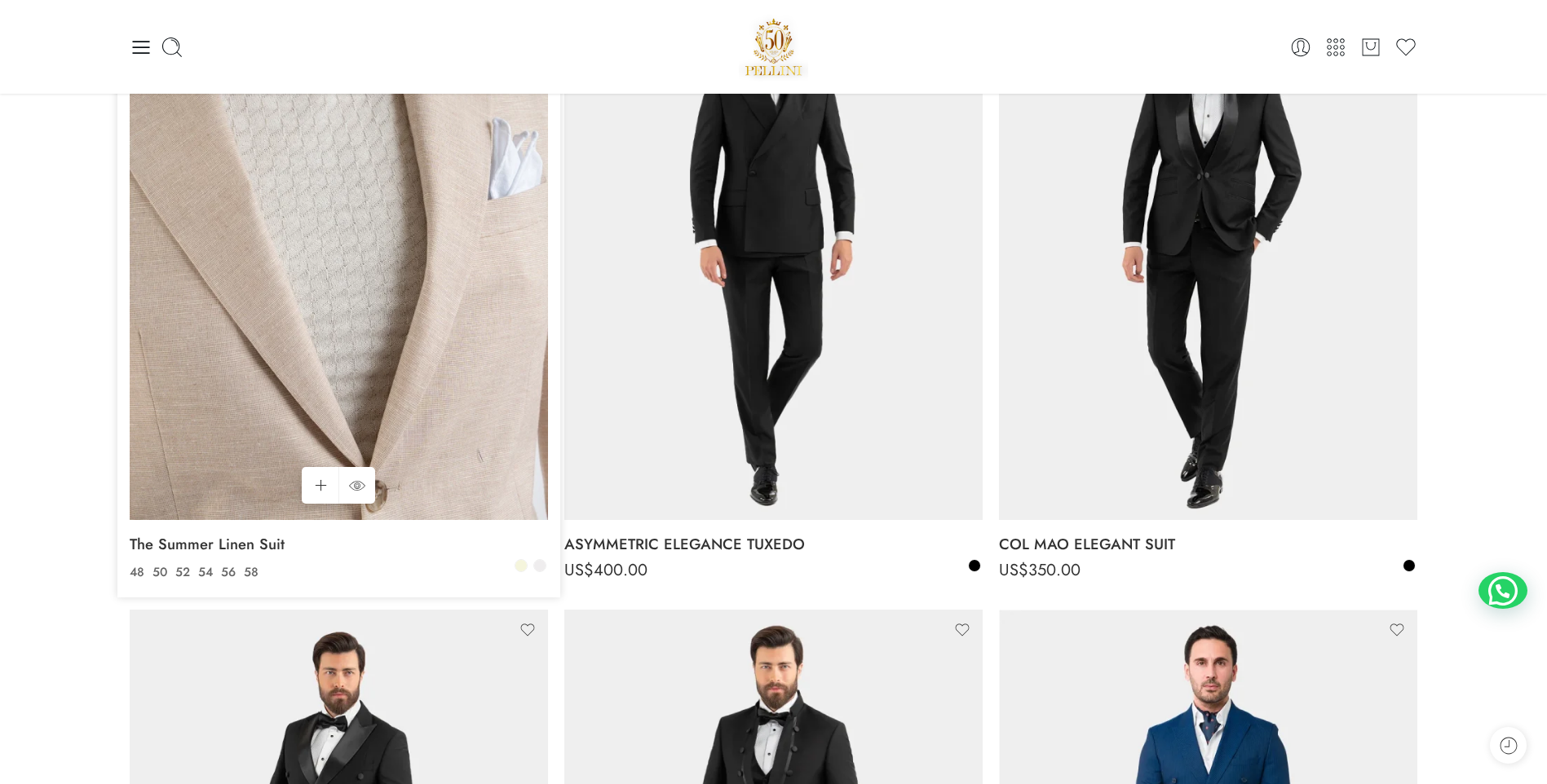
click at [280, 224] on img at bounding box center [338, 241] width 418 height 557
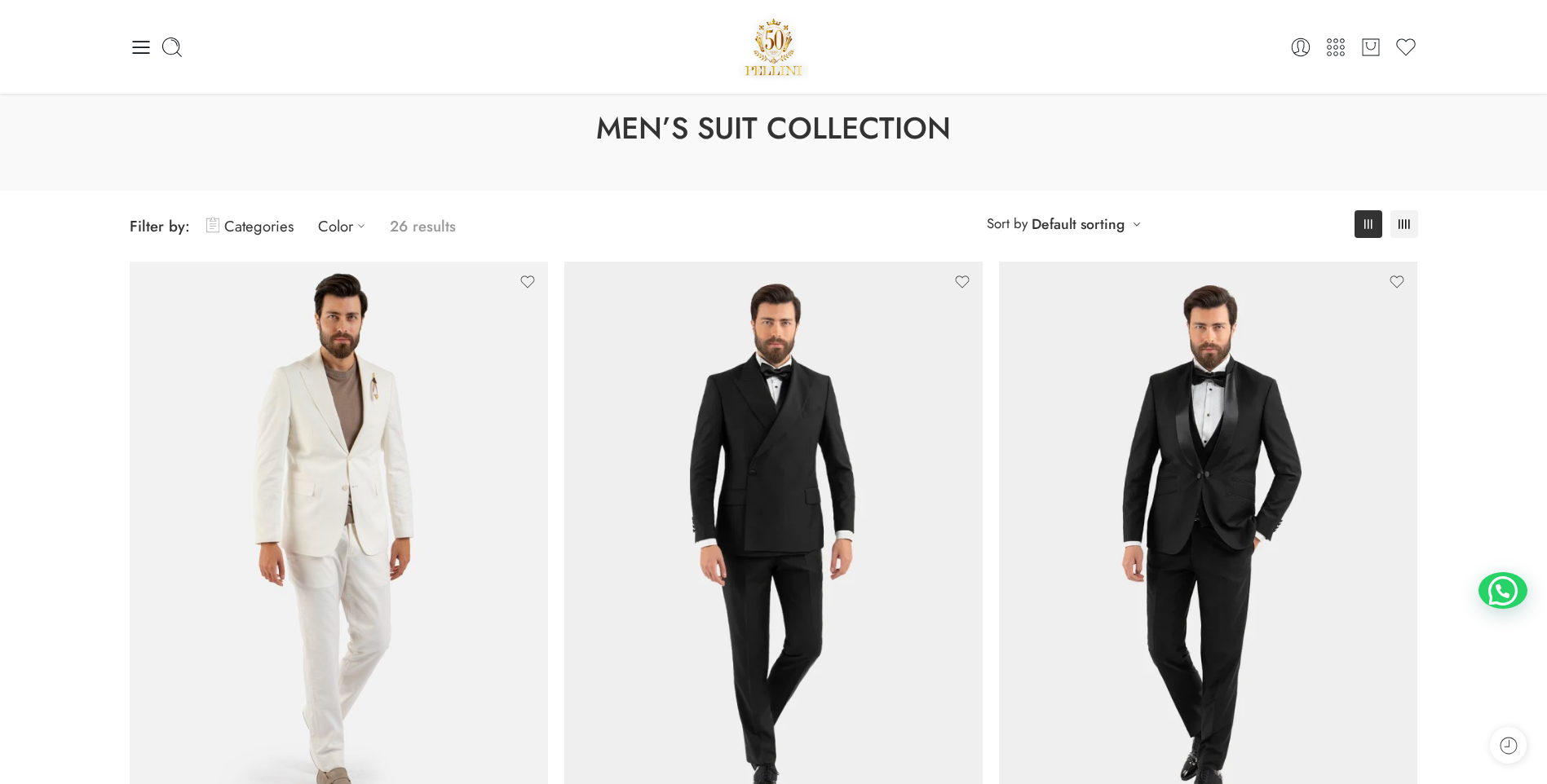
scroll to position [0, 0]
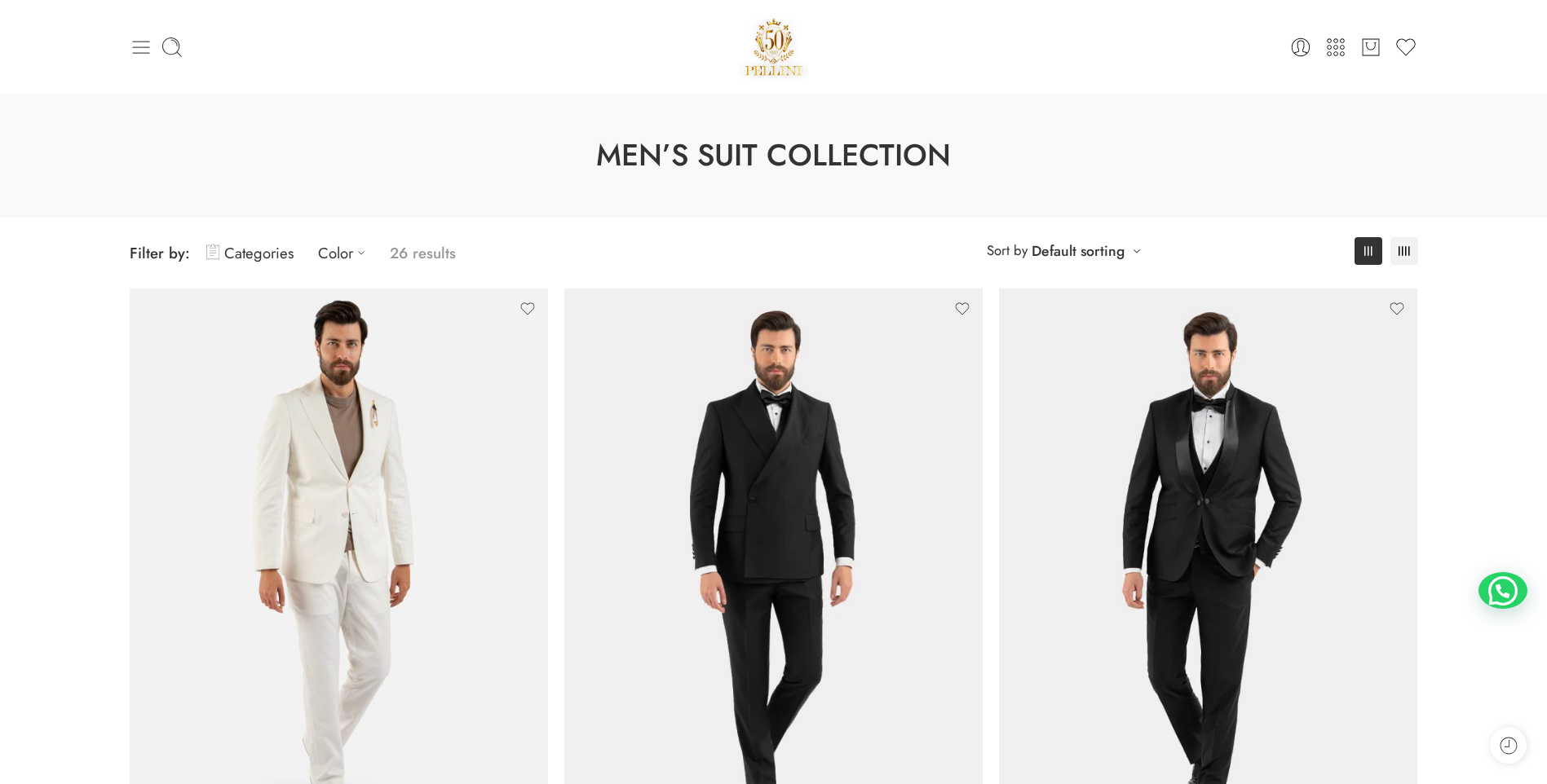
click at [140, 41] on icon at bounding box center [141, 47] width 17 height 13
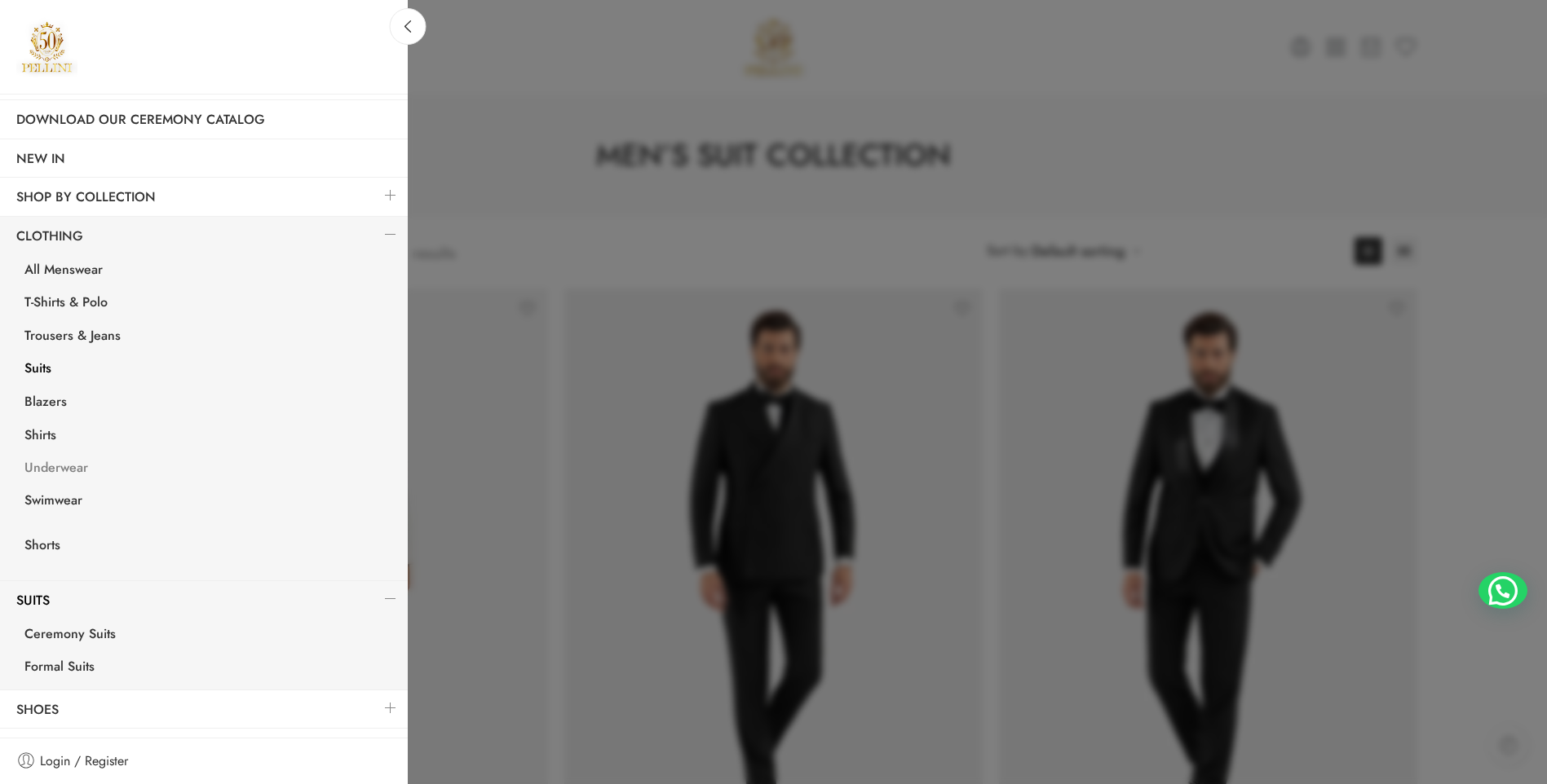
scroll to position [153, 0]
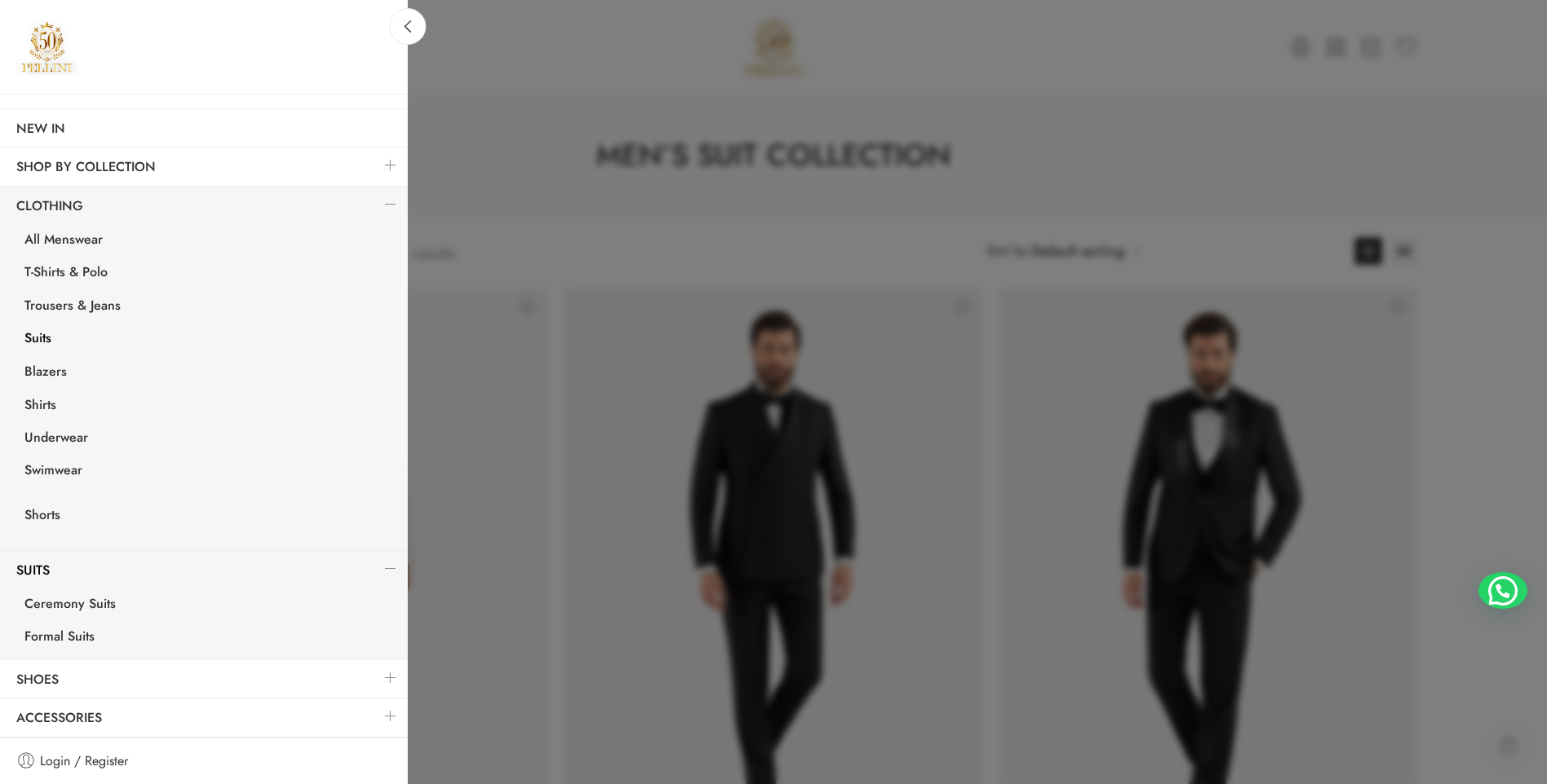
click at [46, 330] on link "Suits" at bounding box center [207, 340] width 399 height 34
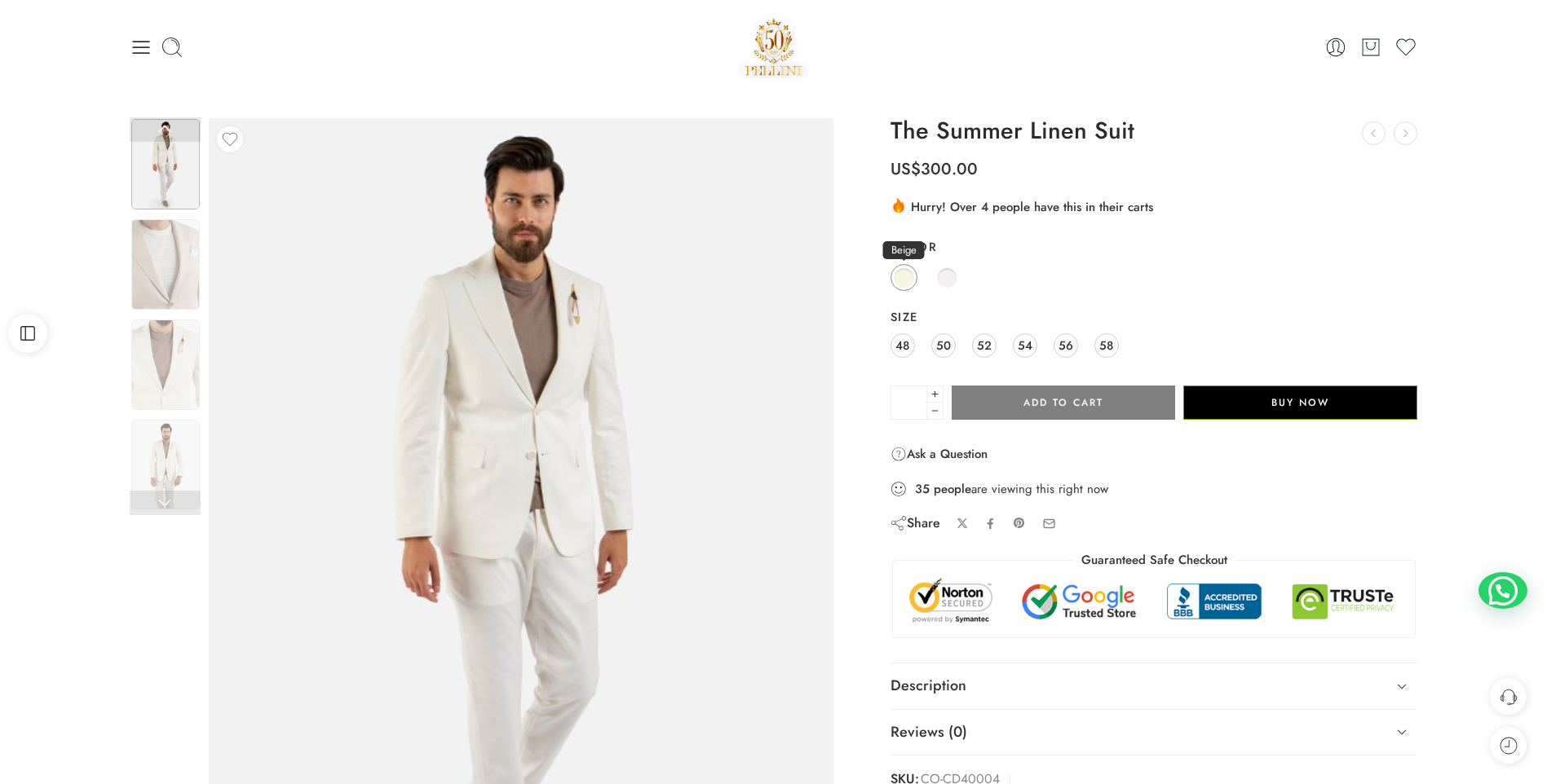
click at [909, 277] on span at bounding box center [904, 278] width 21 height 21
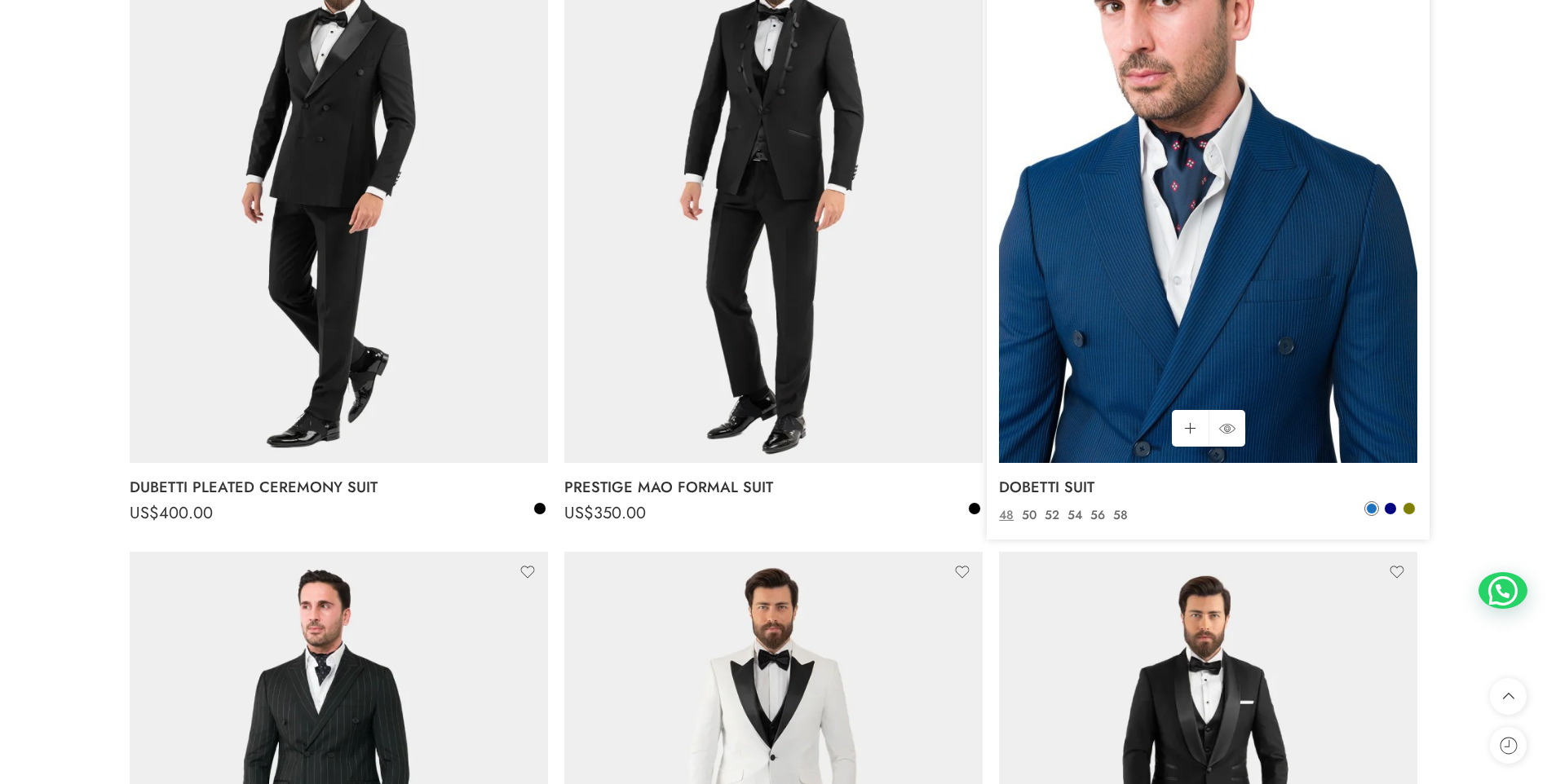
scroll to position [1060, 0]
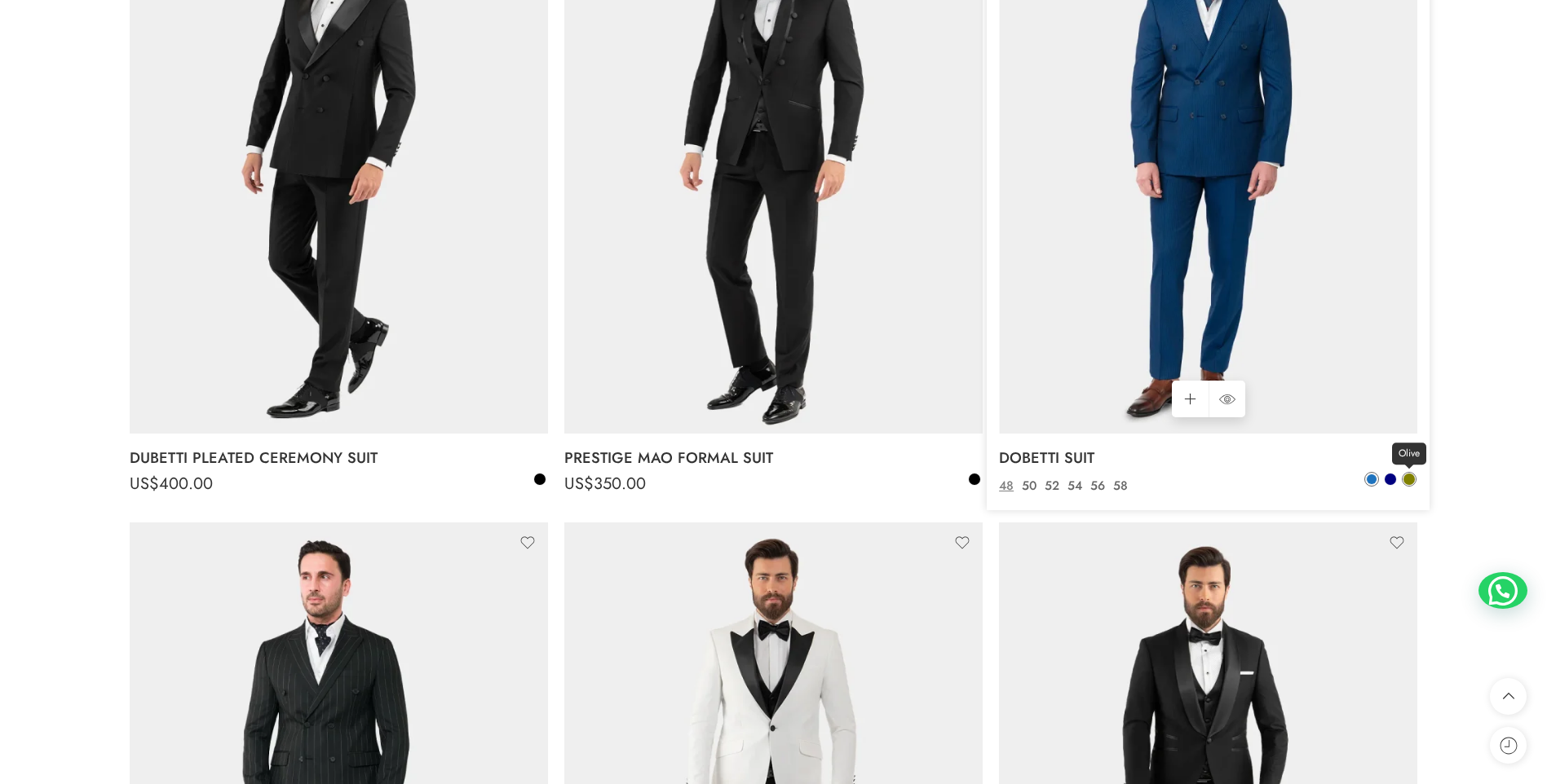
click at [1411, 480] on span at bounding box center [1409, 479] width 11 height 11
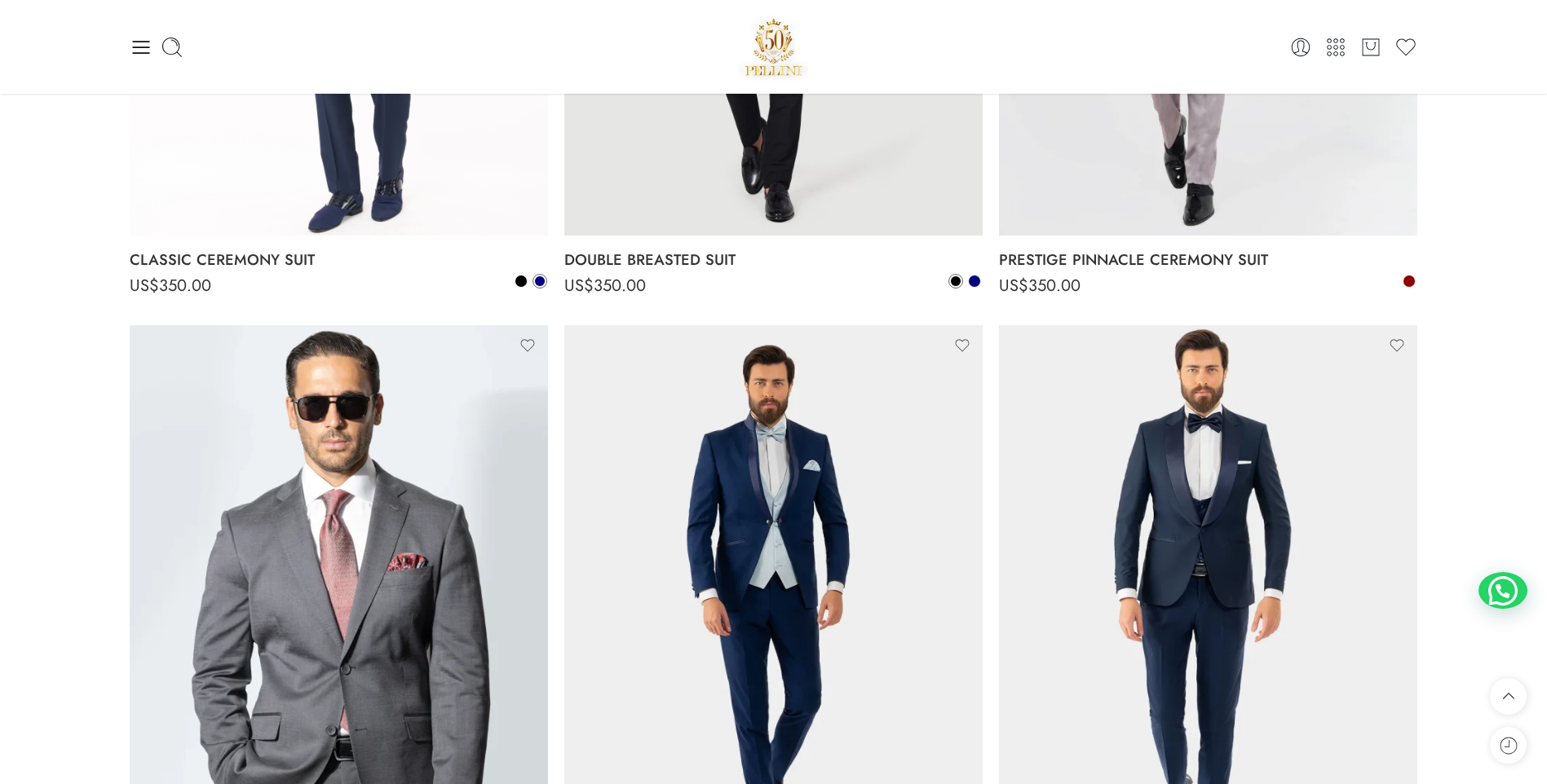
scroll to position [4483, 0]
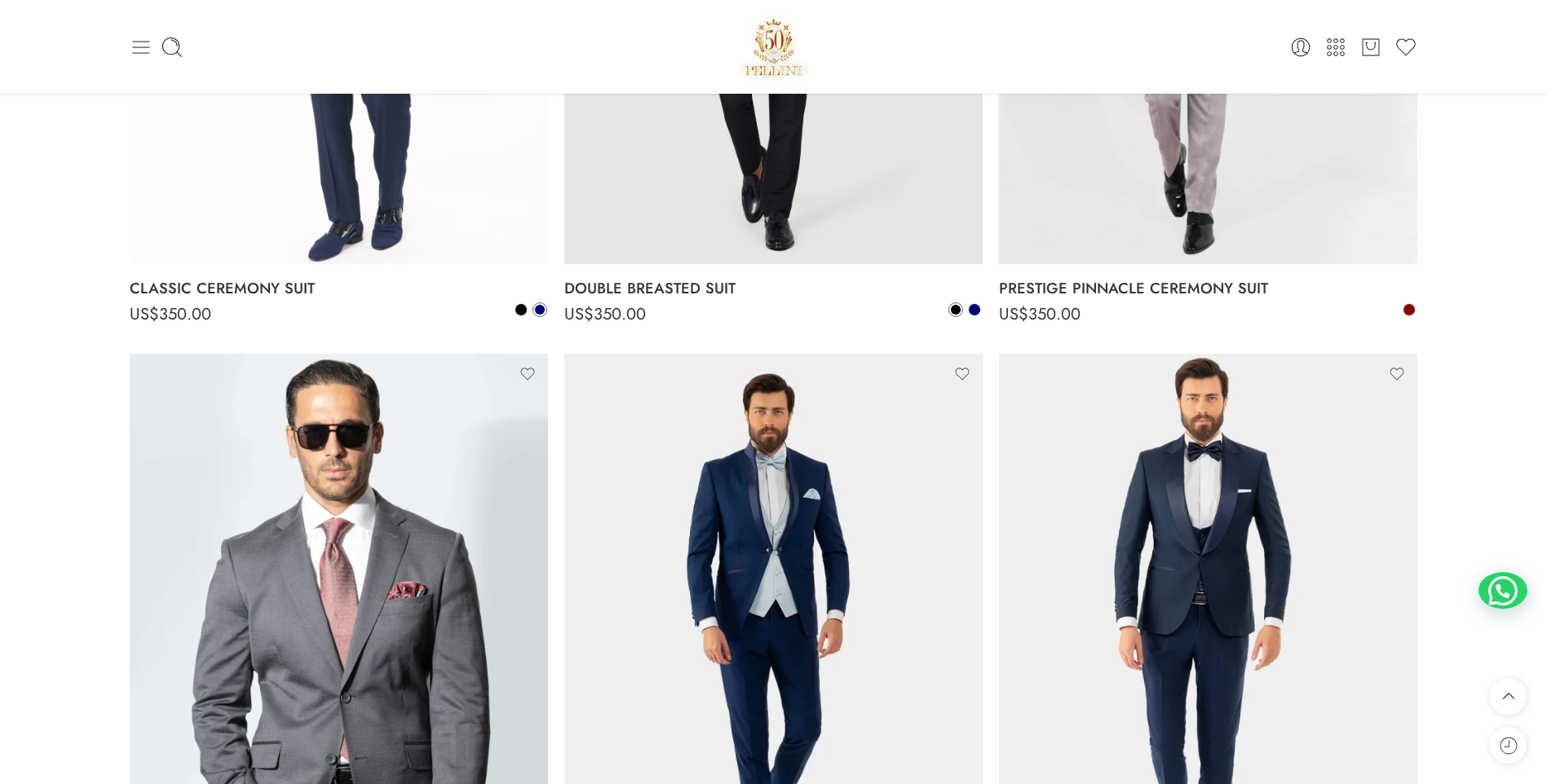
click at [137, 39] on icon at bounding box center [141, 47] width 22 height 22
